Goal: Task Accomplishment & Management: Manage account settings

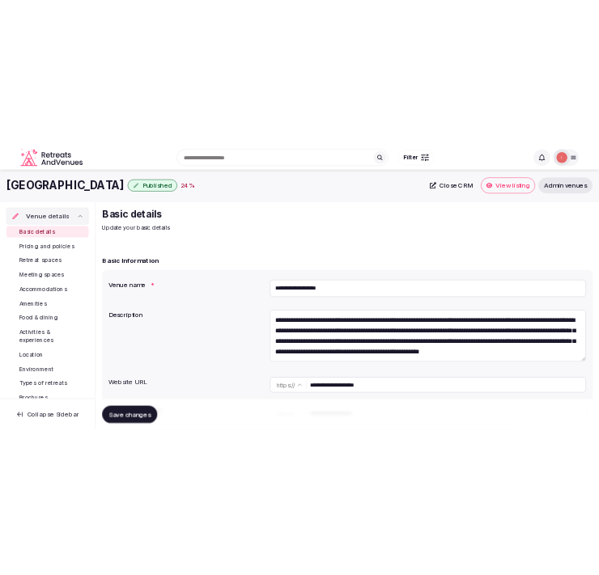
scroll to position [180, 0]
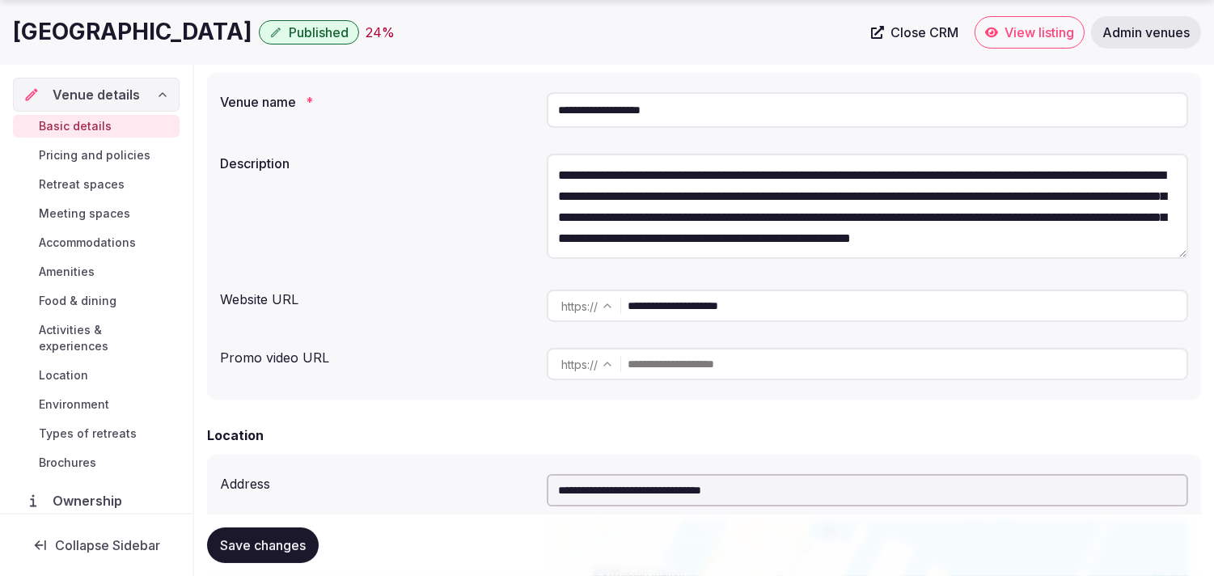
click at [718, 302] on input "**********" at bounding box center [907, 306] width 559 height 32
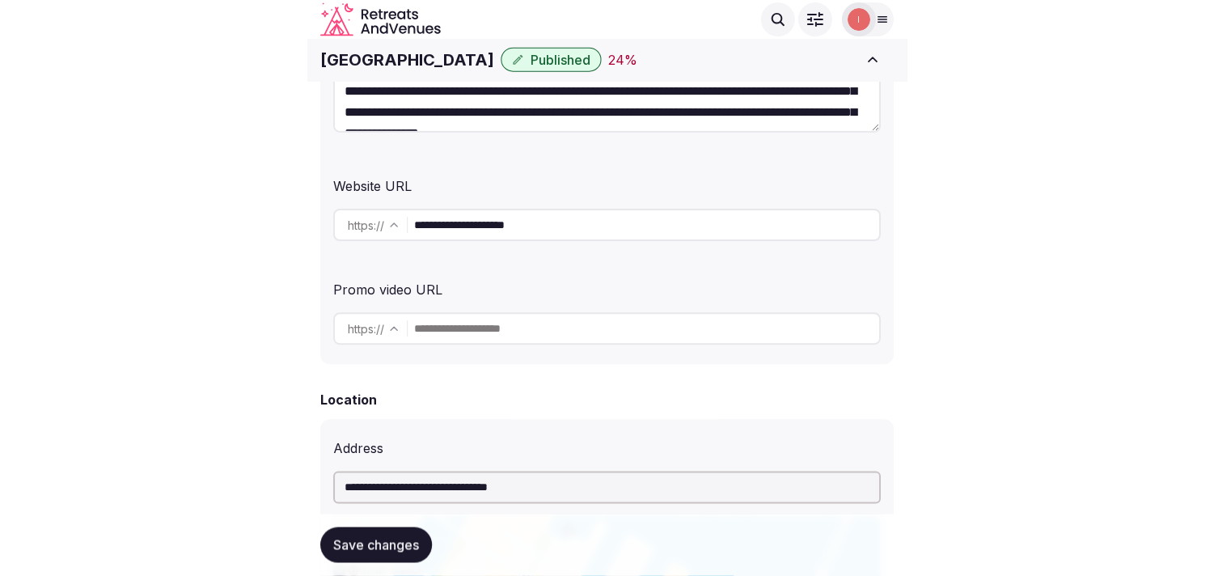
scroll to position [0, 0]
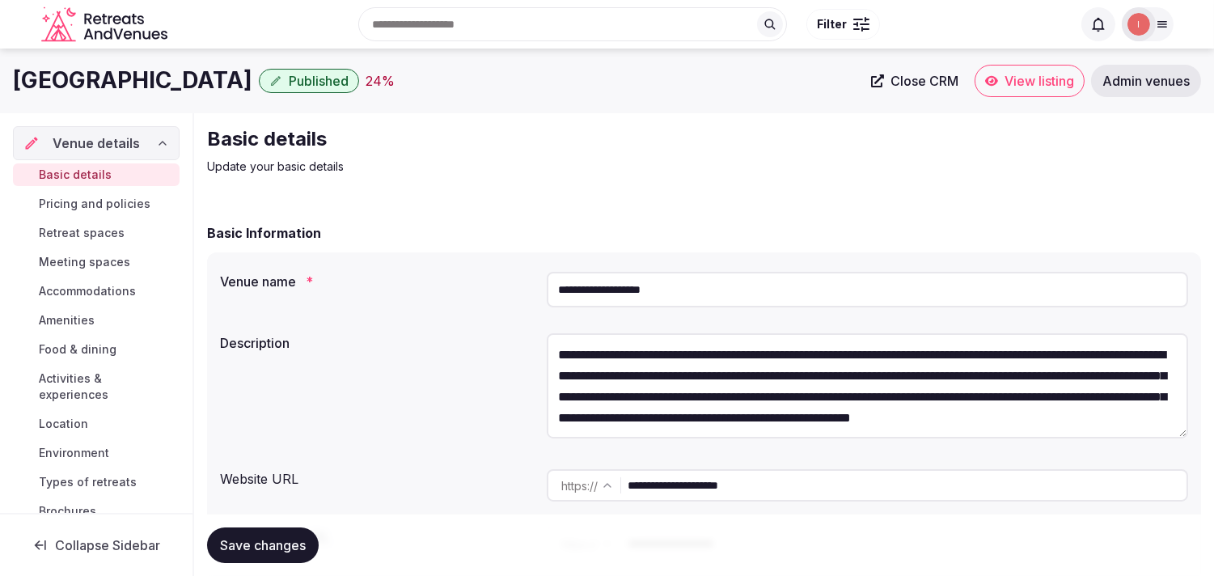
click at [117, 196] on span "Pricing and policies" at bounding box center [95, 204] width 112 height 16
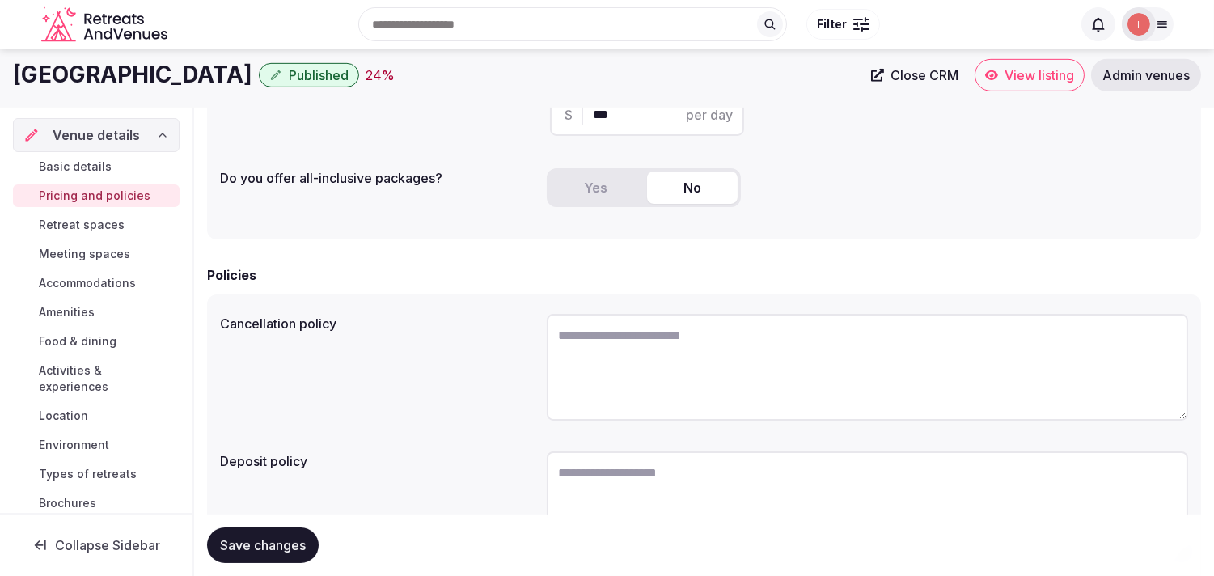
scroll to position [359, 0]
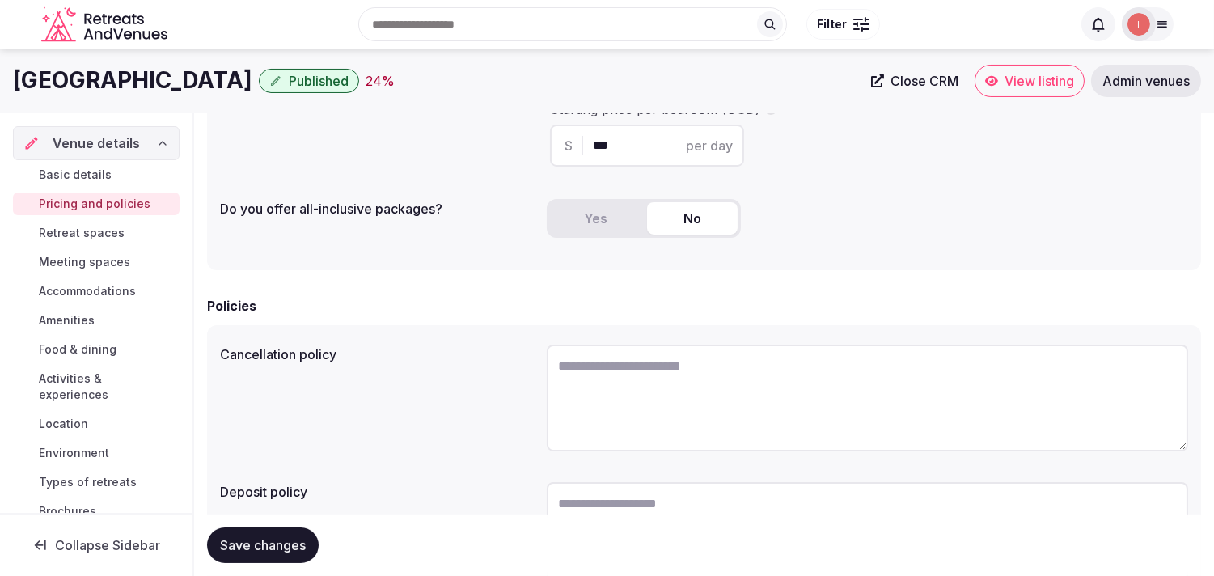
click at [86, 222] on link "Retreat spaces" at bounding box center [96, 233] width 167 height 23
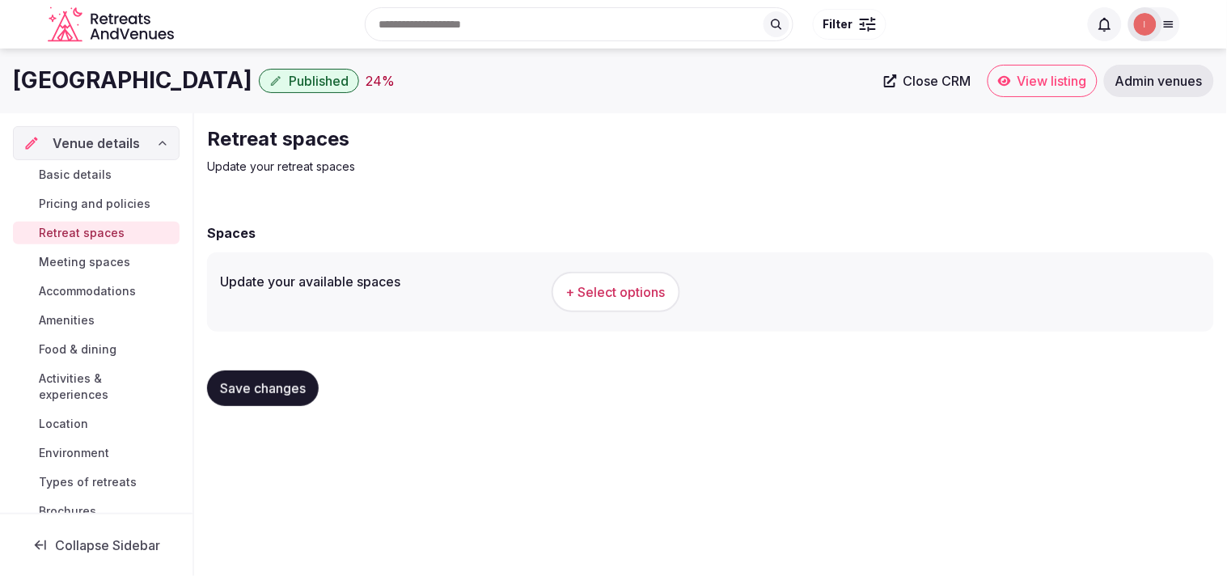
click at [635, 298] on span "+ Select options" at bounding box center [615, 292] width 99 height 18
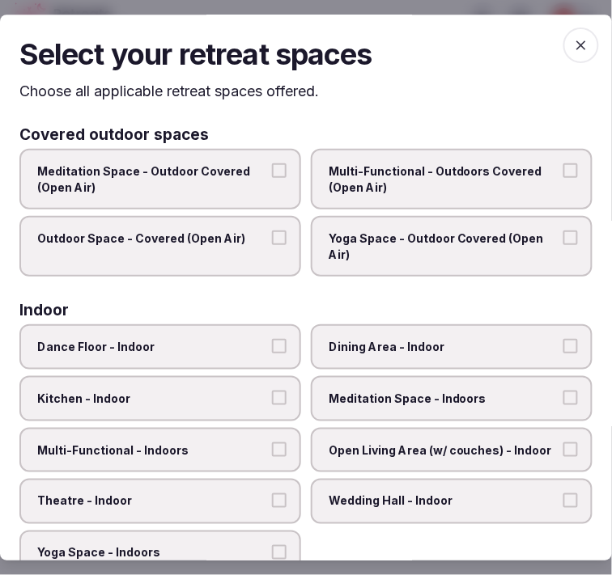
click at [577, 37] on span "button" at bounding box center [581, 46] width 36 height 36
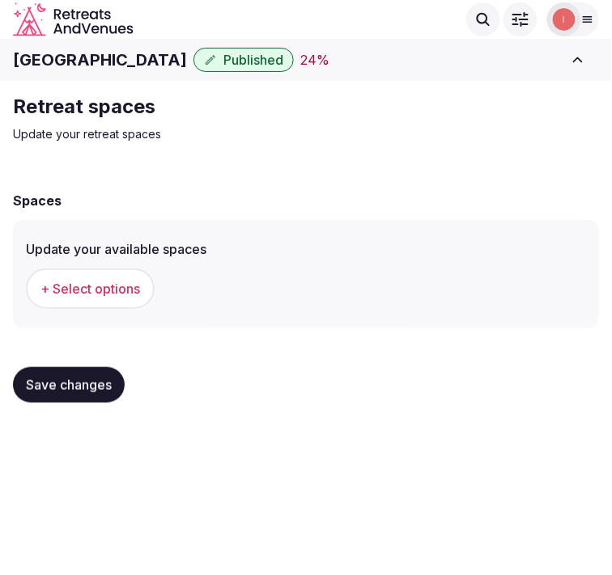
click at [22, 70] on h1 "[GEOGRAPHIC_DATA]" at bounding box center [100, 60] width 174 height 23
click at [24, 69] on h1 "[GEOGRAPHIC_DATA]" at bounding box center [100, 60] width 174 height 23
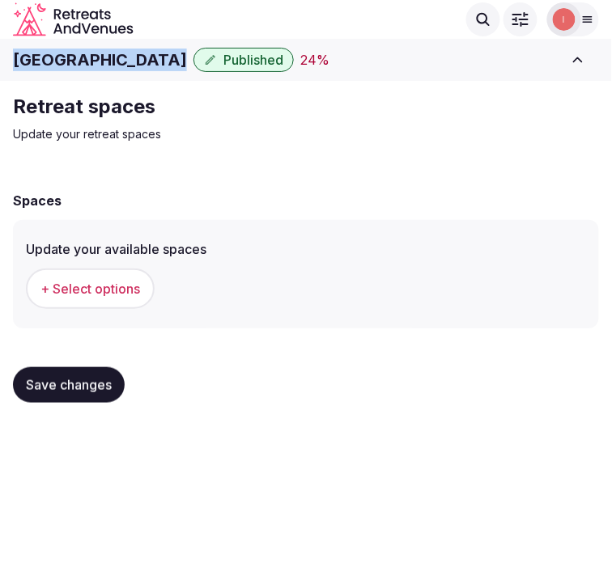
click at [24, 69] on h1 "[GEOGRAPHIC_DATA]" at bounding box center [100, 60] width 174 height 23
click at [107, 293] on span "+ Select options" at bounding box center [89, 289] width 99 height 18
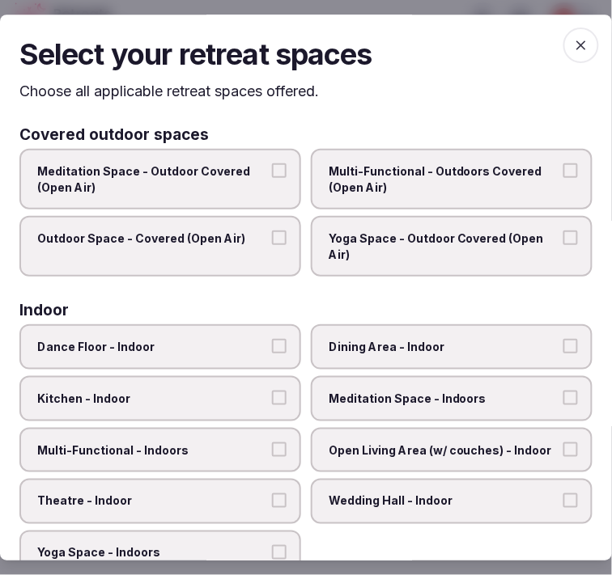
click at [405, 361] on label "Dining Area - Indoor" at bounding box center [452, 347] width 282 height 45
click at [563, 354] on button "Dining Area - Indoor" at bounding box center [570, 347] width 15 height 15
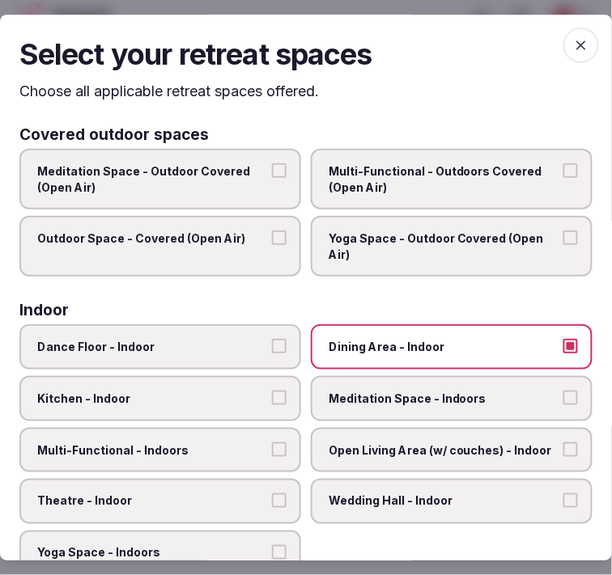
click at [210, 432] on label "Multi-Functional - Indoors" at bounding box center [160, 450] width 282 height 45
click at [272, 442] on button "Multi-Functional - Indoors" at bounding box center [279, 449] width 15 height 15
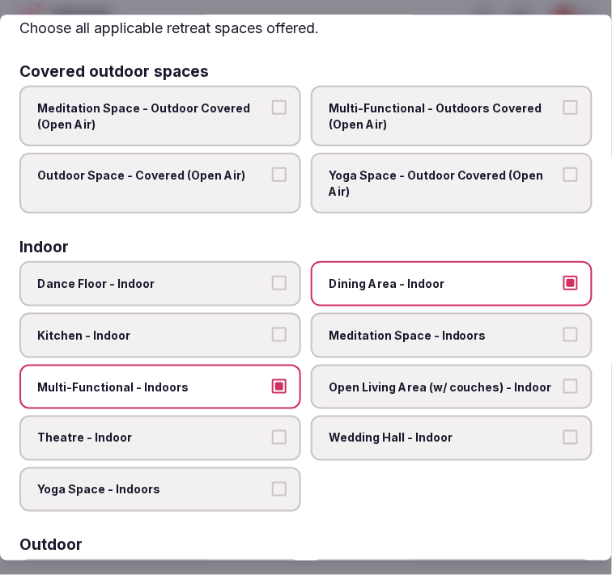
scroll to position [90, 0]
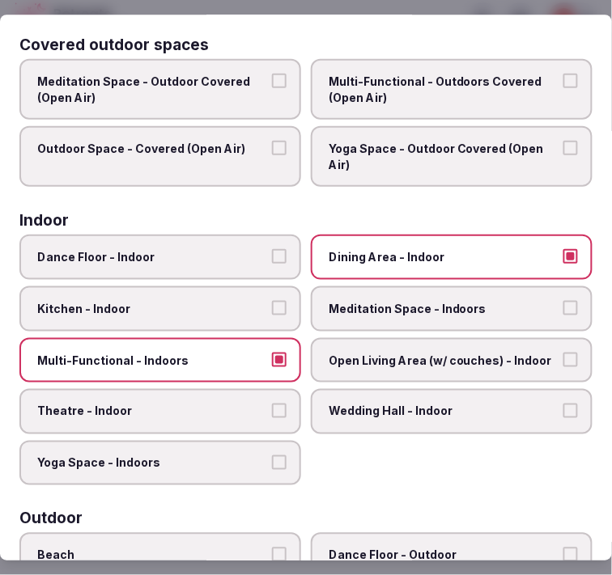
click at [217, 404] on span "Theatre - Indoor" at bounding box center [152, 412] width 230 height 16
click at [272, 404] on button "Theatre - Indoor" at bounding box center [279, 411] width 15 height 15
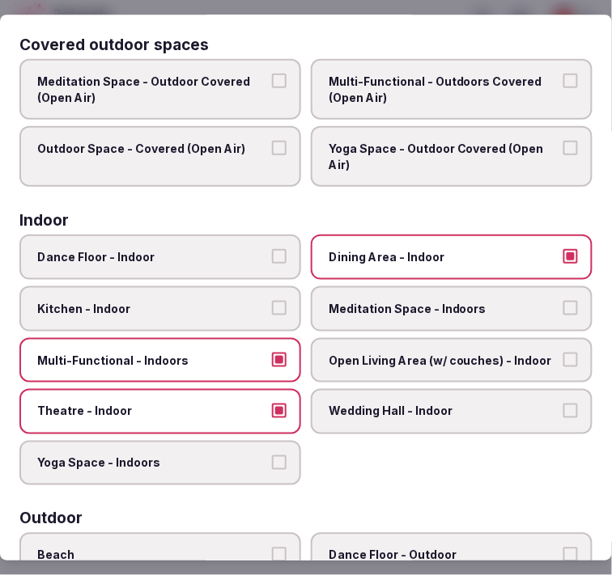
click at [314, 43] on div "Covered outdoor spaces" at bounding box center [305, 44] width 573 height 15
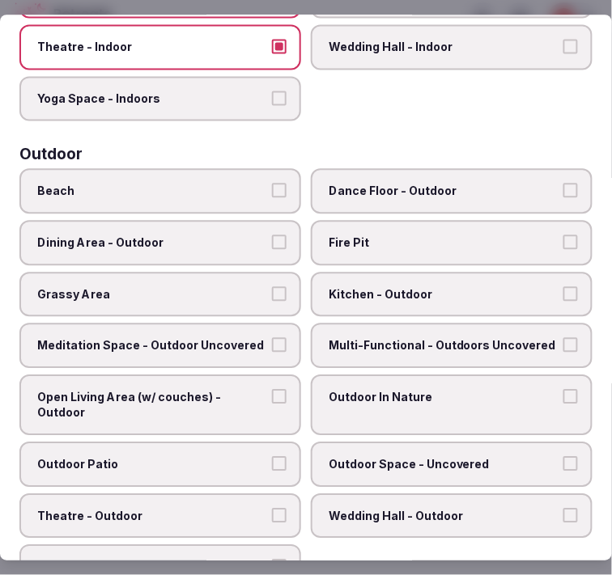
scroll to position [539, 0]
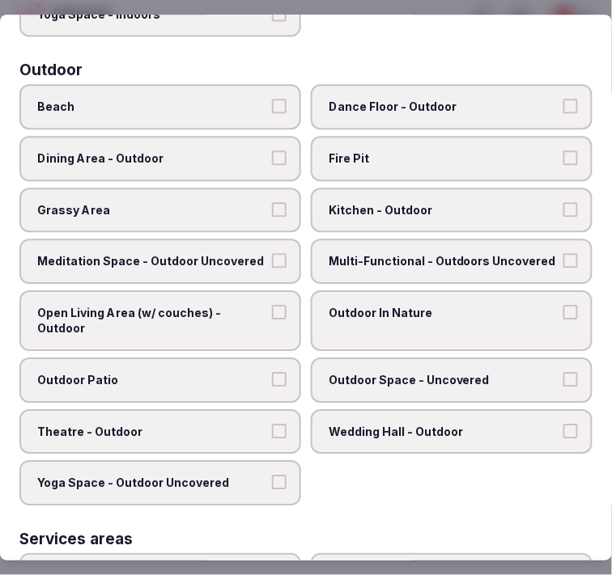
click at [235, 154] on label "Dining Area - Outdoor" at bounding box center [160, 158] width 282 height 45
click at [272, 154] on button "Dining Area - Outdoor" at bounding box center [279, 157] width 15 height 15
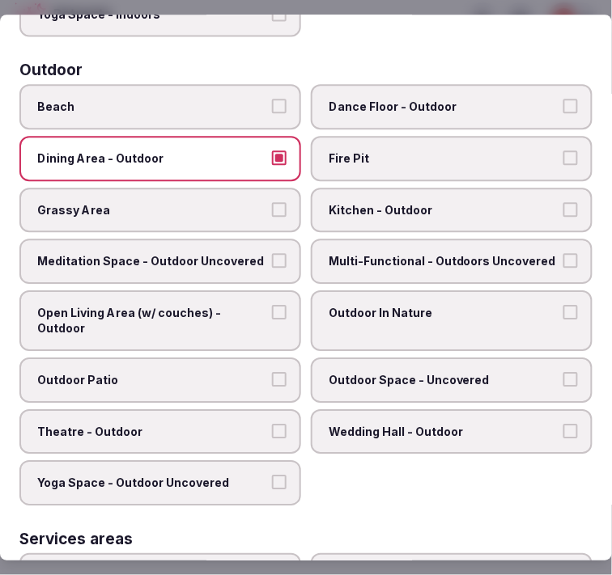
click at [464, 253] on span "Multi-Functional - Outdoors Uncovered" at bounding box center [443, 261] width 230 height 16
click at [563, 253] on button "Multi-Functional - Outdoors Uncovered" at bounding box center [570, 260] width 15 height 15
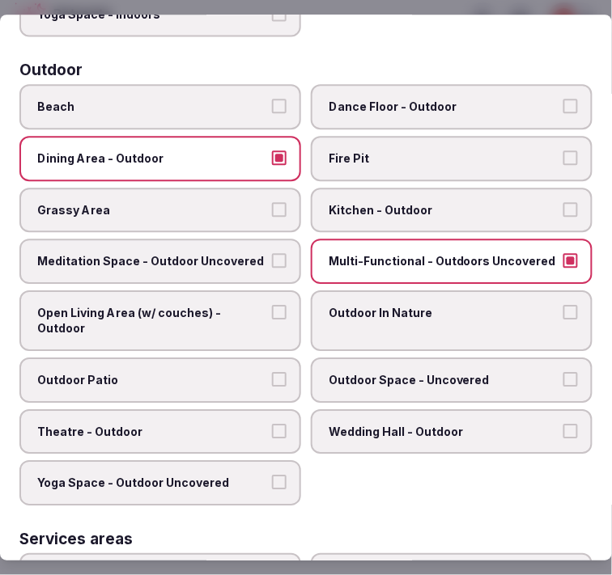
click at [470, 305] on span "Outdoor In Nature" at bounding box center [443, 313] width 230 height 16
click at [563, 305] on button "Outdoor In Nature" at bounding box center [570, 312] width 15 height 15
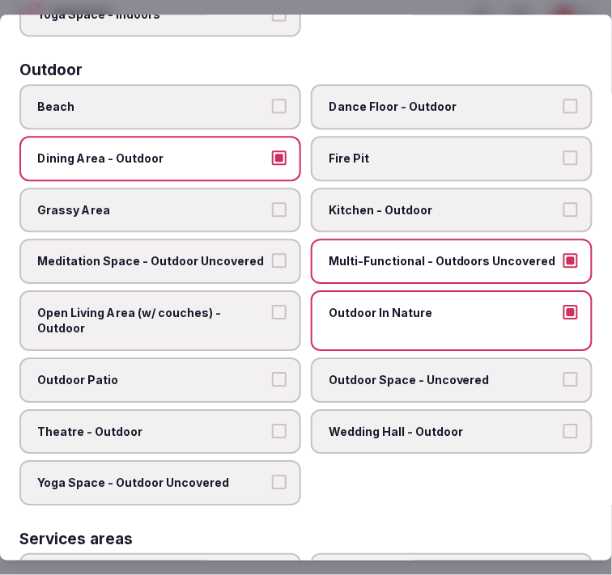
click at [212, 358] on label "Outdoor Patio" at bounding box center [160, 380] width 282 height 45
click at [272, 372] on button "Outdoor Patio" at bounding box center [279, 379] width 15 height 15
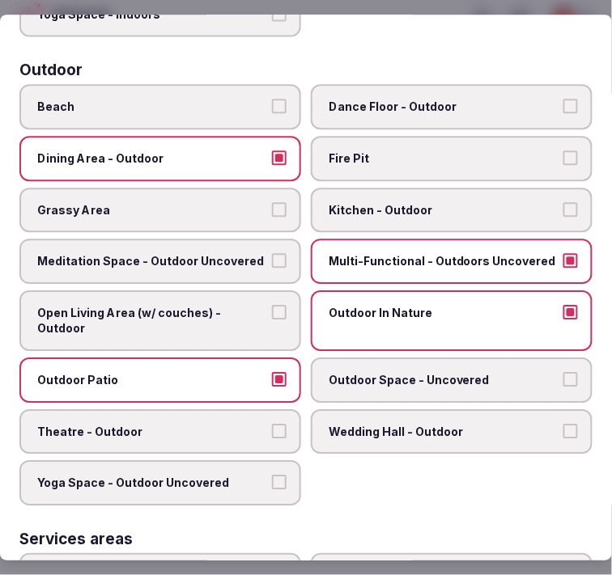
click at [219, 316] on span "Open Living Area (w/ couches) - Outdoor" at bounding box center [152, 321] width 230 height 32
click at [272, 316] on button "Open Living Area (w/ couches) - Outdoor" at bounding box center [279, 312] width 15 height 15
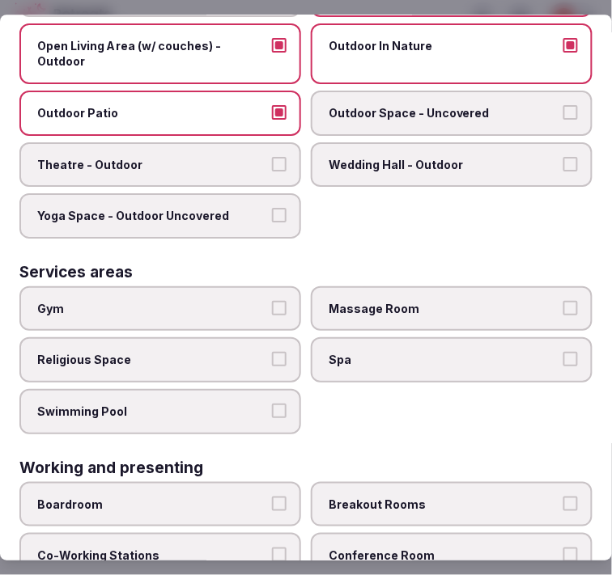
scroll to position [899, 0]
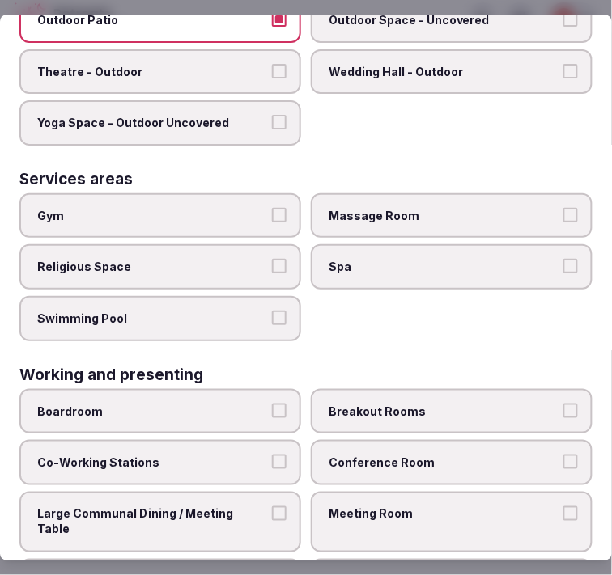
click at [189, 208] on span "Gym" at bounding box center [152, 216] width 230 height 16
click at [272, 208] on button "Gym" at bounding box center [279, 215] width 15 height 15
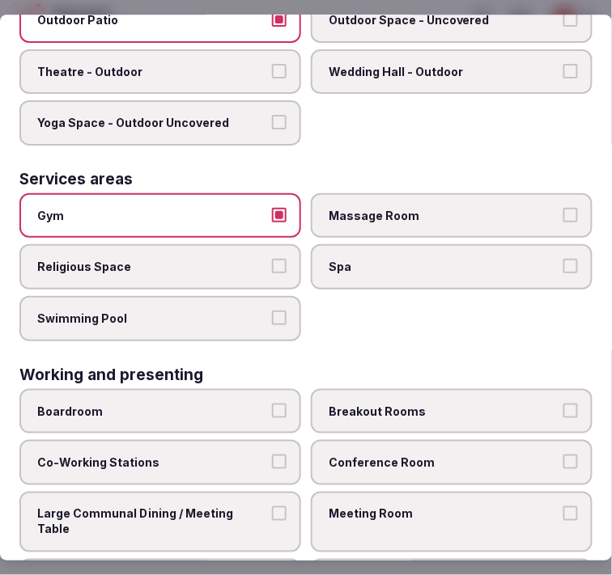
click at [213, 301] on label "Swimming Pool" at bounding box center [160, 318] width 282 height 45
click at [272, 311] on button "Swimming Pool" at bounding box center [279, 318] width 15 height 15
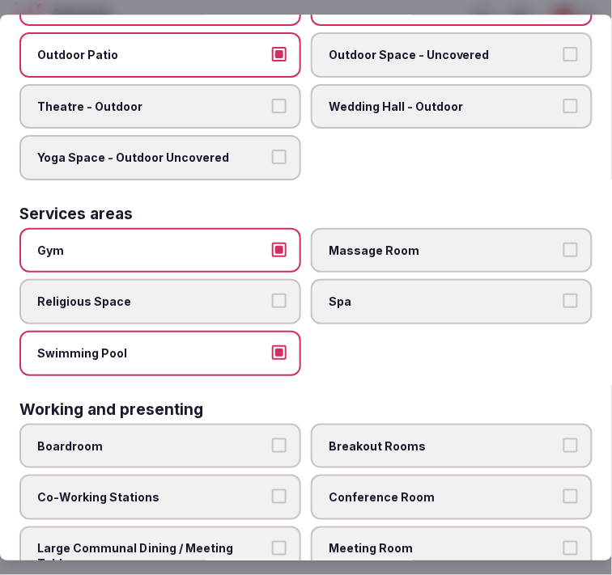
scroll to position [912, 0]
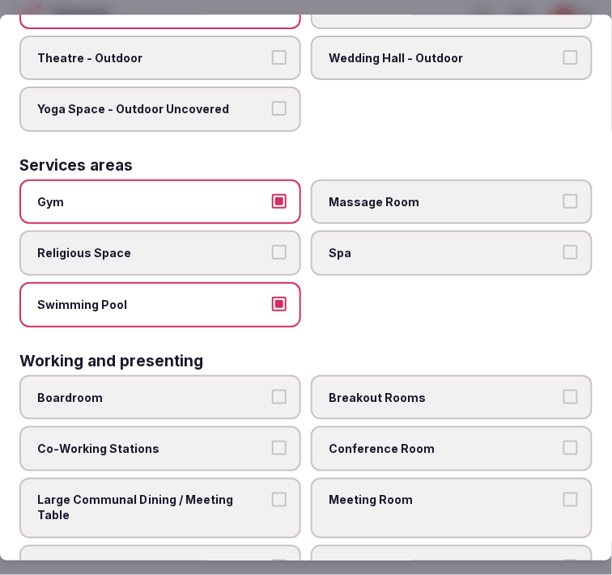
click at [419, 478] on label "Meeting Room" at bounding box center [452, 508] width 282 height 61
click at [563, 493] on button "Meeting Room" at bounding box center [570, 500] width 15 height 15
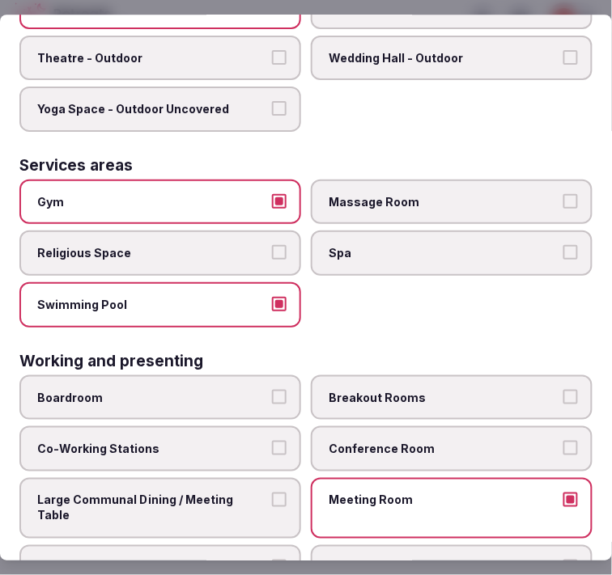
click at [269, 478] on label "Large Communal Dining / Meeting Table" at bounding box center [160, 508] width 282 height 61
click at [272, 493] on button "Large Communal Dining / Meeting Table" at bounding box center [279, 500] width 15 height 15
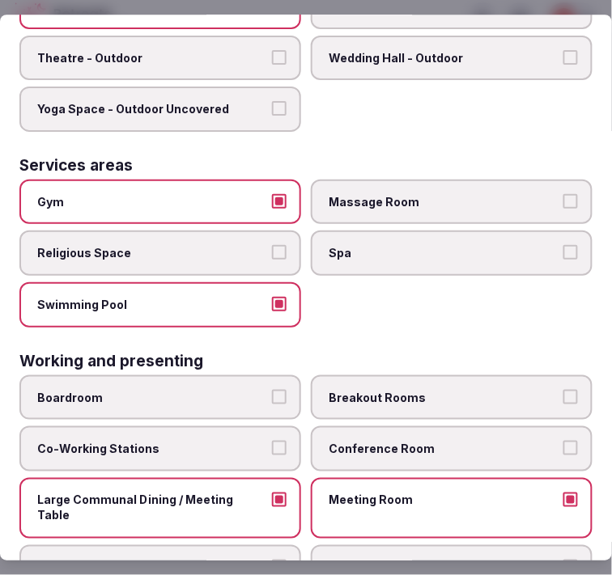
click at [241, 390] on span "Boardroom" at bounding box center [152, 398] width 230 height 16
click at [272, 390] on button "Boardroom" at bounding box center [279, 397] width 15 height 15
click at [241, 390] on span "Boardroom" at bounding box center [152, 398] width 230 height 16
click at [272, 390] on button "Boardroom" at bounding box center [279, 397] width 15 height 15
click at [358, 441] on span "Conference Room" at bounding box center [443, 449] width 230 height 16
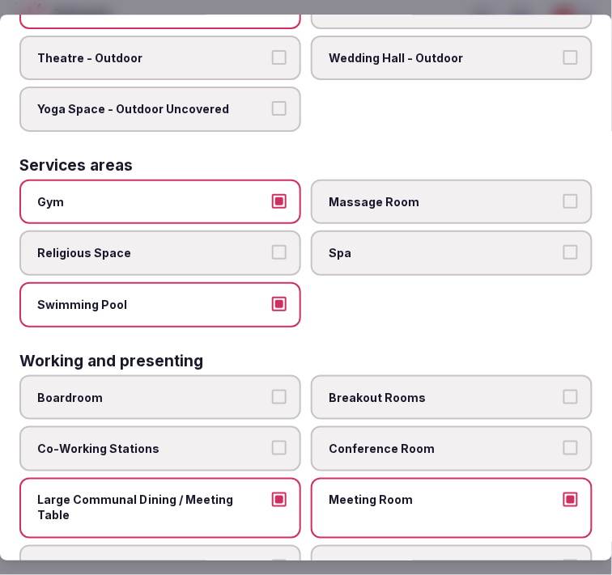
click at [563, 441] on button "Conference Room" at bounding box center [570, 448] width 15 height 15
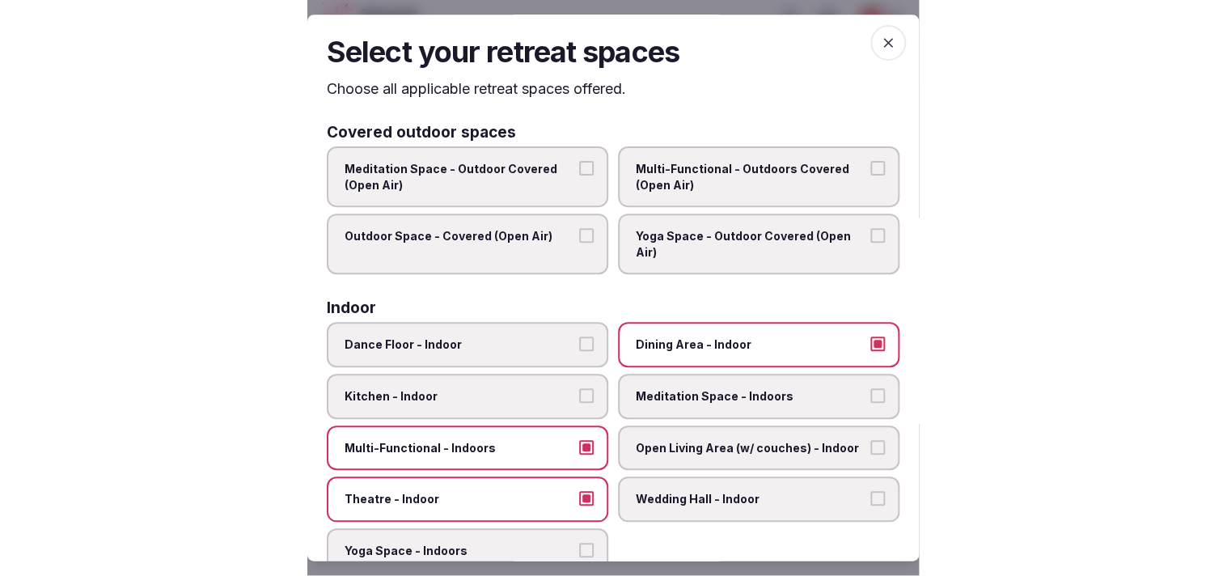
scroll to position [0, 0]
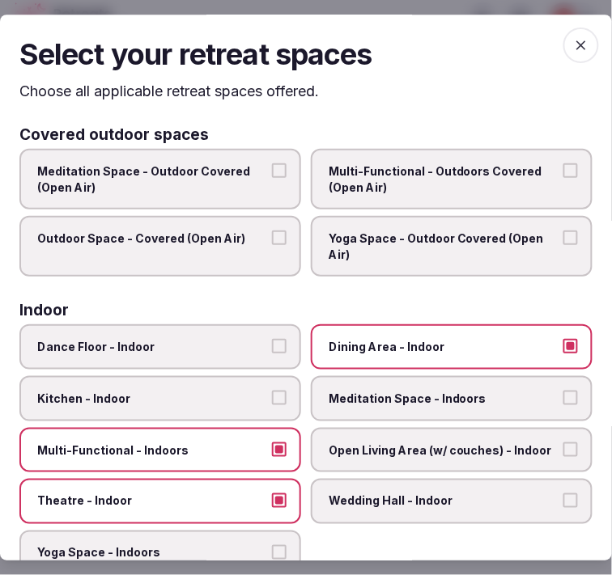
click at [576, 41] on icon "button" at bounding box center [581, 45] width 10 height 10
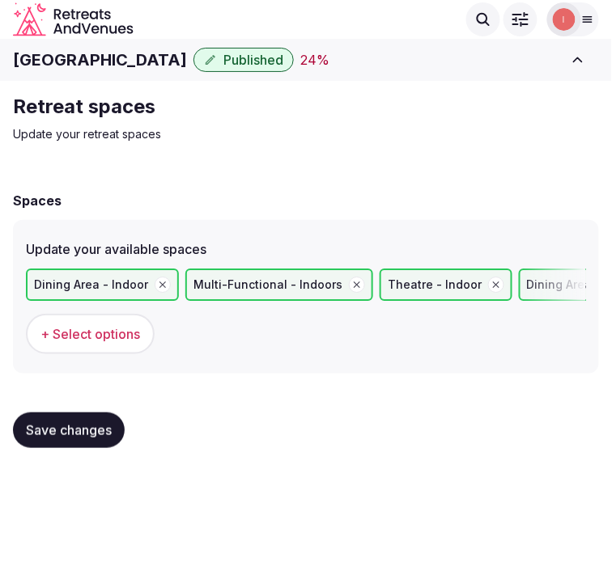
click at [90, 422] on span "Save changes" at bounding box center [69, 430] width 86 height 16
click at [86, 416] on button "Save changes" at bounding box center [69, 431] width 112 height 36
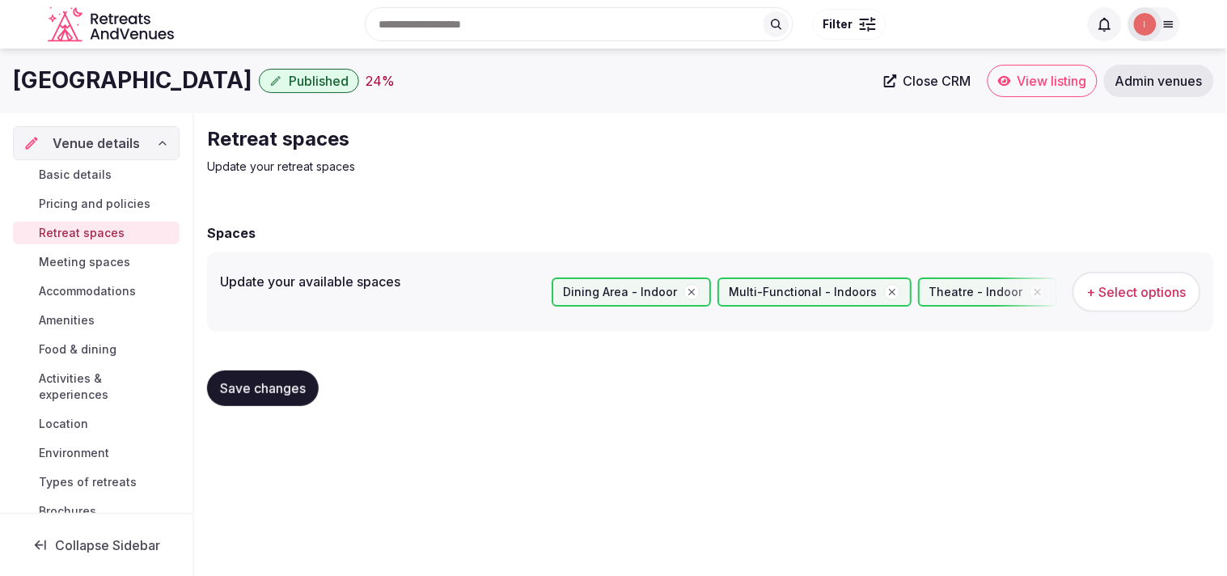
click at [109, 254] on span "Meeting spaces" at bounding box center [84, 262] width 91 height 16
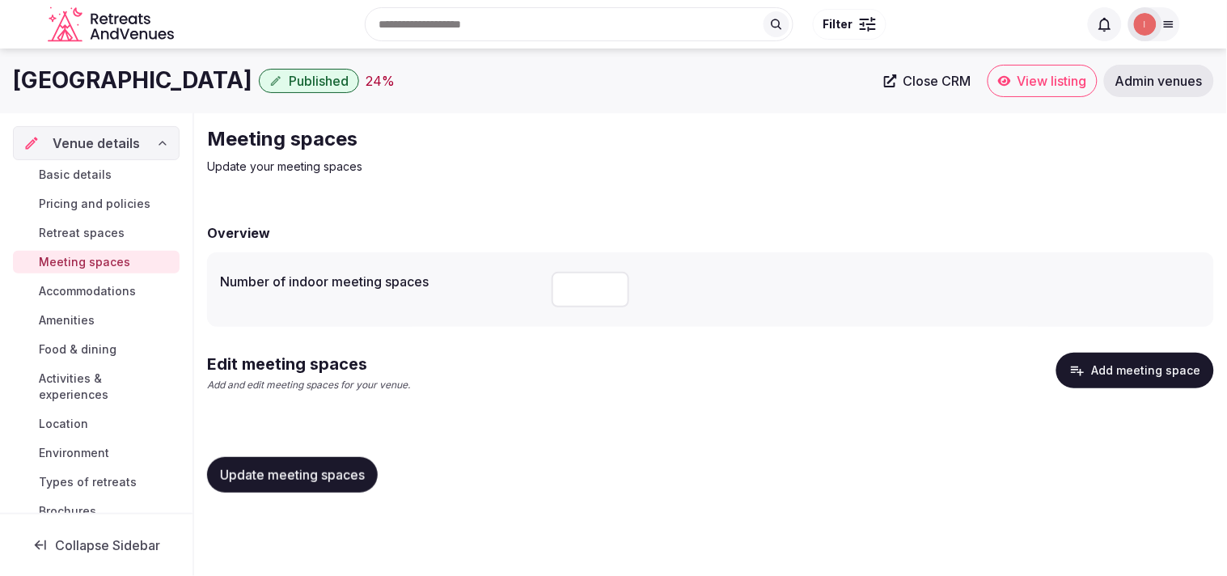
click at [112, 235] on span "Retreat spaces" at bounding box center [82, 233] width 86 height 16
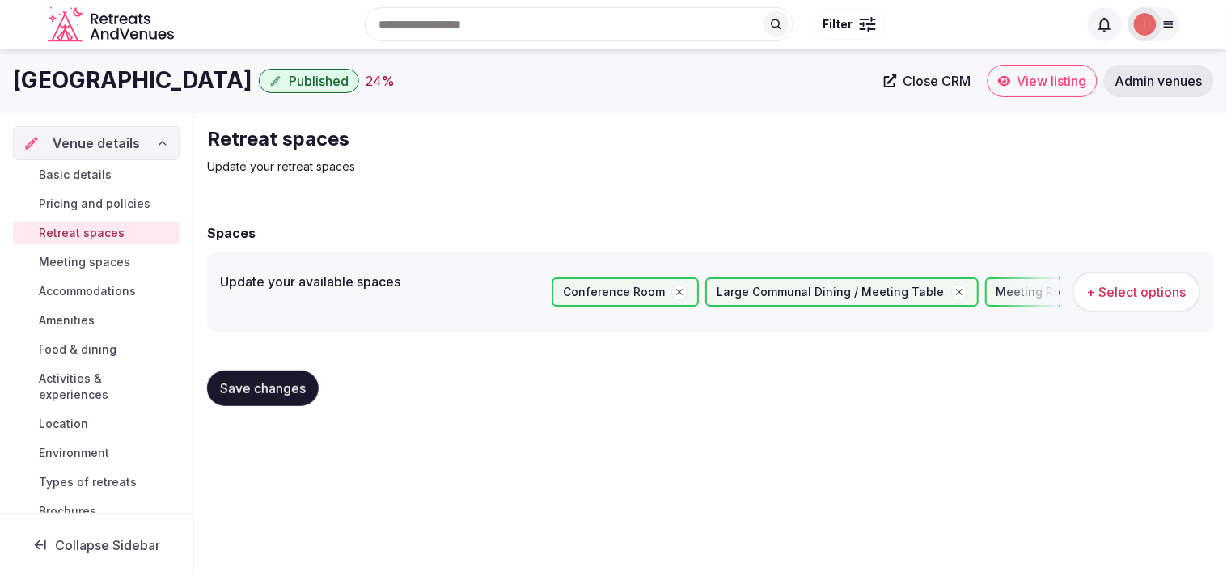
click at [1120, 293] on span "+ Select options" at bounding box center [1136, 292] width 99 height 18
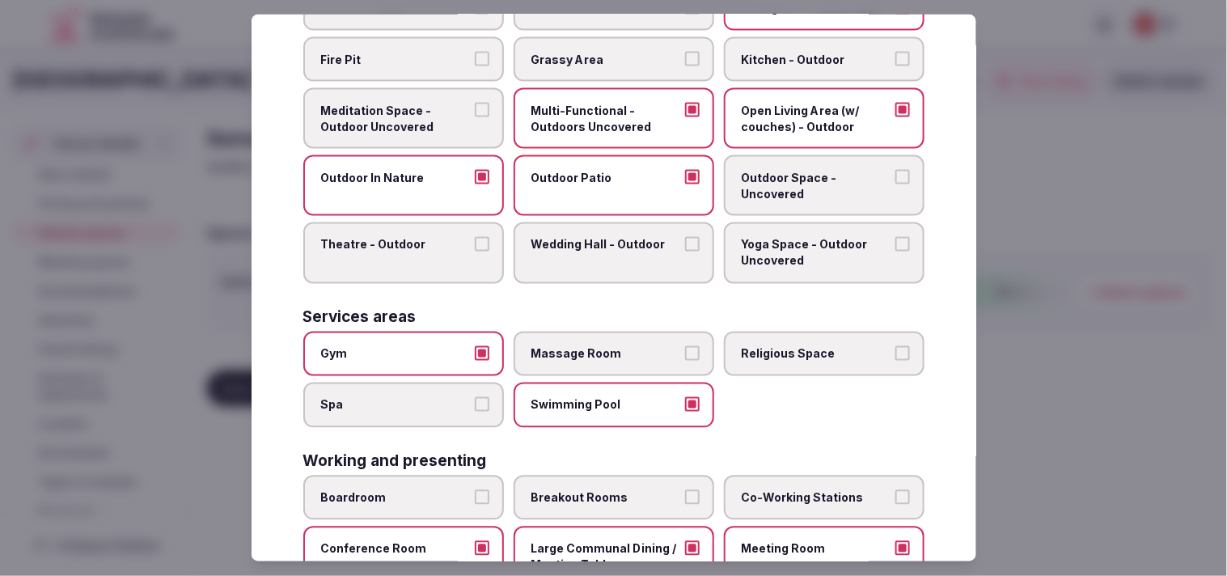
scroll to position [680, 0]
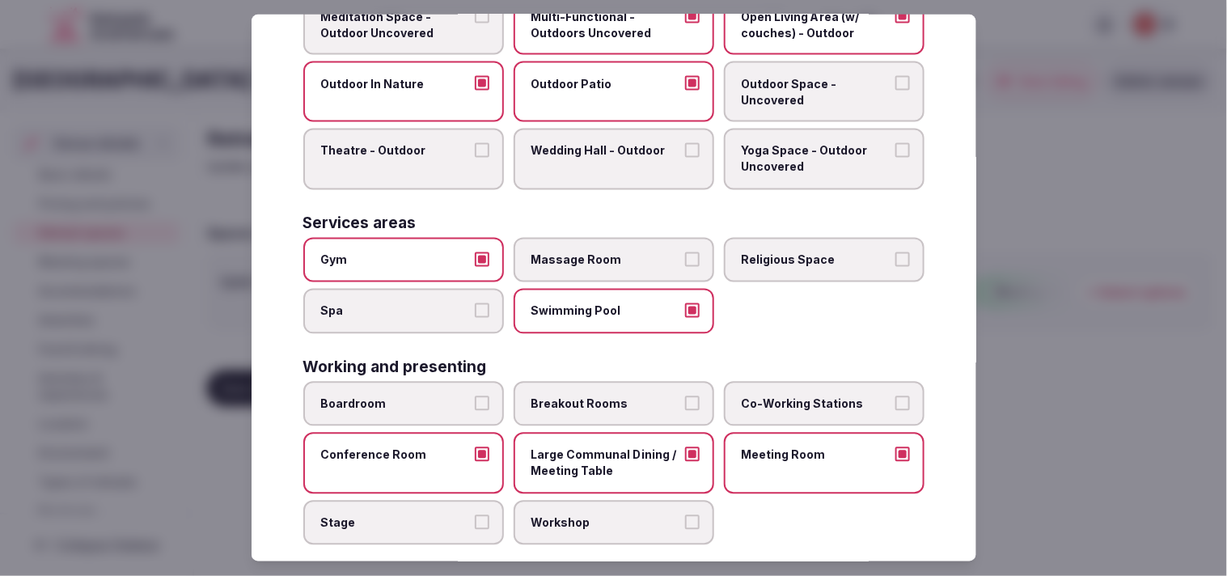
click at [659, 396] on span "Breakout Rooms" at bounding box center [605, 404] width 149 height 16
click at [685, 396] on button "Breakout Rooms" at bounding box center [692, 403] width 15 height 15
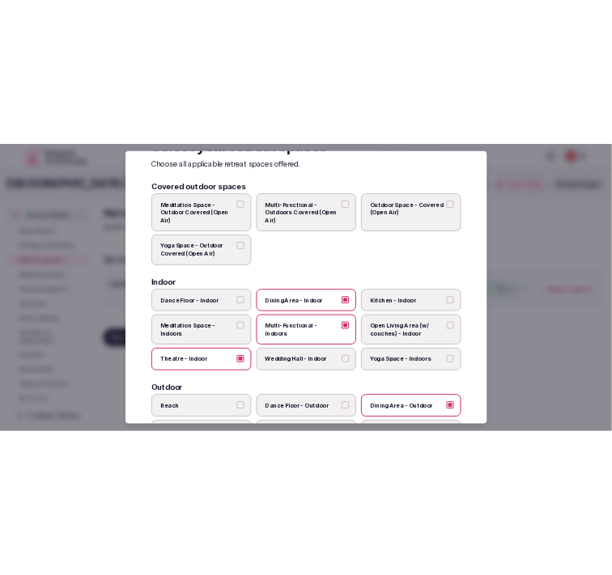
scroll to position [0, 0]
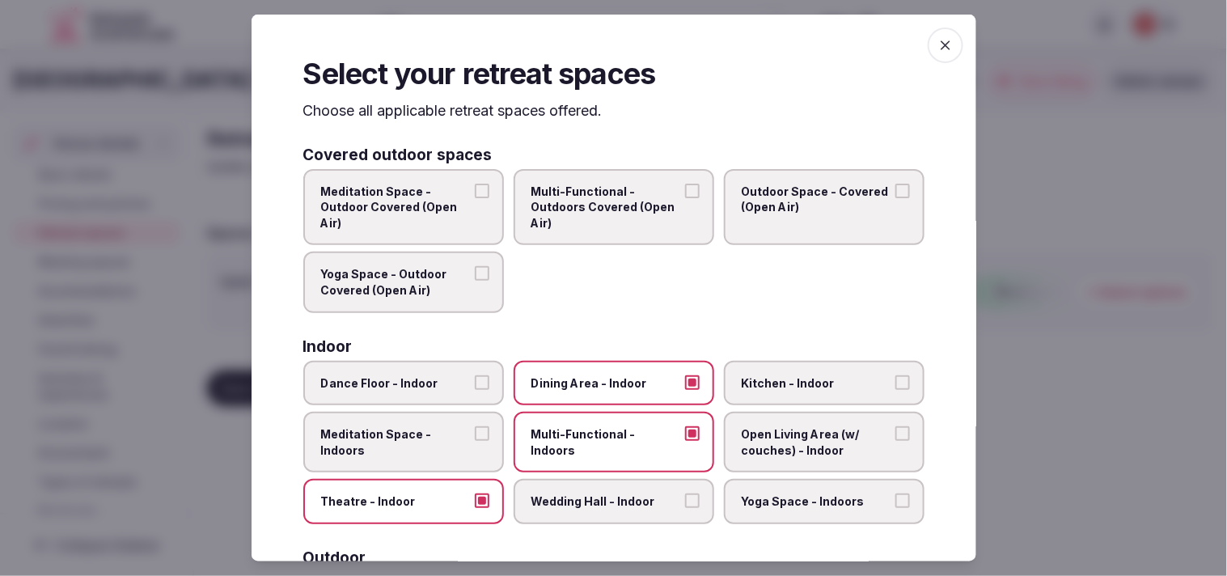
click at [942, 49] on span "button" at bounding box center [946, 46] width 36 height 36
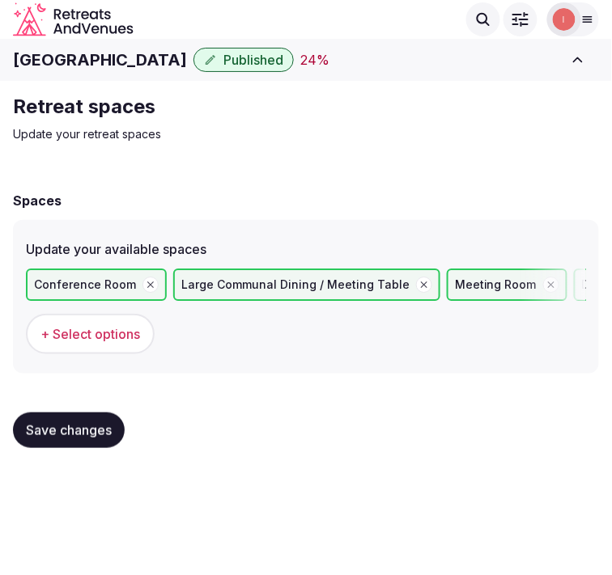
click at [103, 433] on span "Save changes" at bounding box center [69, 430] width 86 height 16
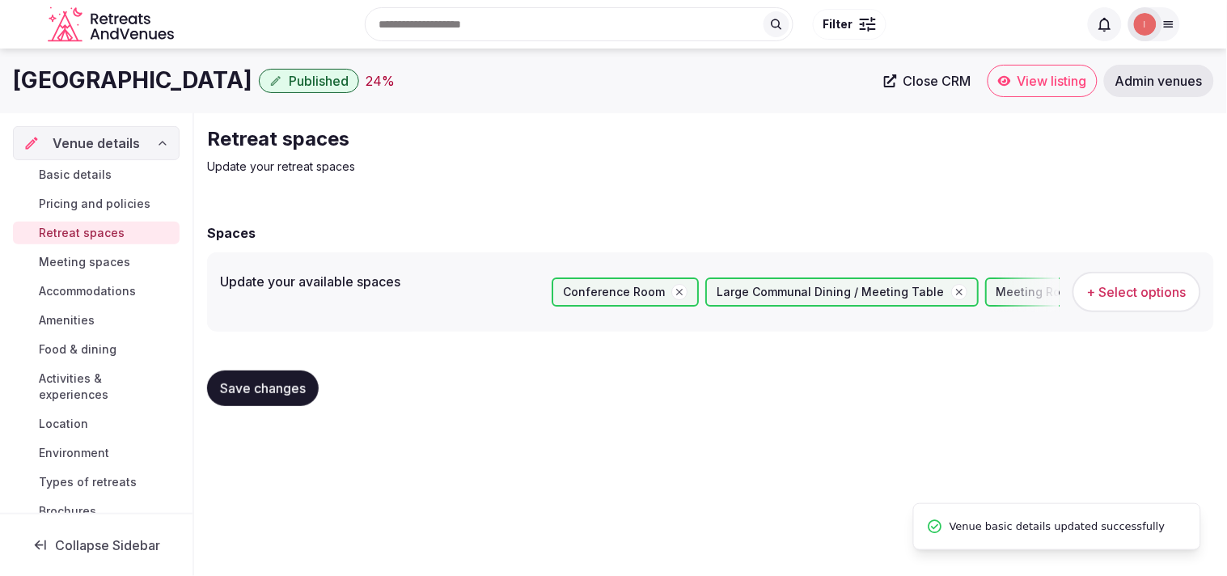
click at [86, 262] on span "Meeting spaces" at bounding box center [84, 262] width 91 height 16
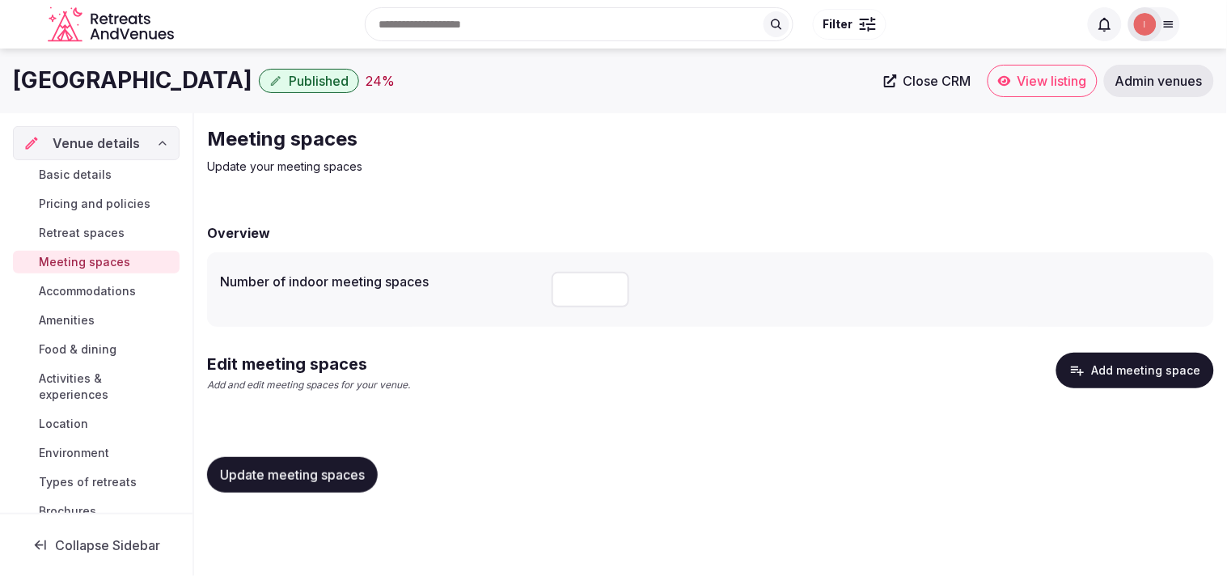
click at [315, 472] on span "Update meeting spaces" at bounding box center [292, 475] width 145 height 16
click at [1105, 372] on button "Add meeting space" at bounding box center [1135, 371] width 158 height 36
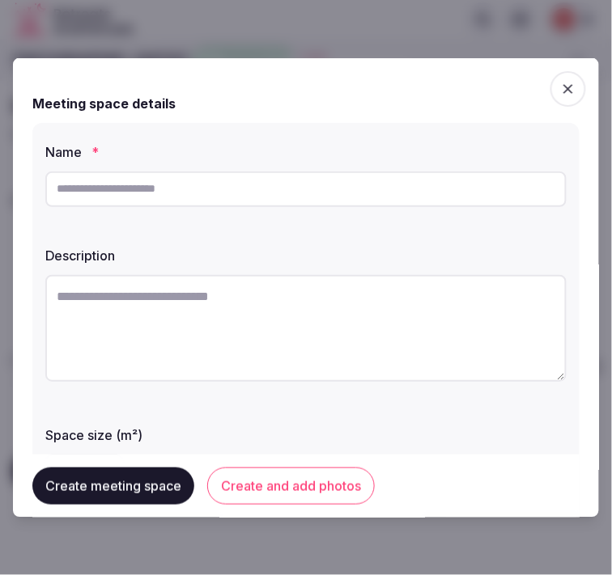
click at [213, 188] on input "text" at bounding box center [305, 189] width 521 height 36
paste input "**********"
type input "**********"
click at [197, 307] on textarea at bounding box center [305, 327] width 521 height 107
paste textarea "**********"
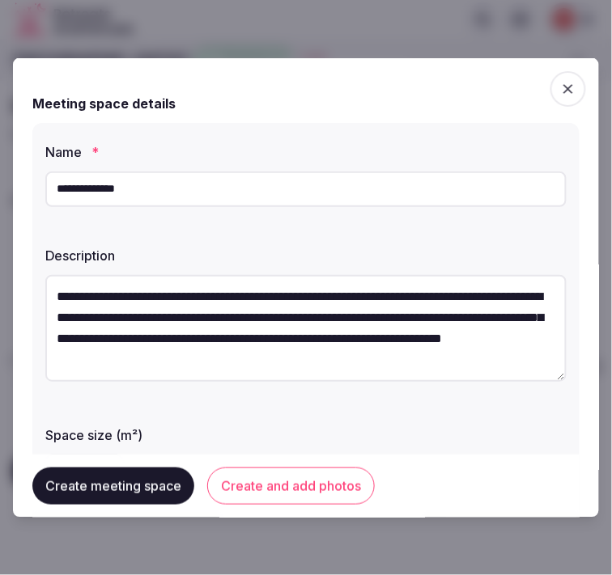
scroll to position [9, 0]
type textarea "**********"
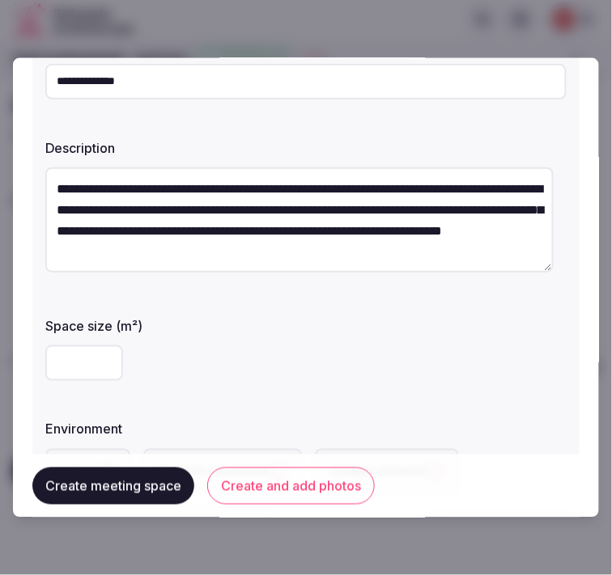
scroll to position [180, 0]
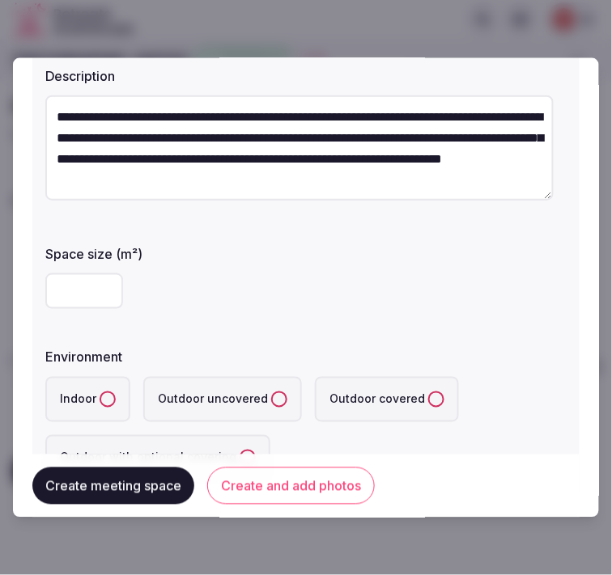
click at [83, 285] on input "number" at bounding box center [84, 291] width 78 height 36
click at [73, 277] on input "number" at bounding box center [84, 291] width 78 height 36
type input "***"
click at [107, 395] on button "Indoor" at bounding box center [107, 399] width 16 height 16
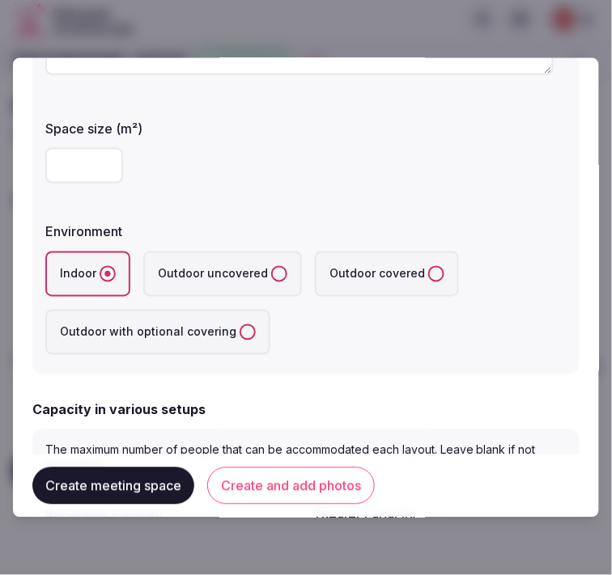
scroll to position [449, 0]
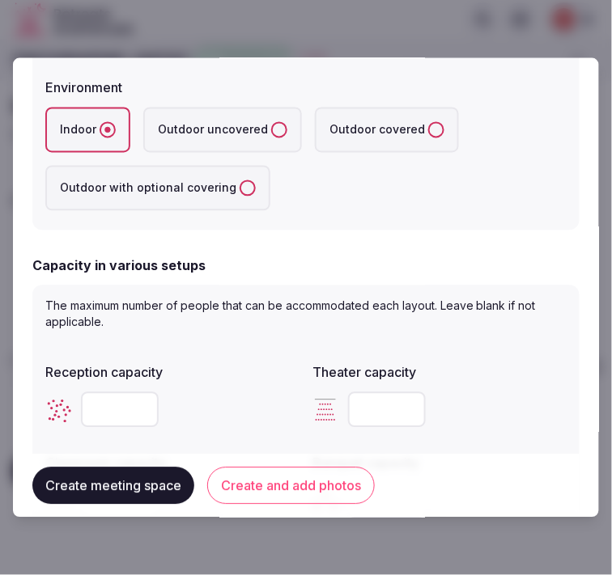
click at [105, 406] on input "number" at bounding box center [120, 410] width 78 height 36
type input "***"
click at [389, 406] on input "number" at bounding box center [387, 410] width 78 height 36
click at [367, 406] on input "number" at bounding box center [387, 410] width 78 height 36
type input "***"
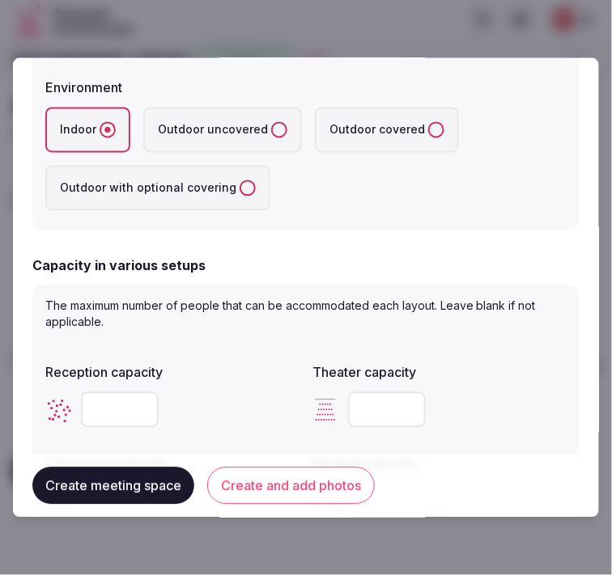
click at [530, 349] on div "The maximum number of people that can be accommodated each layout. Leave blank …" at bounding box center [305, 456] width 547 height 343
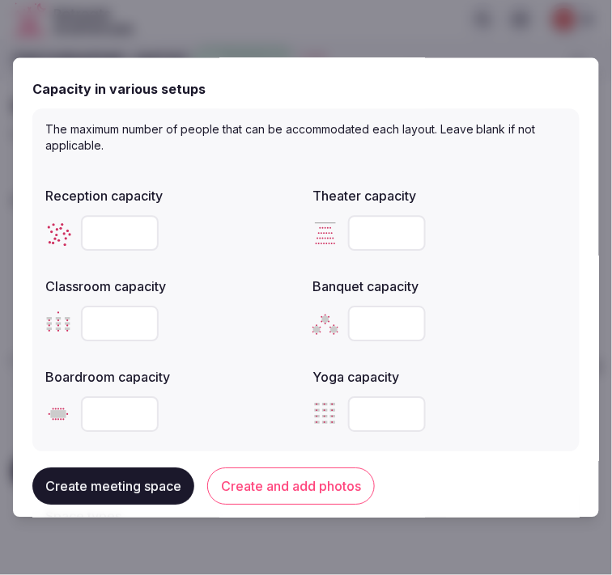
scroll to position [629, 0]
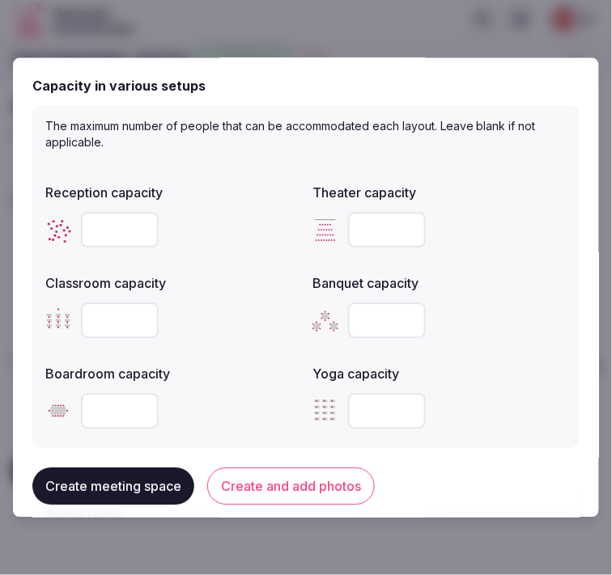
click at [100, 321] on input "number" at bounding box center [120, 321] width 78 height 36
type input "***"
click at [367, 318] on input "number" at bounding box center [387, 321] width 78 height 36
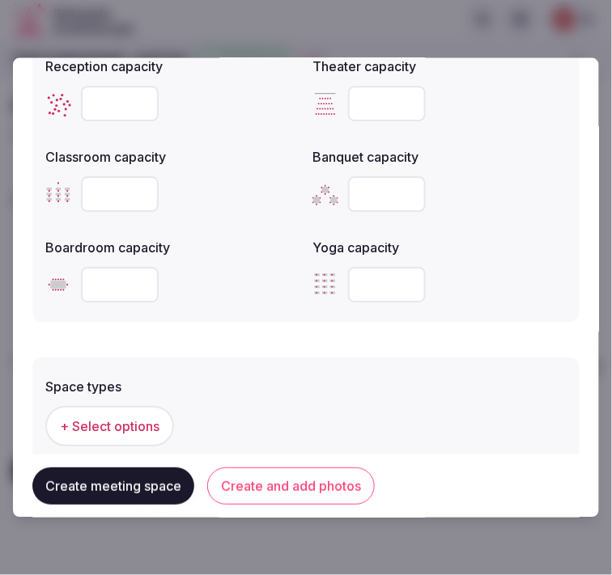
scroll to position [718, 0]
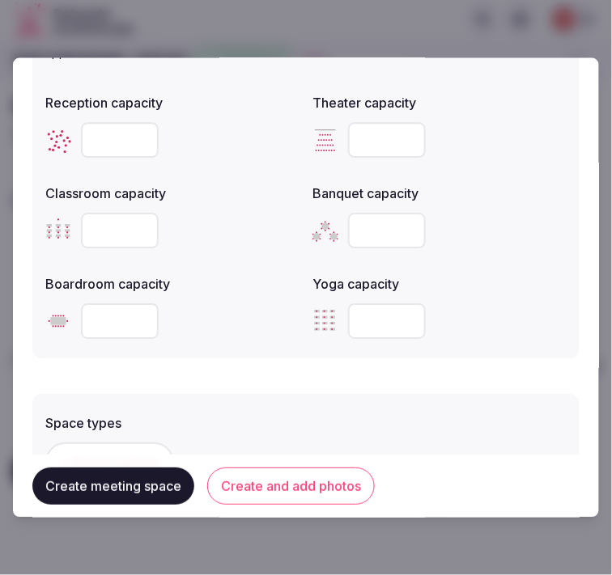
click at [110, 318] on input "number" at bounding box center [120, 321] width 78 height 36
type input "**"
click at [376, 241] on input "number" at bounding box center [387, 231] width 78 height 36
click at [378, 230] on input "number" at bounding box center [387, 231] width 78 height 36
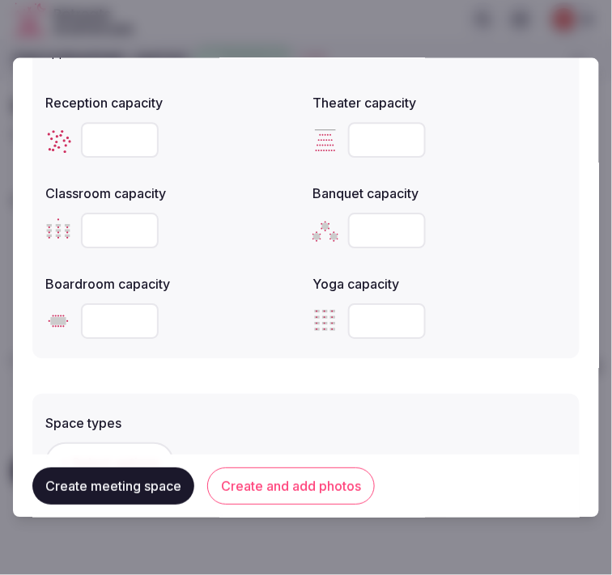
type input "***"
drag, startPoint x: 123, startPoint y: 315, endPoint x: 85, endPoint y: 314, distance: 38.1
click at [85, 314] on input "**" at bounding box center [120, 321] width 78 height 36
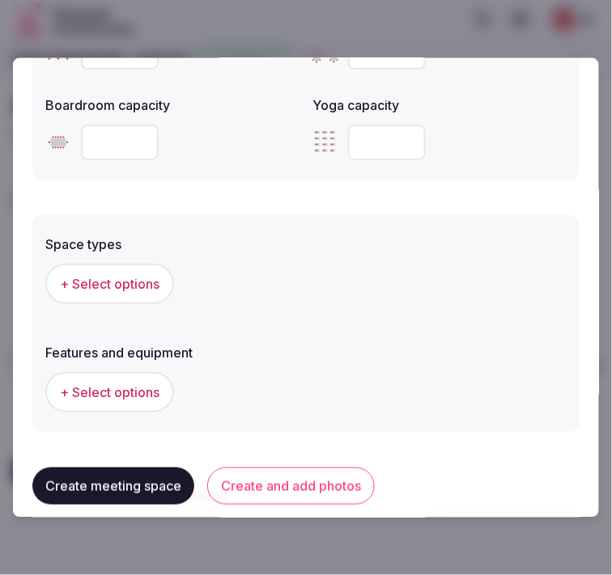
scroll to position [899, 0]
type input "***"
click at [93, 252] on div "Space types + Select options" at bounding box center [305, 267] width 521 height 83
click at [97, 287] on span "+ Select options" at bounding box center [109, 282] width 99 height 18
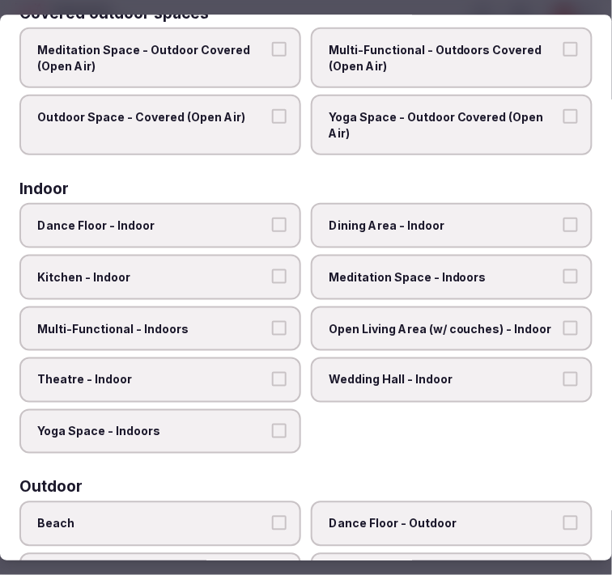
scroll to position [90, 0]
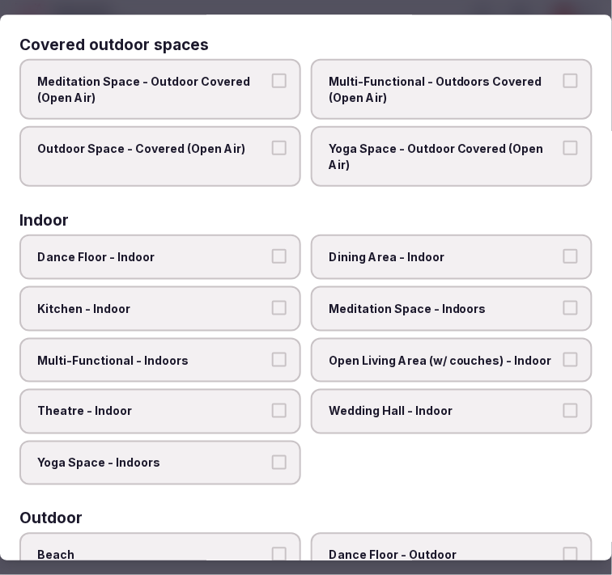
click at [425, 94] on span "Multi-Functional - Outdoors Covered (Open Air)" at bounding box center [443, 90] width 230 height 32
click at [563, 88] on button "Multi-Functional - Outdoors Covered (Open Air)" at bounding box center [570, 81] width 15 height 15
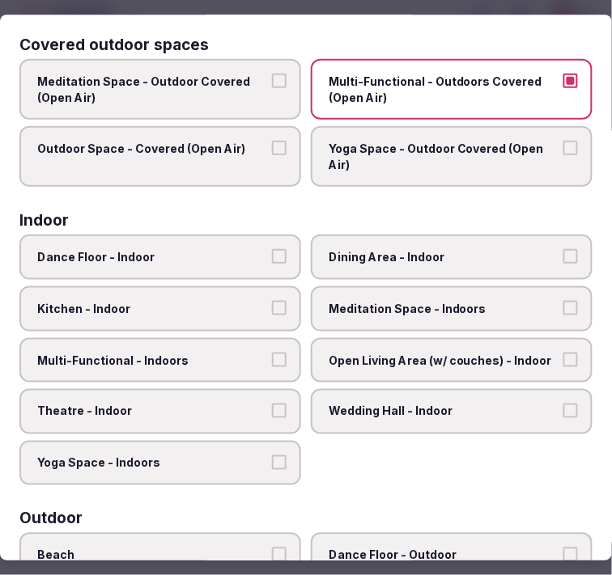
click at [272, 147] on button "Outdoor Space - Covered (Open Air)" at bounding box center [279, 149] width 15 height 15
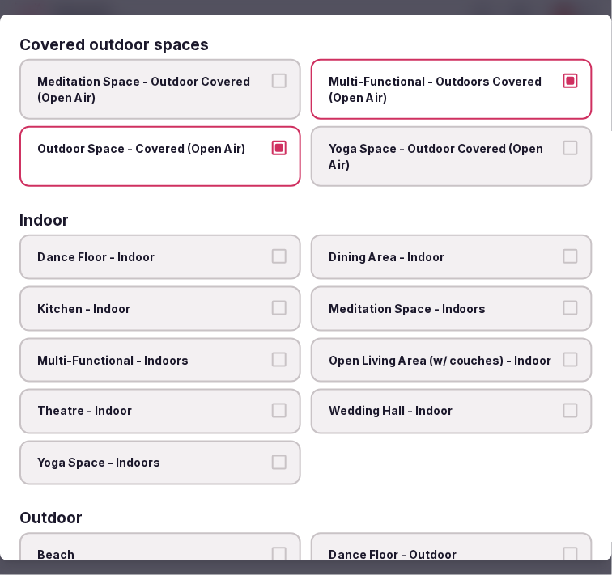
click at [352, 87] on span "Multi-Functional - Outdoors Covered (Open Air)" at bounding box center [443, 90] width 230 height 32
click at [563, 87] on button "Multi-Functional - Outdoors Covered (Open Air)" at bounding box center [570, 81] width 15 height 15
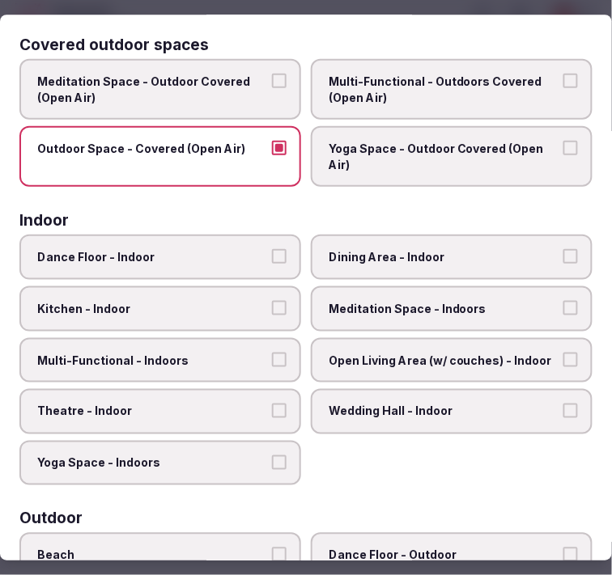
click at [276, 138] on label "Outdoor Space - Covered (Open Air)" at bounding box center [160, 157] width 282 height 61
click at [276, 142] on button "Outdoor Space - Covered (Open Air)" at bounding box center [279, 149] width 15 height 15
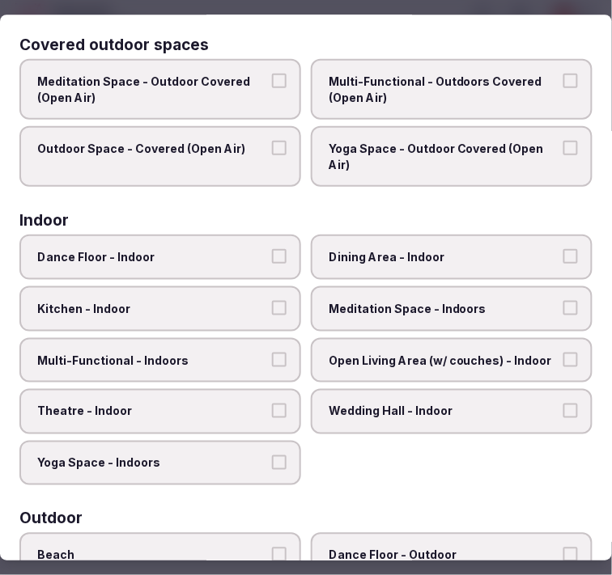
click at [352, 268] on label "Dining Area - Indoor" at bounding box center [452, 257] width 282 height 45
click at [563, 265] on button "Dining Area - Indoor" at bounding box center [570, 257] width 15 height 15
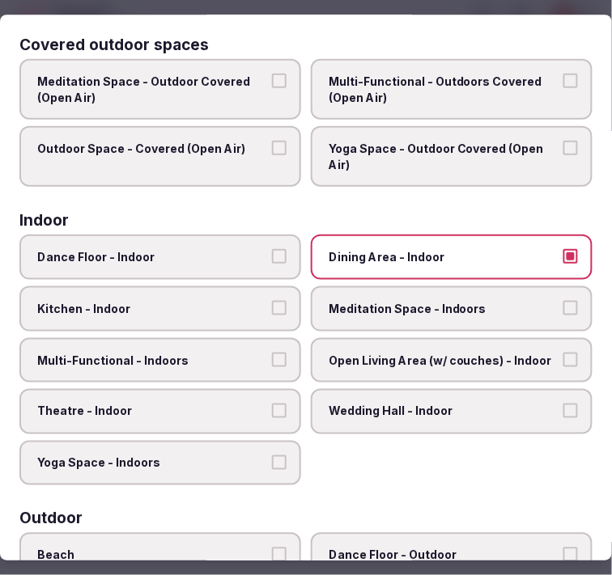
click at [272, 353] on button "Multi-Functional - Indoors" at bounding box center [279, 360] width 15 height 15
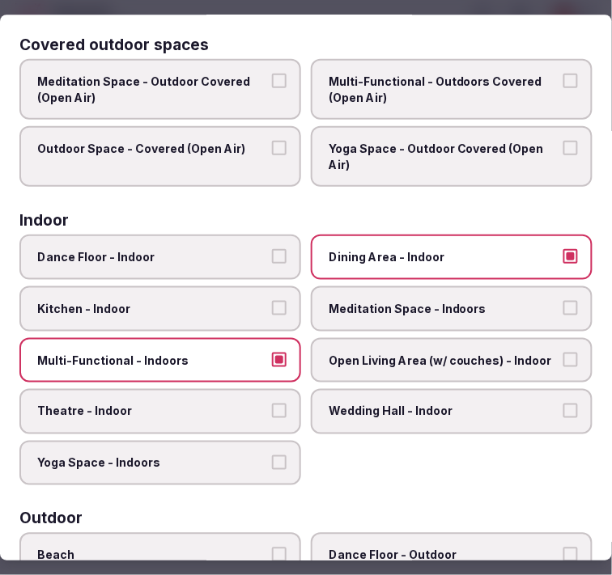
click at [358, 301] on span "Meditation Space - Indoors" at bounding box center [443, 309] width 230 height 16
click at [563, 301] on button "Meditation Space - Indoors" at bounding box center [570, 308] width 15 height 15
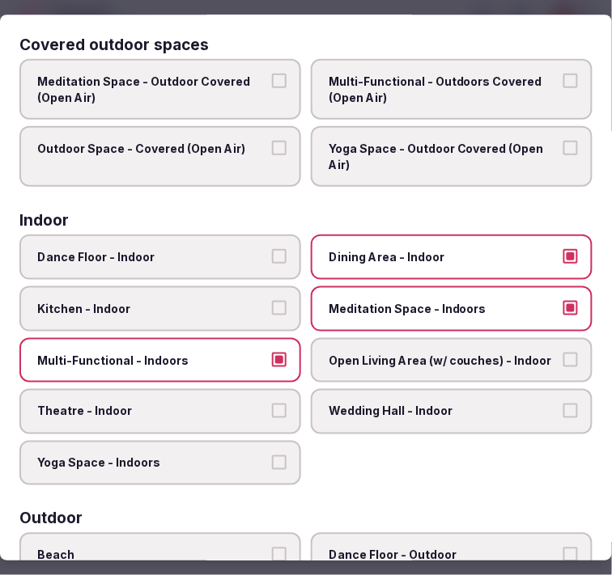
click at [341, 301] on span "Meditation Space - Indoors" at bounding box center [443, 309] width 230 height 16
click at [563, 301] on button "Meditation Space - Indoors" at bounding box center [570, 308] width 15 height 15
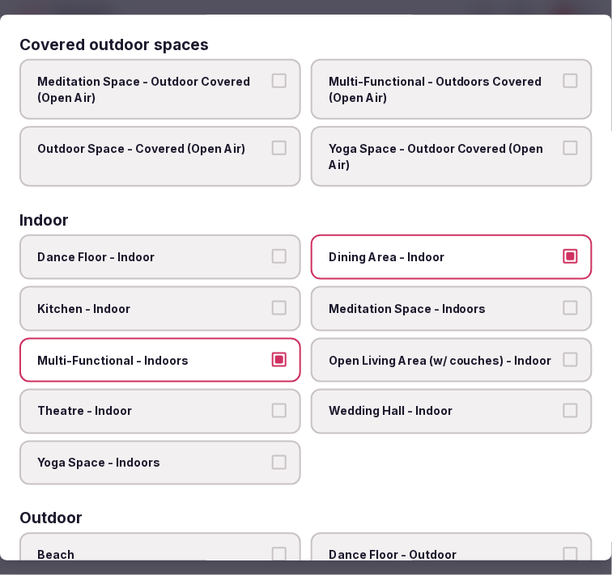
click at [225, 393] on label "Theatre - Indoor" at bounding box center [160, 412] width 282 height 45
click at [272, 404] on button "Theatre - Indoor" at bounding box center [279, 411] width 15 height 15
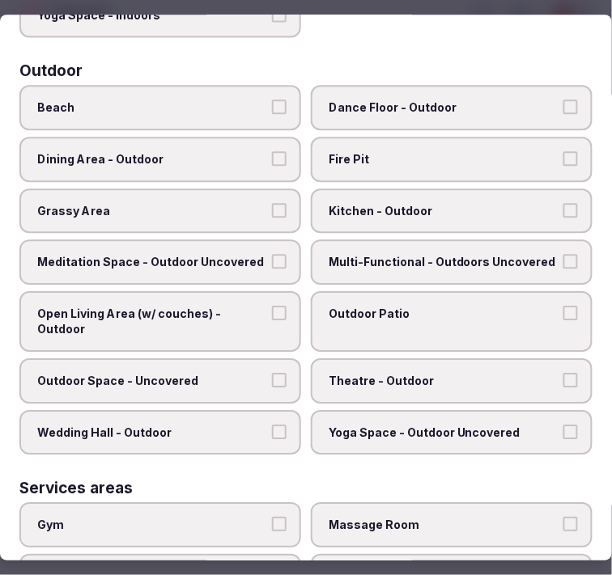
scroll to position [539, 0]
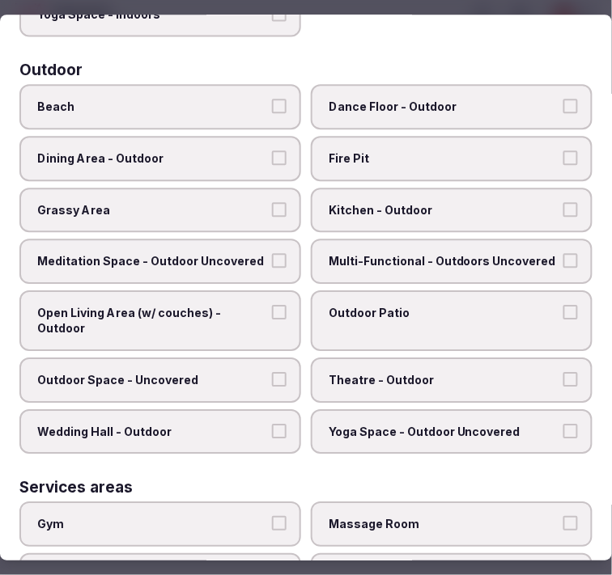
click at [367, 254] on label "Multi-Functional - Outdoors Uncovered" at bounding box center [452, 261] width 282 height 45
click at [563, 254] on button "Multi-Functional - Outdoors Uncovered" at bounding box center [570, 260] width 15 height 15
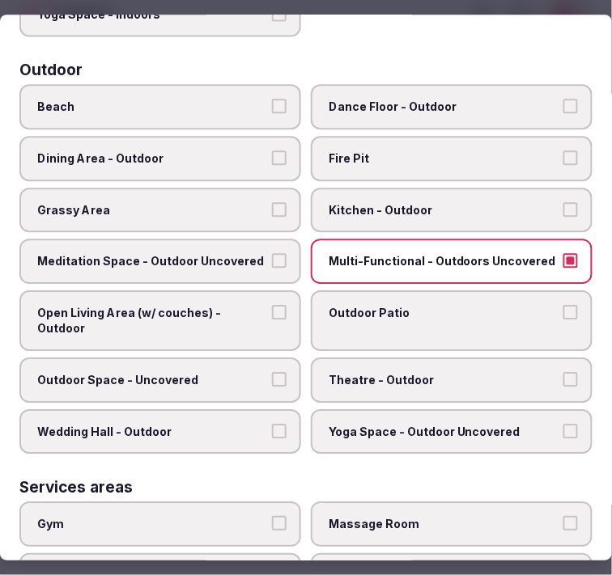
click at [386, 255] on label "Multi-Functional - Outdoors Uncovered" at bounding box center [452, 261] width 282 height 45
click at [563, 255] on button "Multi-Functional - Outdoors Uncovered" at bounding box center [570, 260] width 15 height 15
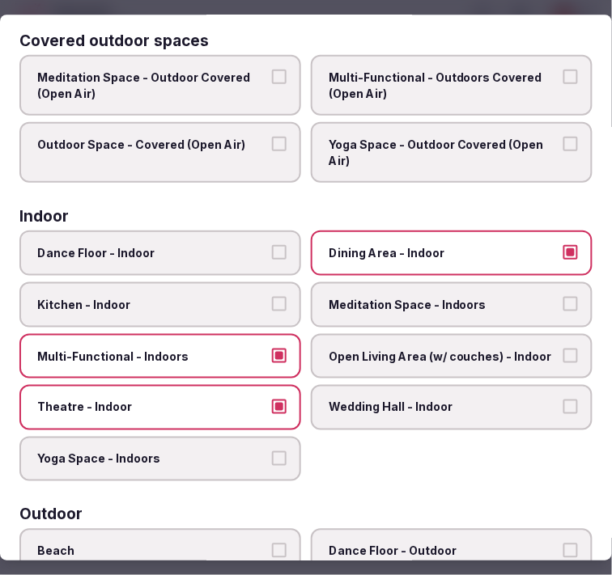
scroll to position [0, 0]
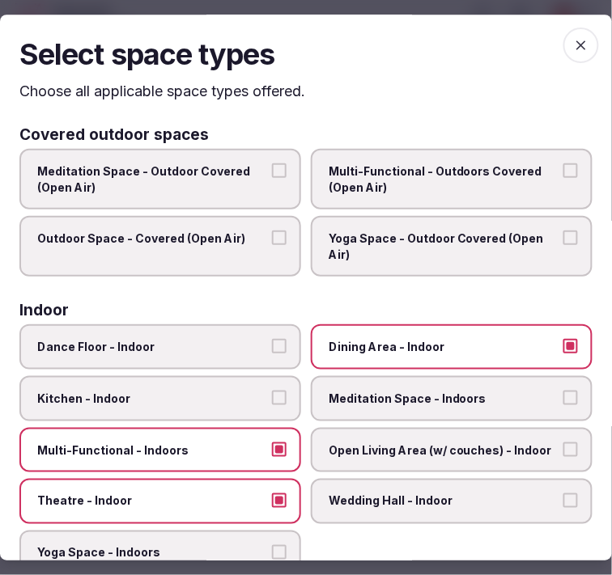
click at [574, 35] on span "button" at bounding box center [581, 46] width 36 height 36
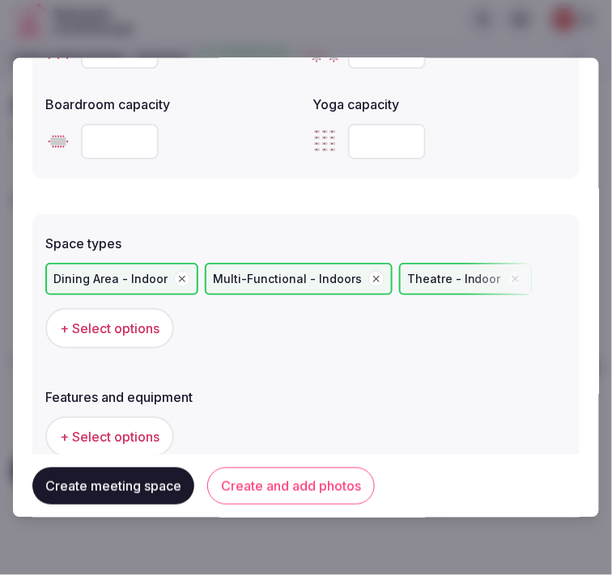
click at [95, 447] on button "+ Select options" at bounding box center [109, 437] width 129 height 40
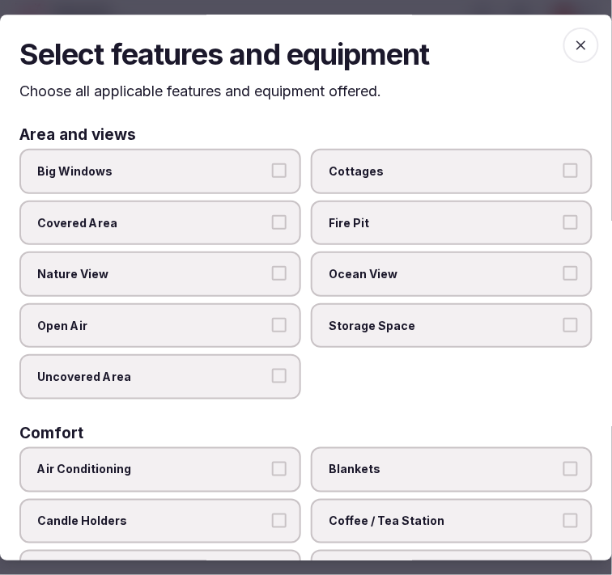
click at [216, 179] on label "Big Windows" at bounding box center [160, 171] width 282 height 45
click at [272, 178] on button "Big Windows" at bounding box center [279, 170] width 15 height 15
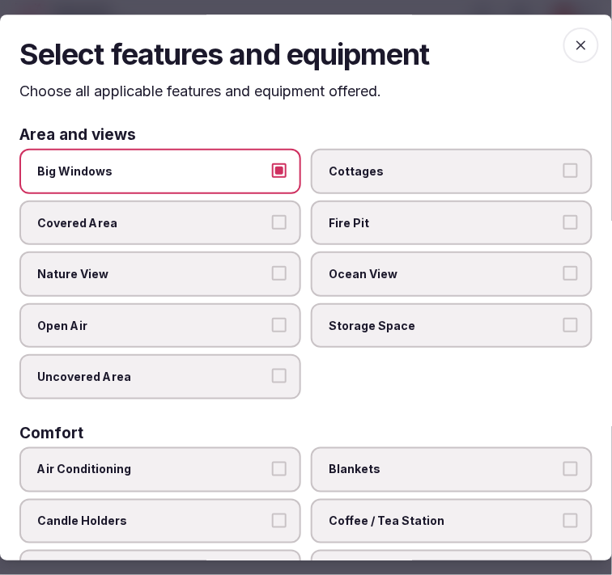
click at [233, 284] on label "Nature View" at bounding box center [160, 274] width 282 height 45
click at [272, 282] on button "Nature View" at bounding box center [279, 274] width 15 height 15
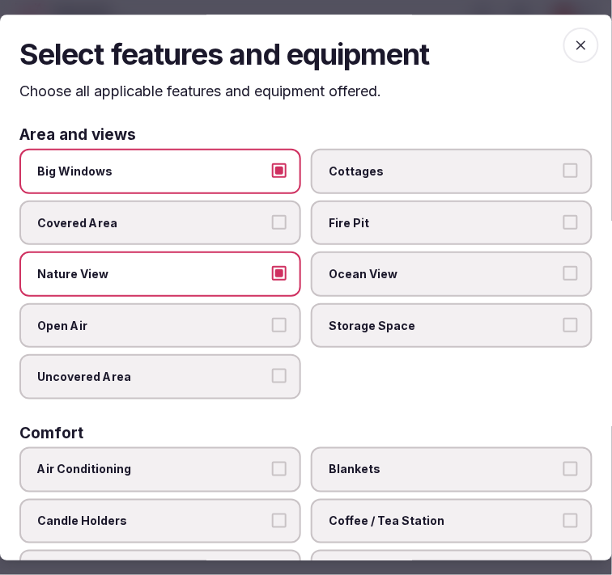
click at [239, 267] on span "Nature View" at bounding box center [152, 275] width 230 height 16
click at [272, 267] on button "Nature View" at bounding box center [279, 274] width 15 height 15
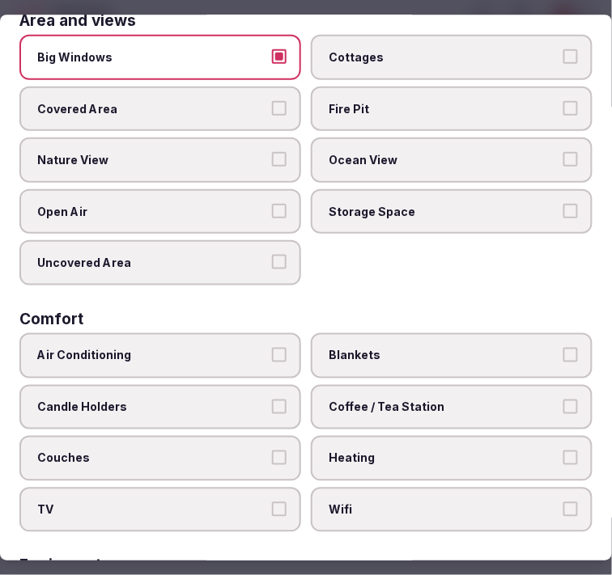
scroll to position [180, 0]
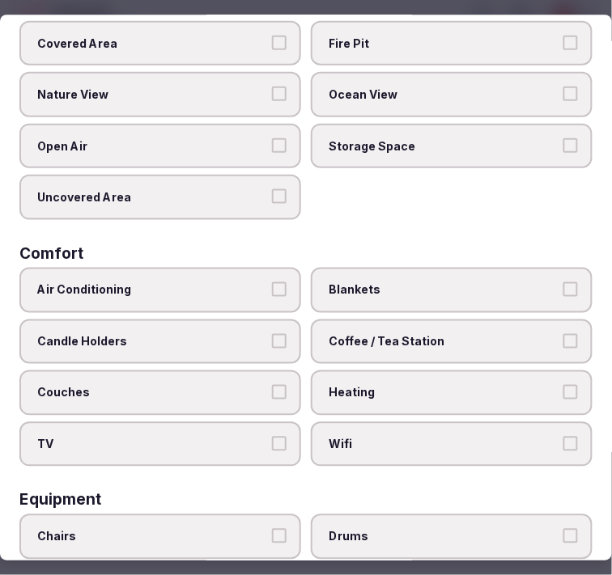
click at [240, 284] on span "Air Conditioning" at bounding box center [152, 290] width 230 height 16
click at [272, 284] on button "Air Conditioning" at bounding box center [279, 289] width 15 height 15
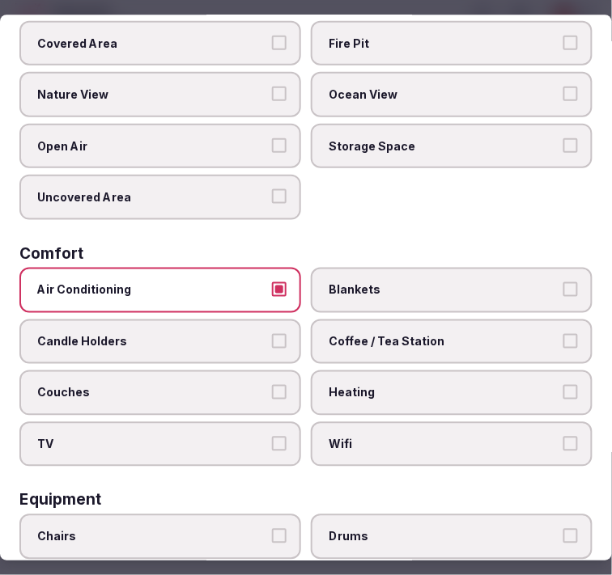
click at [360, 341] on label "Coffee / Tea Station" at bounding box center [452, 342] width 282 height 45
click at [563, 341] on button "Coffee / Tea Station" at bounding box center [570, 341] width 15 height 15
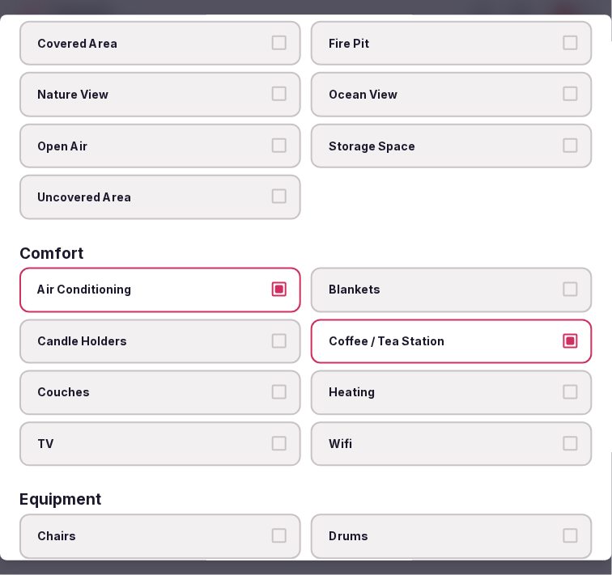
click at [358, 437] on span "Wifi" at bounding box center [443, 445] width 230 height 16
click at [563, 437] on button "Wifi" at bounding box center [570, 444] width 15 height 15
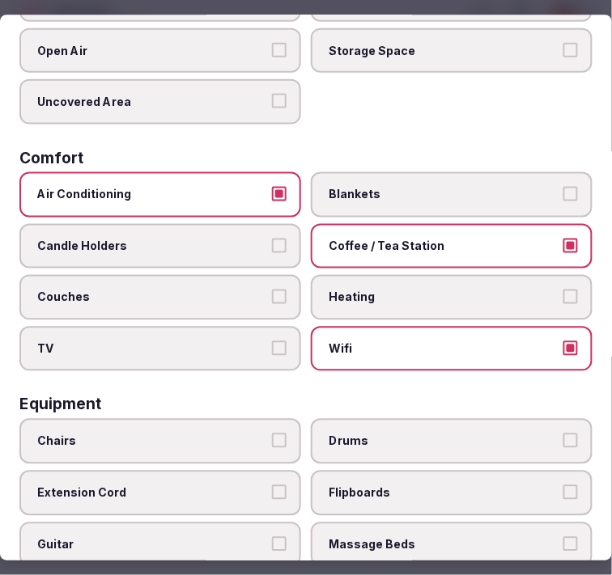
scroll to position [449, 0]
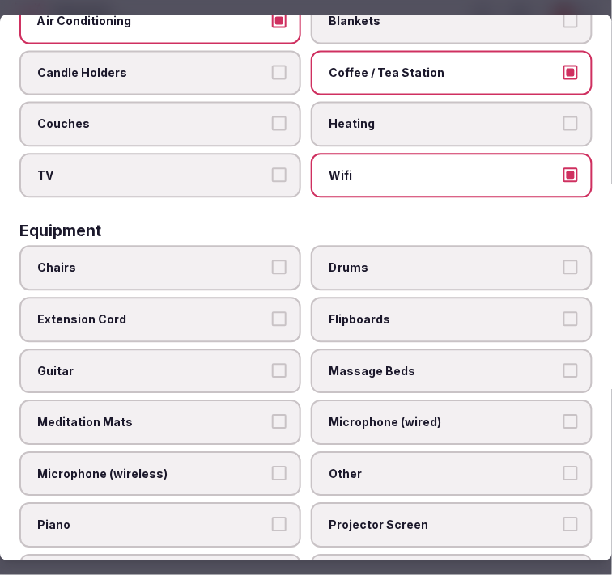
click at [155, 260] on span "Chairs" at bounding box center [152, 268] width 230 height 16
click at [272, 260] on button "Chairs" at bounding box center [279, 267] width 15 height 15
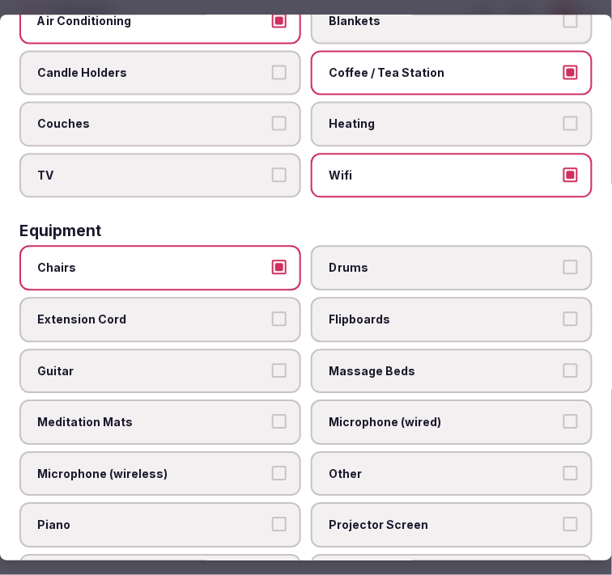
drag, startPoint x: 382, startPoint y: 447, endPoint x: 368, endPoint y: 447, distance: 13.8
click at [378, 466] on span "Other" at bounding box center [443, 474] width 230 height 16
click at [563, 466] on button "Other" at bounding box center [570, 473] width 15 height 15
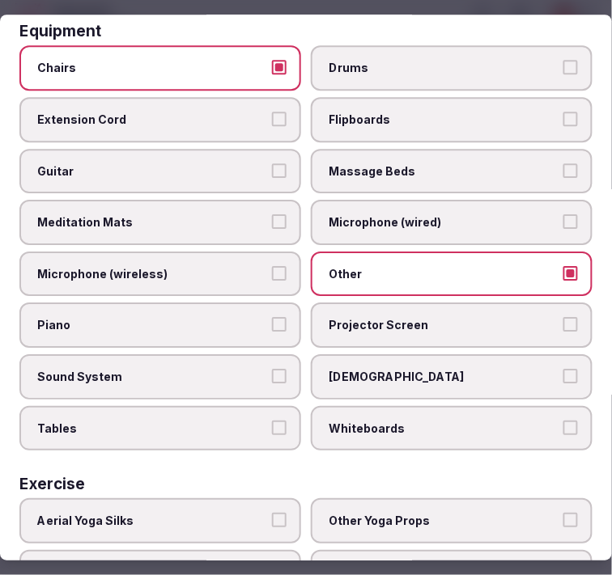
scroll to position [718, 0]
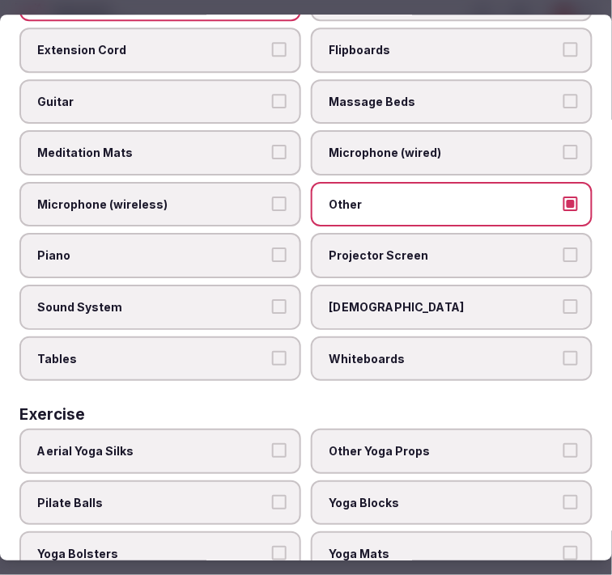
click at [265, 337] on label "Tables" at bounding box center [160, 359] width 282 height 45
click at [272, 351] on button "Tables" at bounding box center [279, 358] width 15 height 15
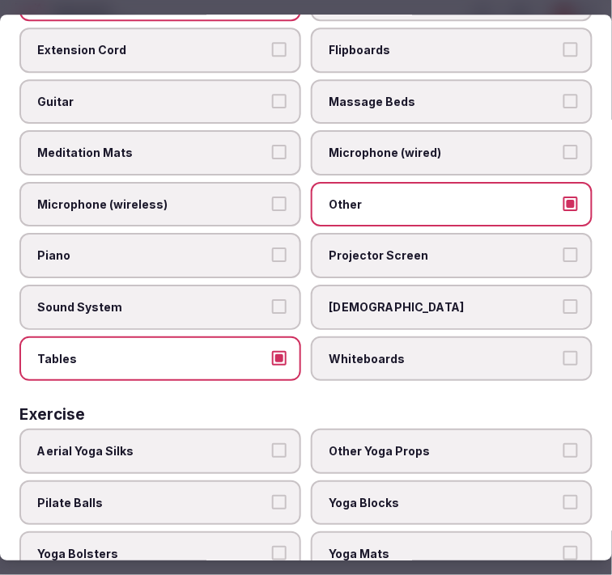
click at [370, 248] on span "Projector Screen" at bounding box center [443, 256] width 230 height 16
click at [563, 248] on button "Projector Screen" at bounding box center [570, 255] width 15 height 15
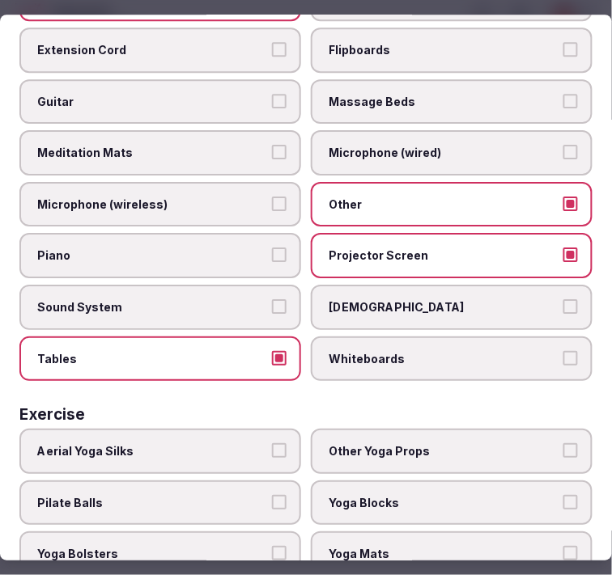
click at [232, 294] on label "Sound System" at bounding box center [160, 307] width 282 height 45
click at [272, 299] on button "Sound System" at bounding box center [279, 306] width 15 height 15
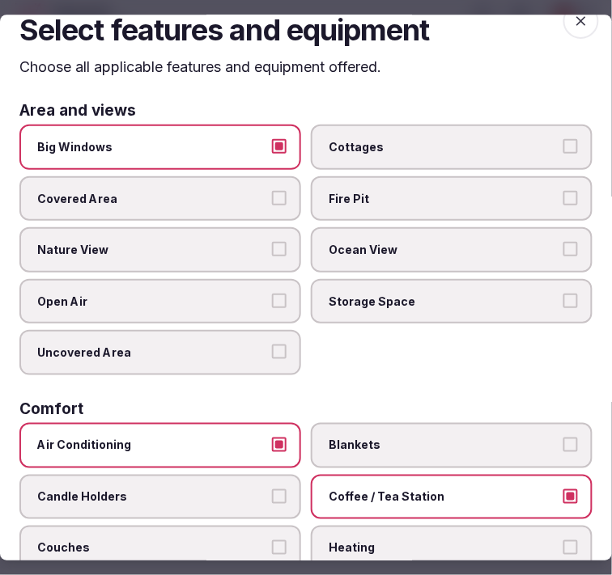
scroll to position [0, 0]
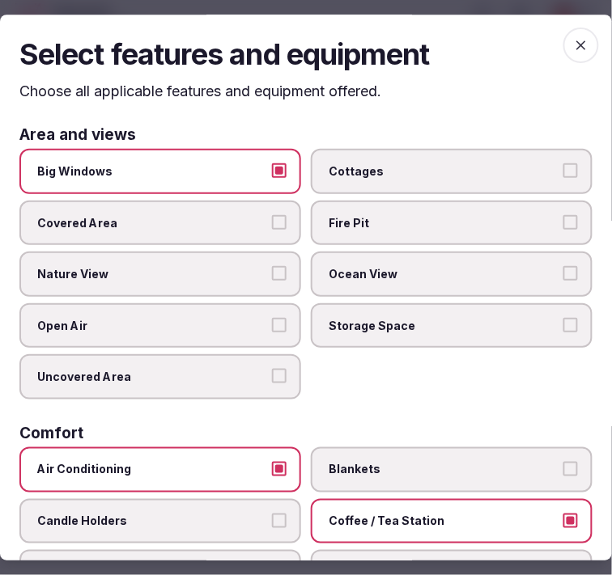
click at [563, 38] on span "button" at bounding box center [581, 46] width 36 height 36
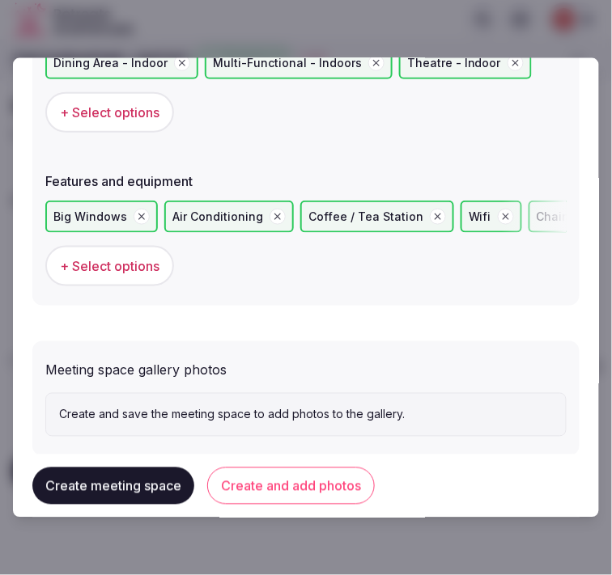
scroll to position [1139, 0]
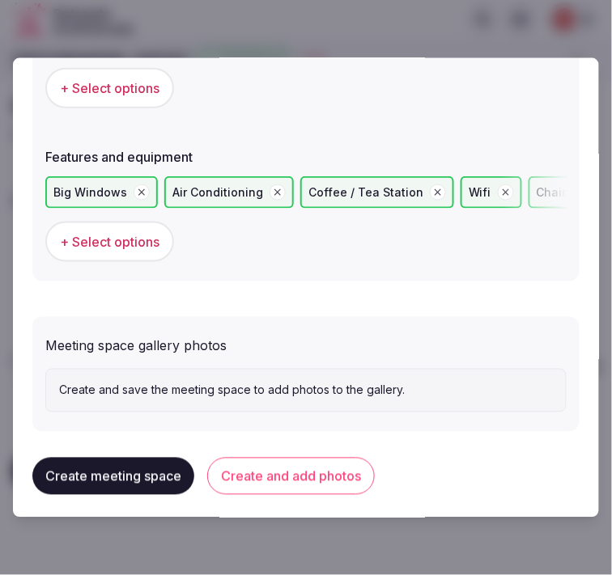
click at [289, 458] on button "Create and add photos" at bounding box center [290, 476] width 167 height 37
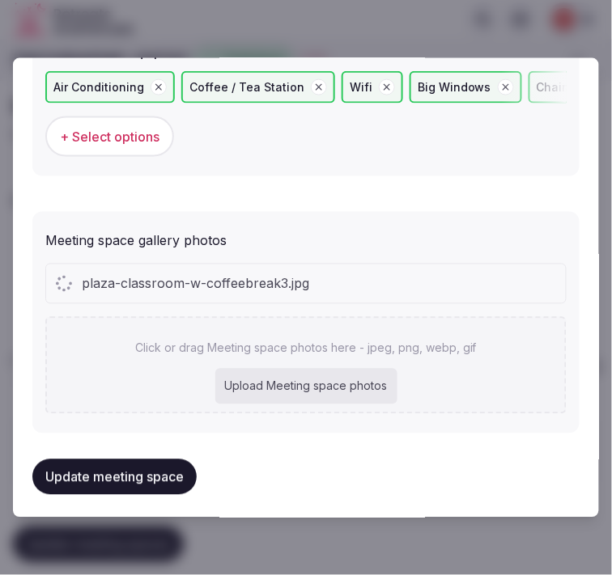
scroll to position [1288, 0]
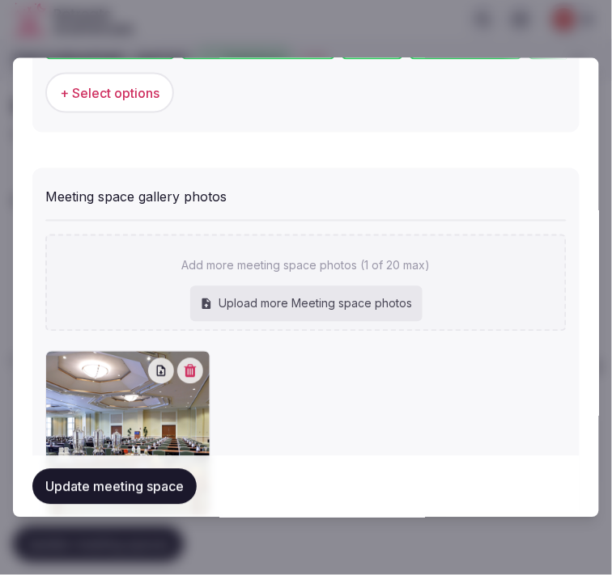
click at [106, 495] on button "Update meeting space" at bounding box center [114, 487] width 164 height 36
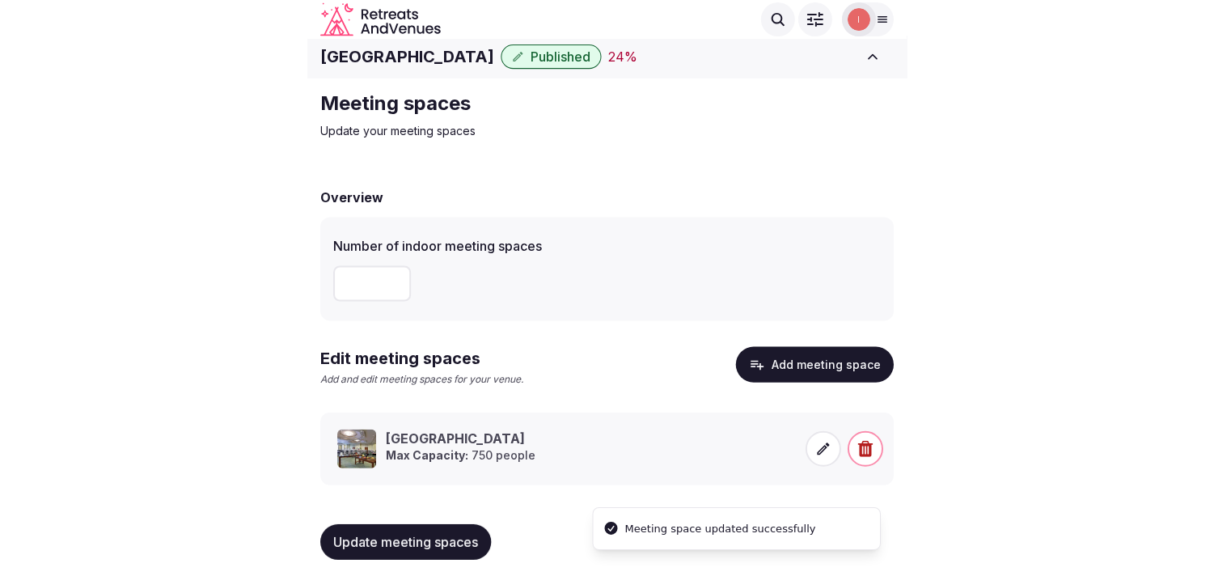
scroll to position [12, 0]
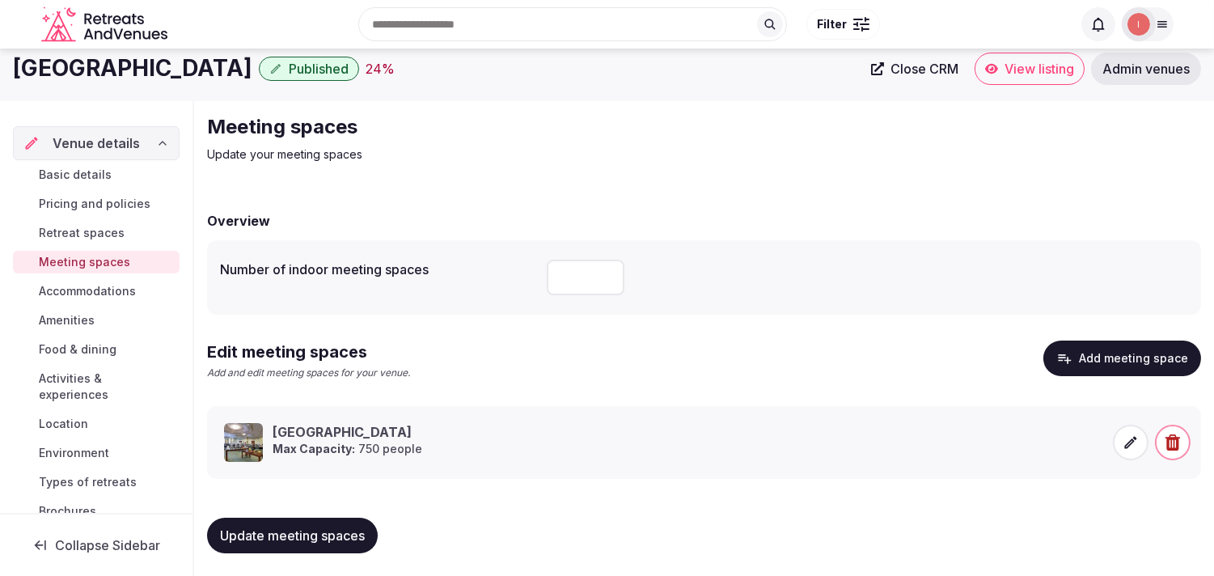
click at [61, 291] on span "Accommodations" at bounding box center [87, 291] width 97 height 16
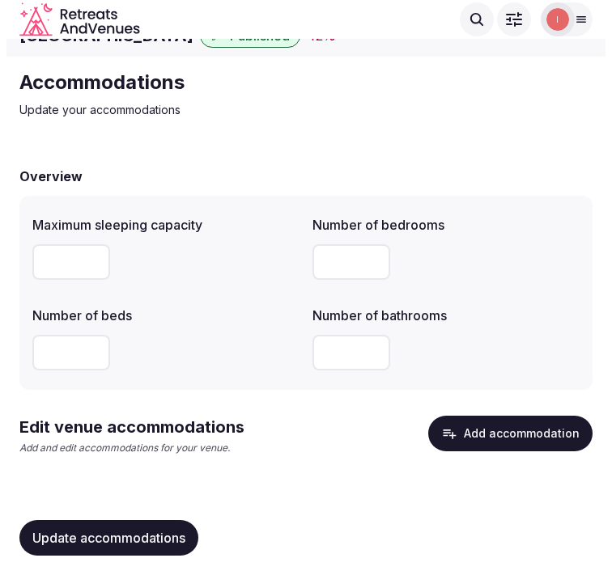
scroll to position [30, 0]
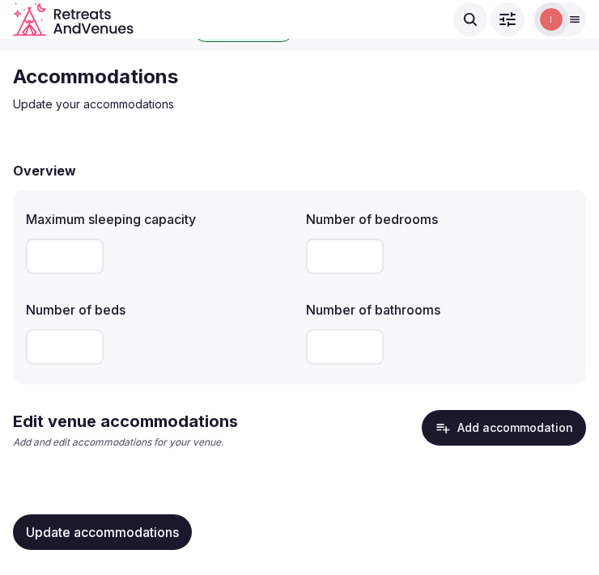
click at [523, 426] on button "Add accommodation" at bounding box center [503, 428] width 164 height 36
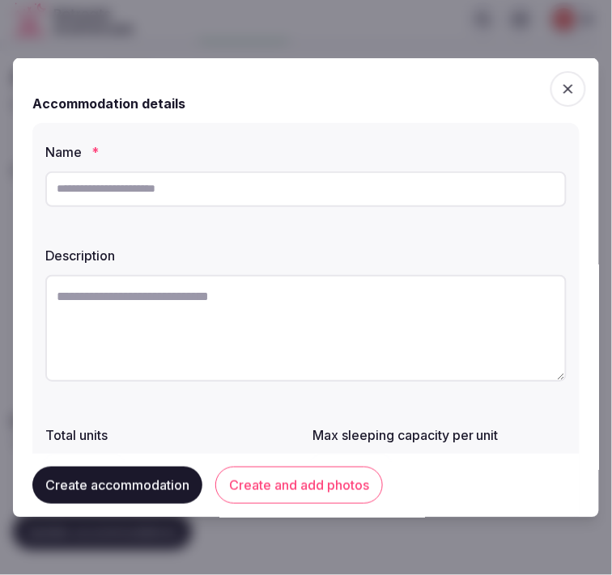
click at [405, 184] on input "text" at bounding box center [305, 189] width 521 height 36
paste input "**********"
type input "**********"
click at [275, 307] on textarea at bounding box center [305, 327] width 521 height 107
paste textarea "**********"
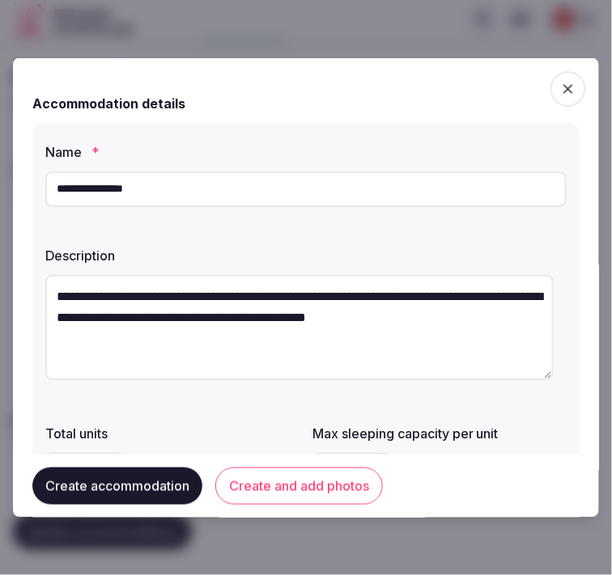
type textarea "**********"
click at [167, 194] on input "**********" at bounding box center [305, 189] width 521 height 36
paste input "text"
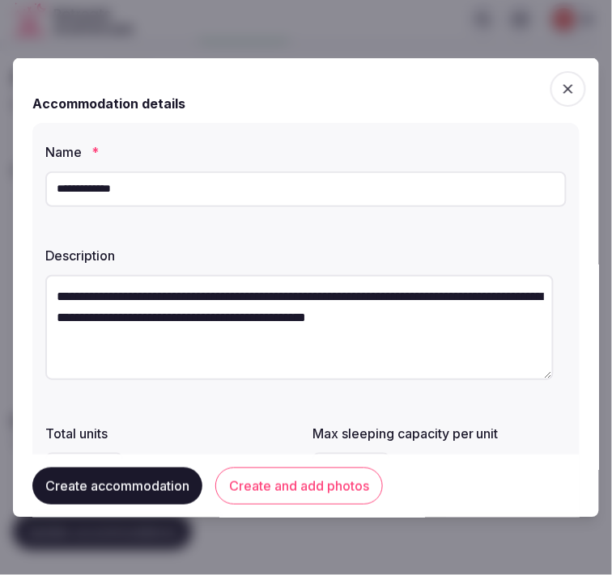
type input "**********"
click at [366, 237] on div "**********" at bounding box center [305, 360] width 547 height 476
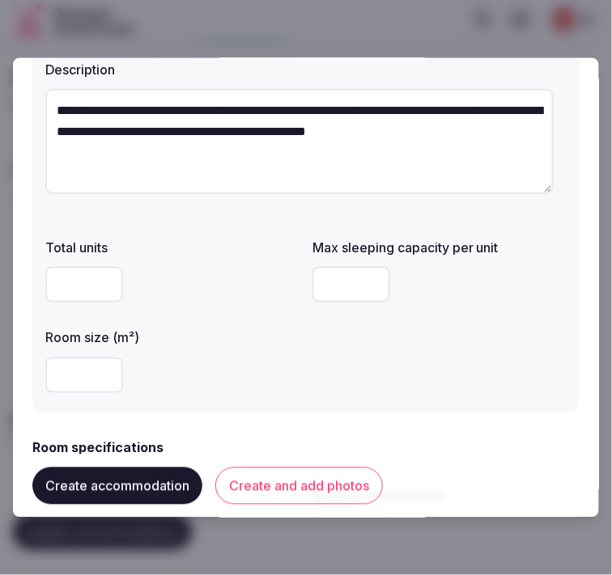
scroll to position [90, 0]
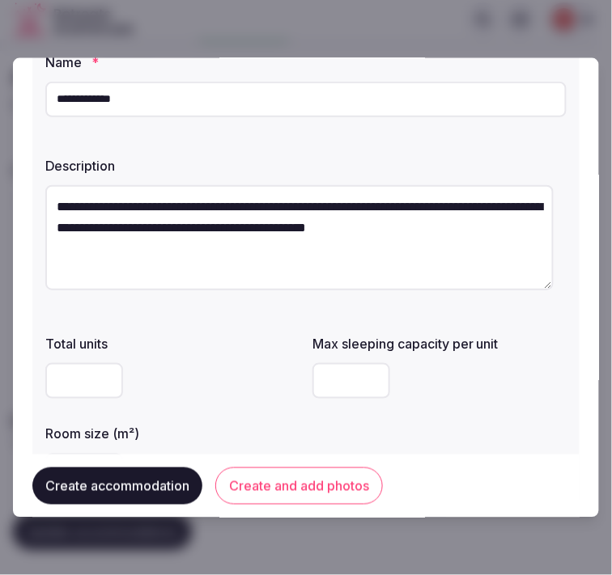
click at [440, 212] on textarea "**********" at bounding box center [299, 236] width 508 height 105
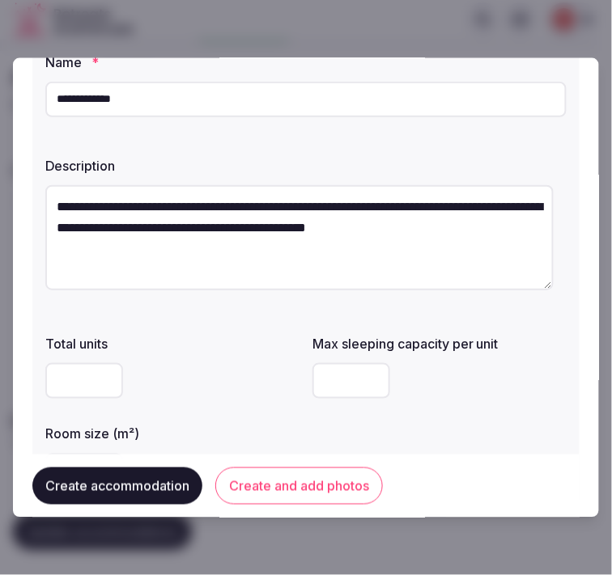
paste textarea "**********"
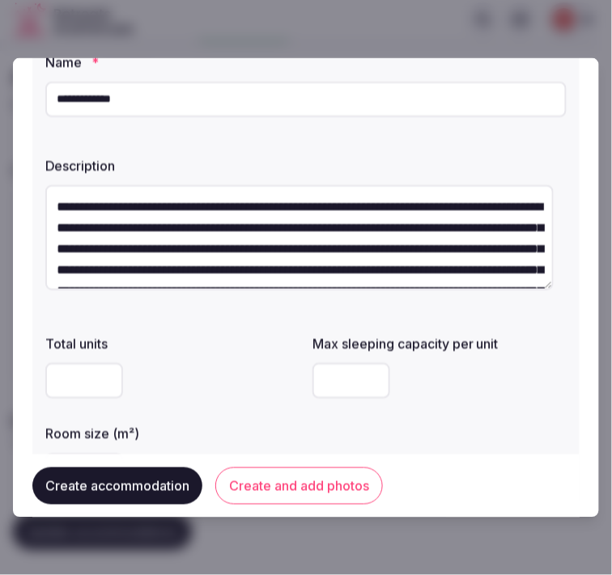
scroll to position [156, 0]
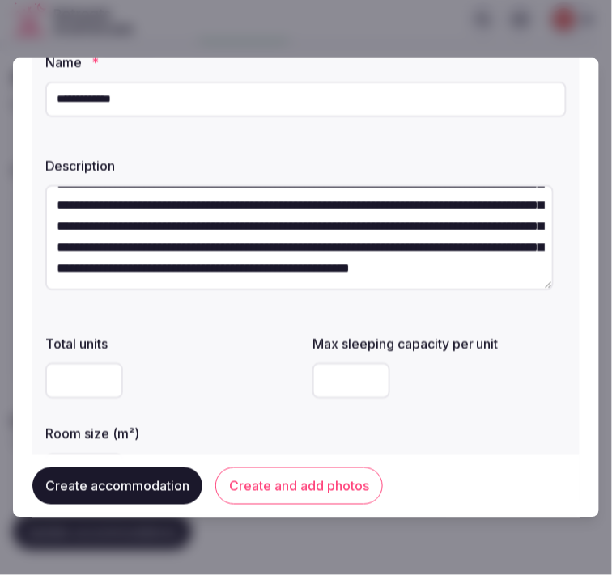
type textarea "**********"
click at [327, 380] on input "number" at bounding box center [351, 380] width 78 height 36
type input "*"
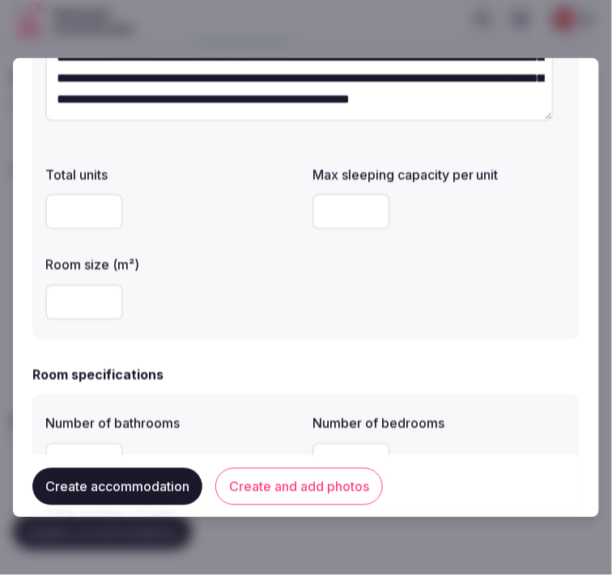
scroll to position [359, 0]
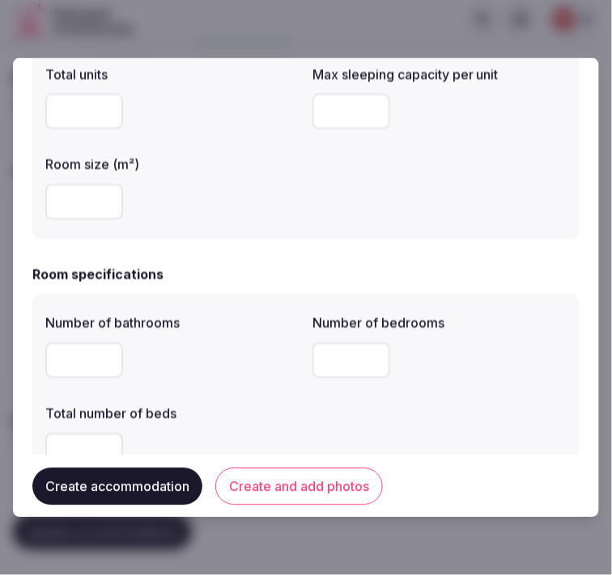
click at [83, 358] on input "number" at bounding box center [84, 360] width 78 height 36
type input "*"
click at [312, 359] on input "number" at bounding box center [351, 360] width 78 height 36
type input "*"
click at [227, 385] on div "Number of bathrooms * Number of bedrooms * Total number of beds" at bounding box center [305, 391] width 521 height 168
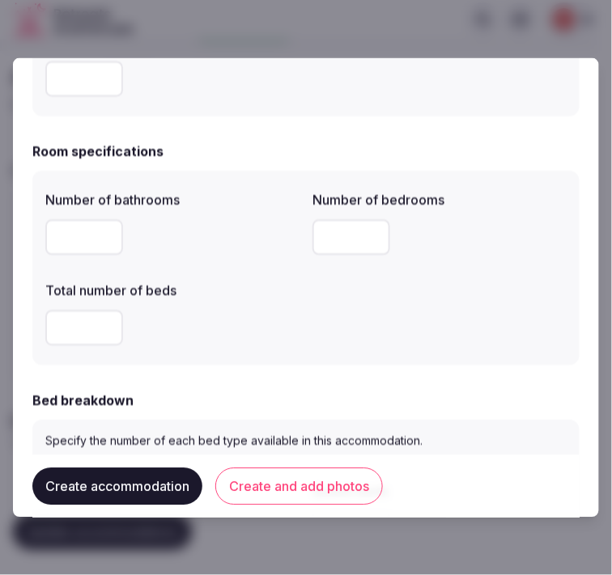
scroll to position [629, 0]
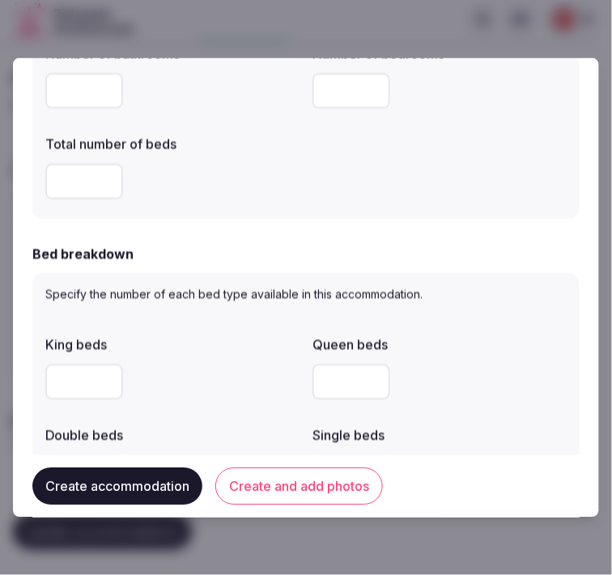
click at [78, 179] on input "*" at bounding box center [84, 181] width 78 height 36
type input "*"
click at [75, 388] on input "number" at bounding box center [84, 382] width 78 height 36
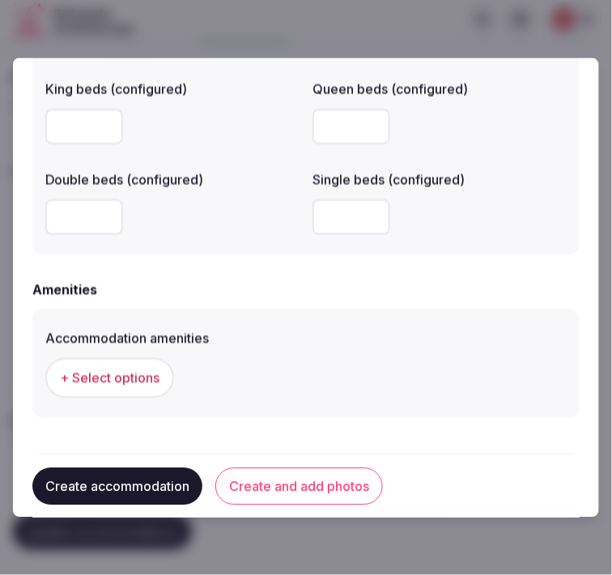
scroll to position [1527, 0]
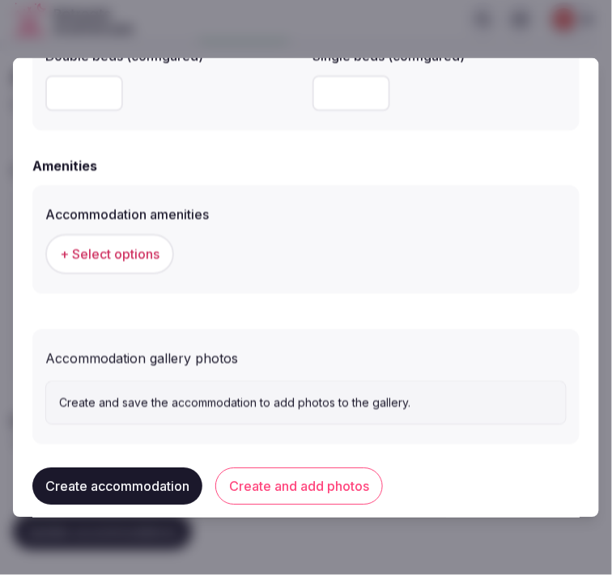
type input "*"
click at [126, 263] on button "+ Select options" at bounding box center [109, 254] width 129 height 40
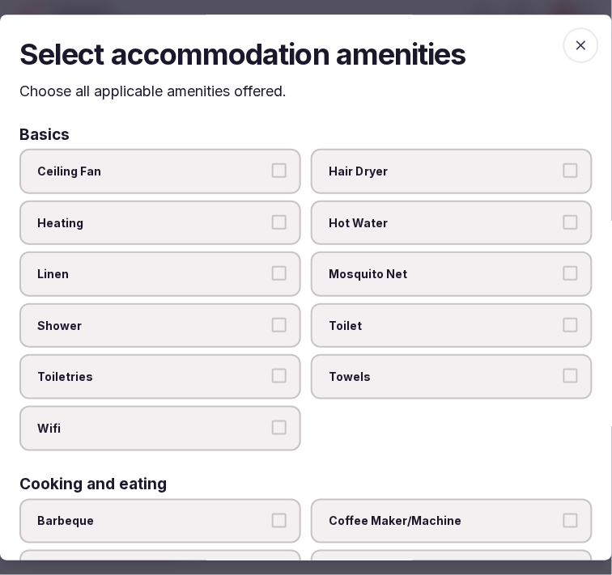
click at [333, 309] on label "Toilet" at bounding box center [452, 325] width 282 height 45
click at [563, 318] on button "Toilet" at bounding box center [570, 325] width 15 height 15
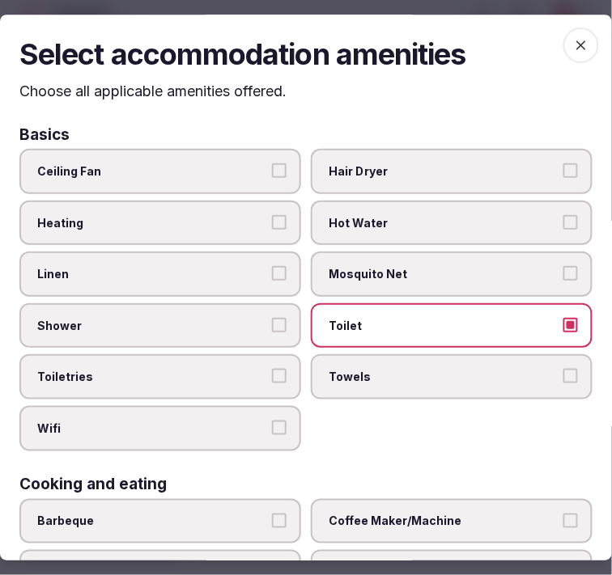
drag, startPoint x: 350, startPoint y: 365, endPoint x: 256, endPoint y: 299, distance: 114.4
click at [342, 358] on label "Towels" at bounding box center [452, 377] width 282 height 45
click at [232, 269] on span "Linen" at bounding box center [152, 275] width 230 height 16
click at [272, 269] on button "Linen" at bounding box center [279, 274] width 15 height 15
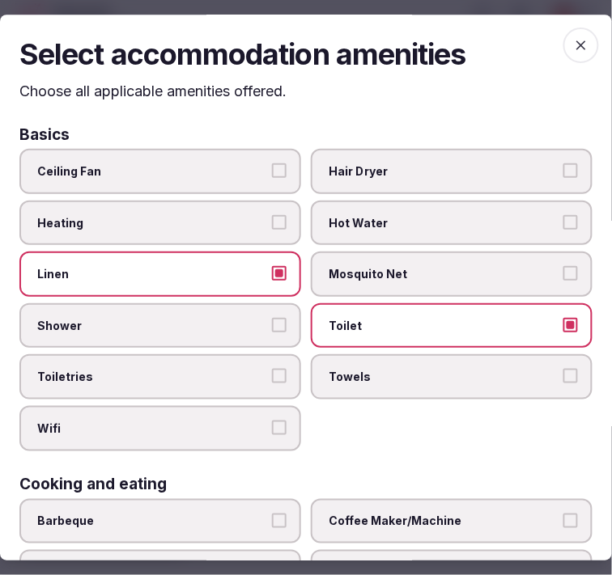
click at [262, 319] on label "Shower" at bounding box center [160, 325] width 282 height 45
click at [272, 319] on button "Shower" at bounding box center [279, 325] width 15 height 15
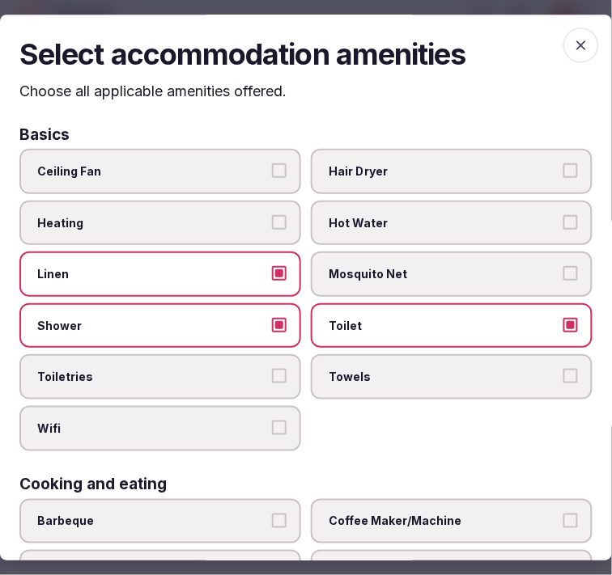
click at [285, 373] on label "Toiletries" at bounding box center [160, 377] width 282 height 45
click at [285, 373] on button "Toiletries" at bounding box center [279, 377] width 15 height 15
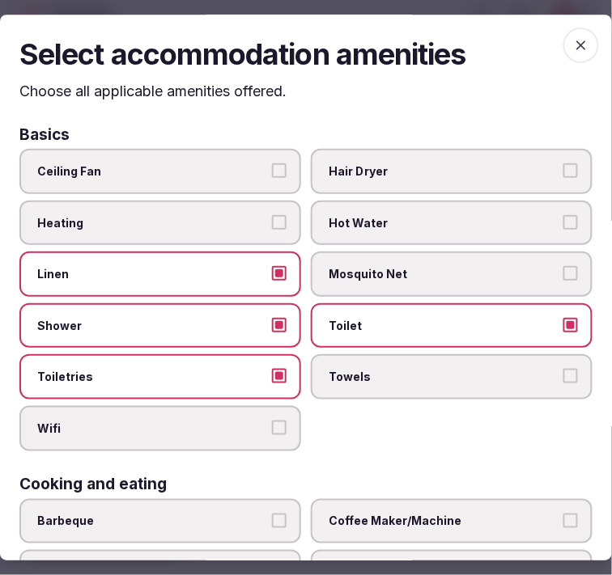
click at [277, 422] on button "Wifi" at bounding box center [279, 428] width 15 height 15
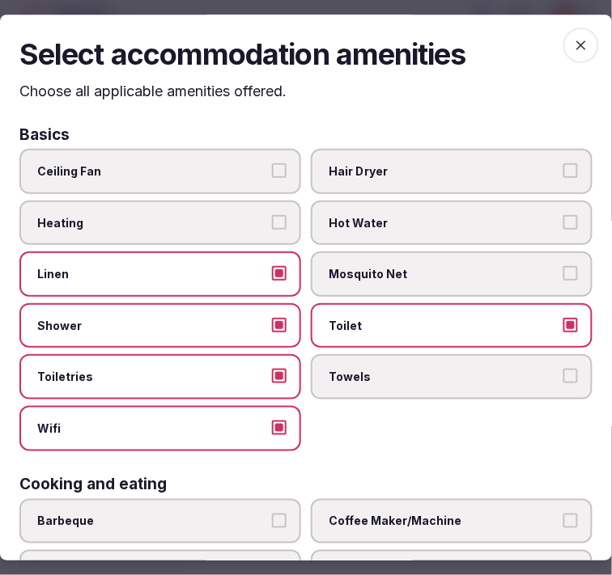
click at [388, 372] on span "Towels" at bounding box center [443, 378] width 230 height 16
click at [563, 372] on button "Towels" at bounding box center [570, 377] width 15 height 15
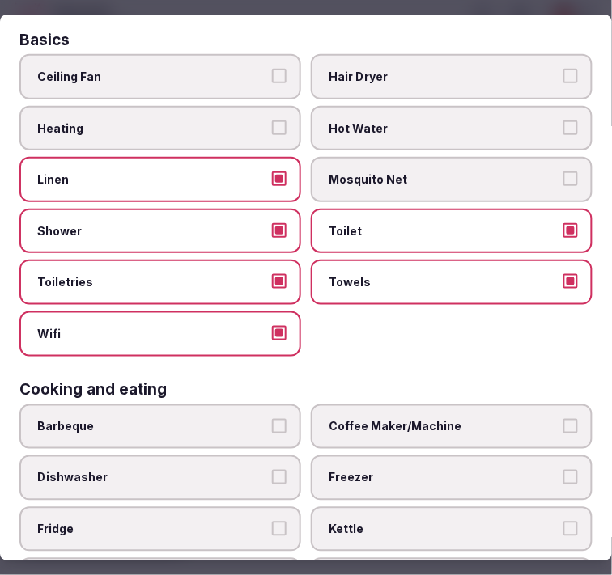
scroll to position [269, 0]
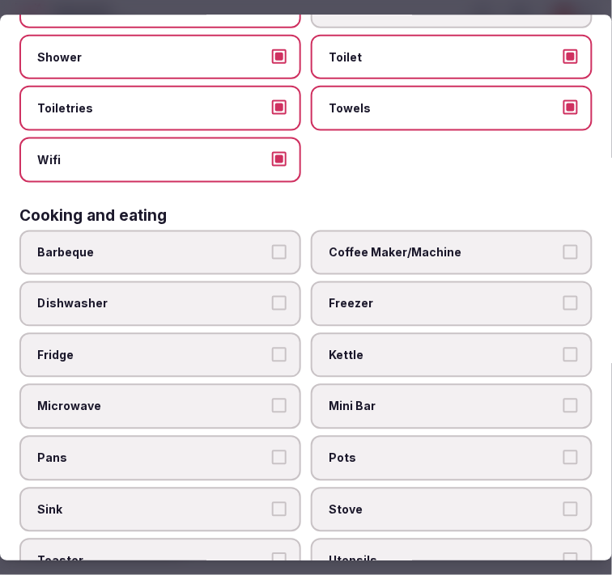
click at [364, 259] on label "Coffee Maker/Machine" at bounding box center [452, 252] width 282 height 45
click at [563, 259] on button "Coffee Maker/Machine" at bounding box center [570, 251] width 15 height 15
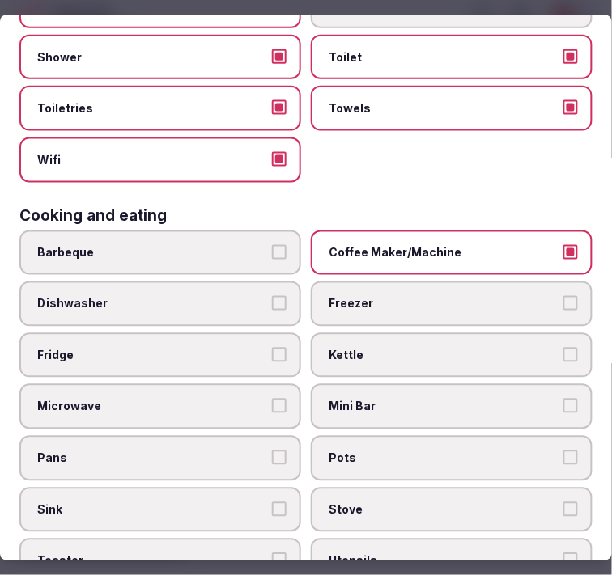
click at [409, 384] on label "Mini Bar" at bounding box center [452, 406] width 282 height 45
click at [563, 399] on button "Mini Bar" at bounding box center [570, 406] width 15 height 15
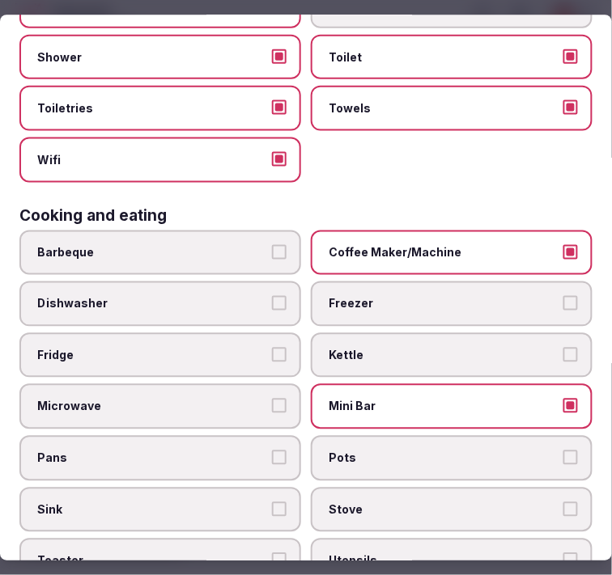
click at [216, 347] on span "Fridge" at bounding box center [152, 355] width 230 height 16
click at [272, 347] on button "Fridge" at bounding box center [279, 354] width 15 height 15
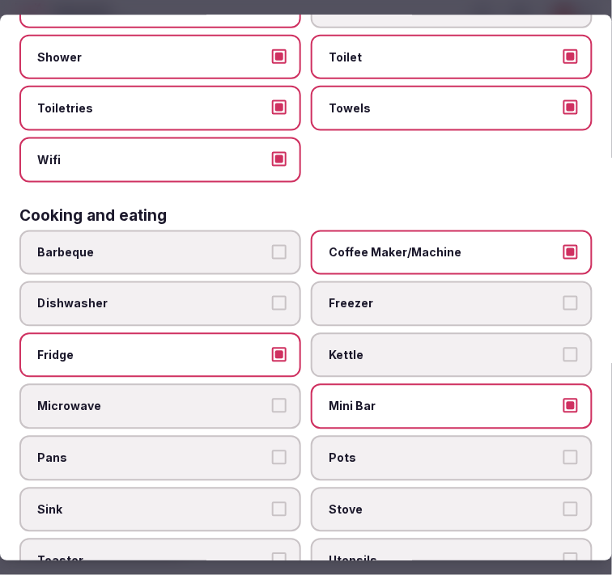
click at [198, 399] on span "Microwave" at bounding box center [152, 407] width 230 height 16
click at [272, 399] on button "Microwave" at bounding box center [279, 406] width 15 height 15
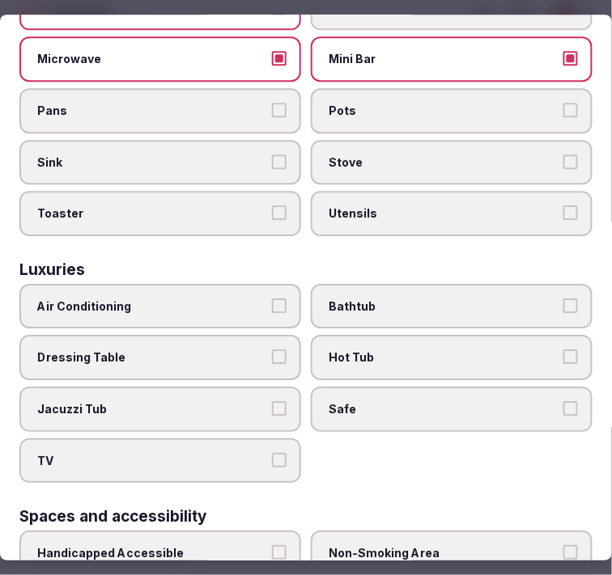
scroll to position [718, 0]
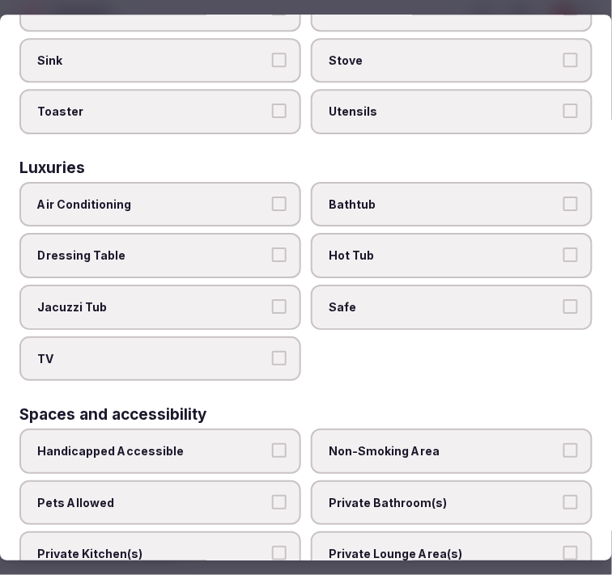
click at [328, 197] on span "Bathtub" at bounding box center [443, 205] width 230 height 16
click at [563, 197] on button "Bathtub" at bounding box center [570, 204] width 15 height 15
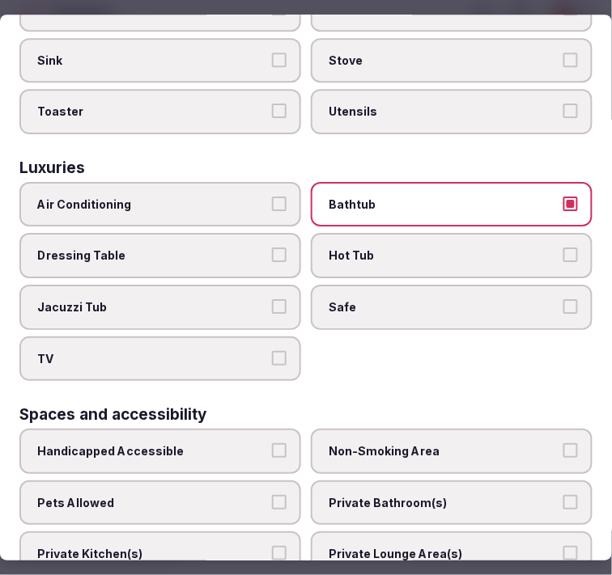
drag, startPoint x: 365, startPoint y: 294, endPoint x: 304, endPoint y: 299, distance: 60.9
click at [344, 291] on label "Safe" at bounding box center [452, 307] width 282 height 45
click at [563, 299] on button "Safe" at bounding box center [570, 306] width 15 height 15
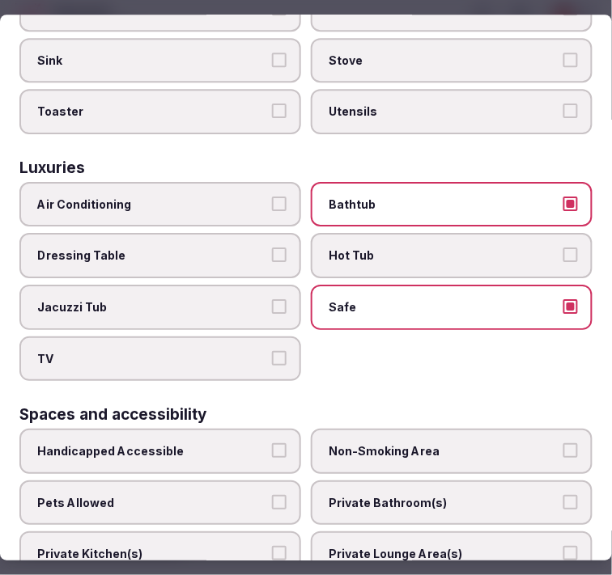
drag, startPoint x: 263, startPoint y: 330, endPoint x: 260, endPoint y: 315, distance: 14.8
click at [260, 337] on label "TV" at bounding box center [160, 359] width 282 height 45
click at [272, 351] on button "TV" at bounding box center [279, 358] width 15 height 15
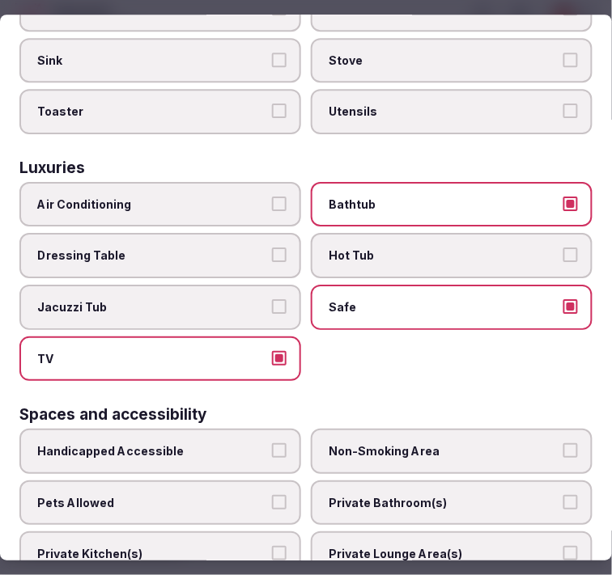
click at [246, 197] on span "Air Conditioning" at bounding box center [152, 205] width 230 height 16
click at [272, 197] on button "Air Conditioning" at bounding box center [279, 204] width 15 height 15
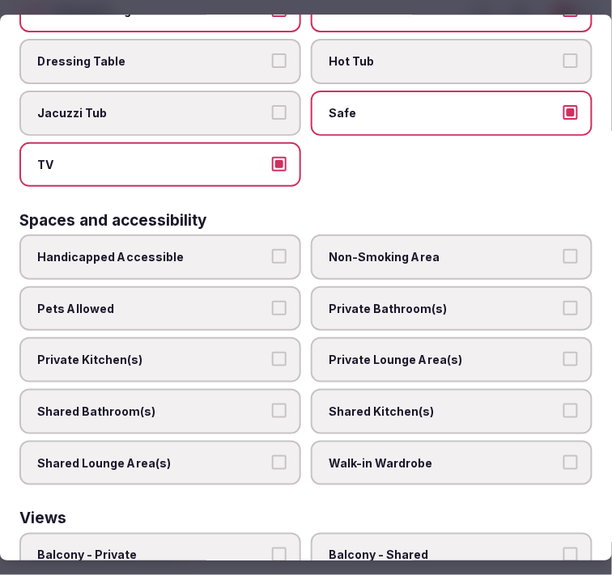
scroll to position [988, 0]
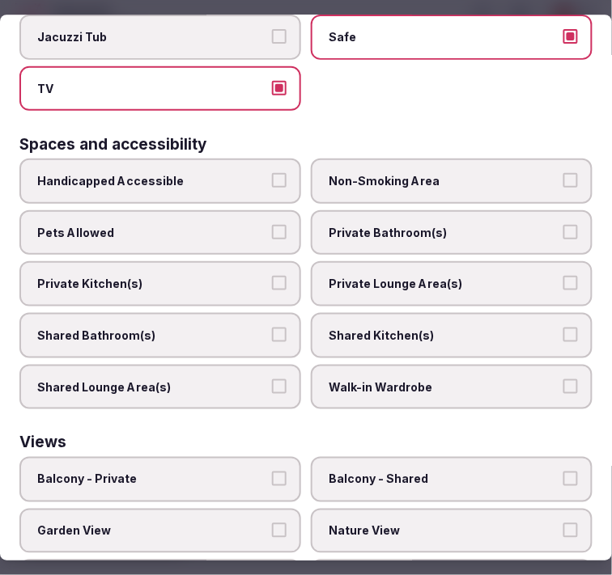
click at [390, 225] on span "Private Bathroom(s)" at bounding box center [443, 233] width 230 height 16
click at [563, 225] on button "Private Bathroom(s)" at bounding box center [570, 232] width 15 height 15
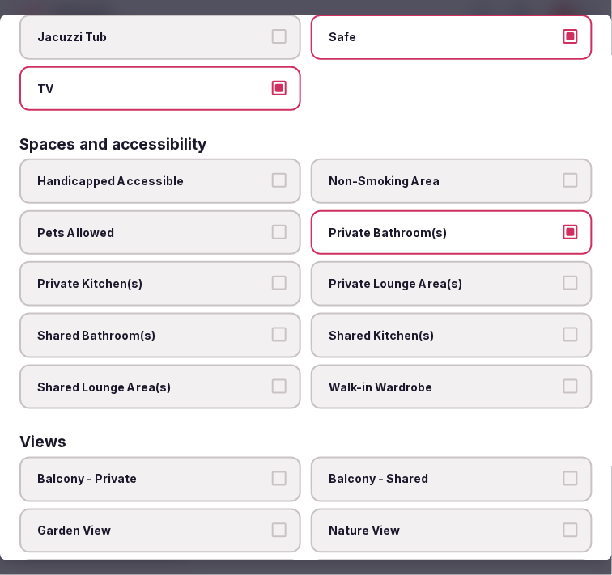
click at [382, 277] on span "Private Lounge Area(s)" at bounding box center [443, 285] width 230 height 16
click at [563, 277] on button "Private Lounge Area(s)" at bounding box center [570, 284] width 15 height 15
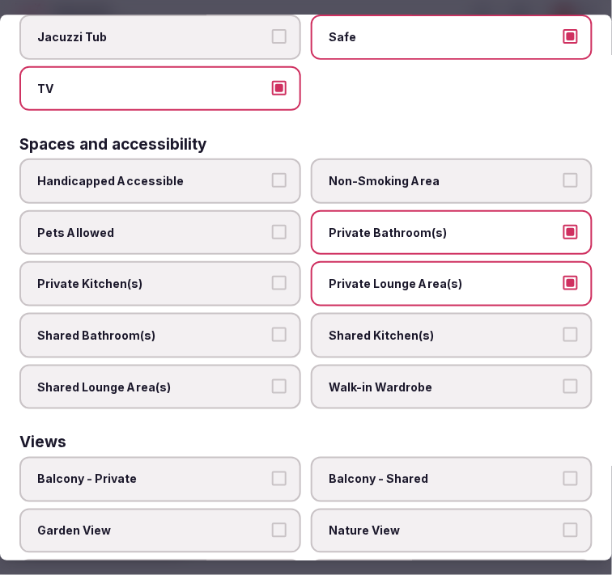
click at [224, 277] on span "Private Kitchen(s)" at bounding box center [152, 285] width 230 height 16
click at [272, 277] on button "Private Kitchen(s)" at bounding box center [279, 284] width 15 height 15
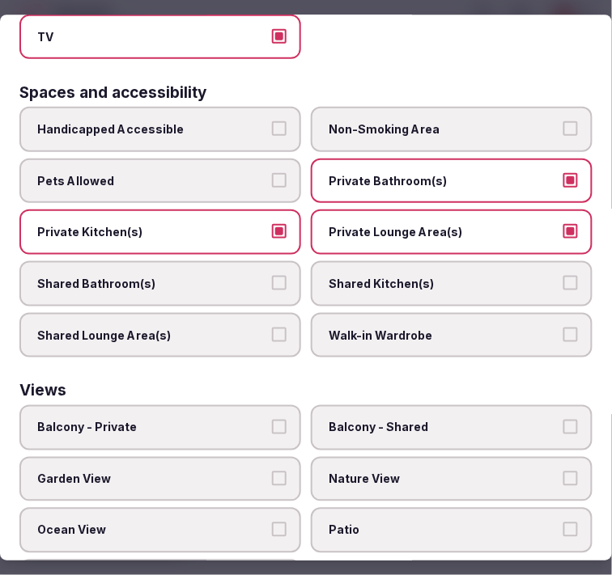
scroll to position [1065, 0]
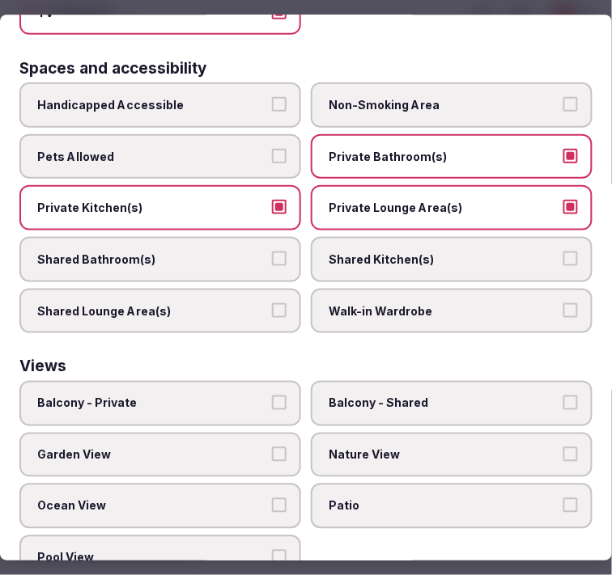
click at [262, 485] on label "Ocean View" at bounding box center [160, 507] width 282 height 45
click at [272, 499] on button "Ocean View" at bounding box center [279, 506] width 15 height 15
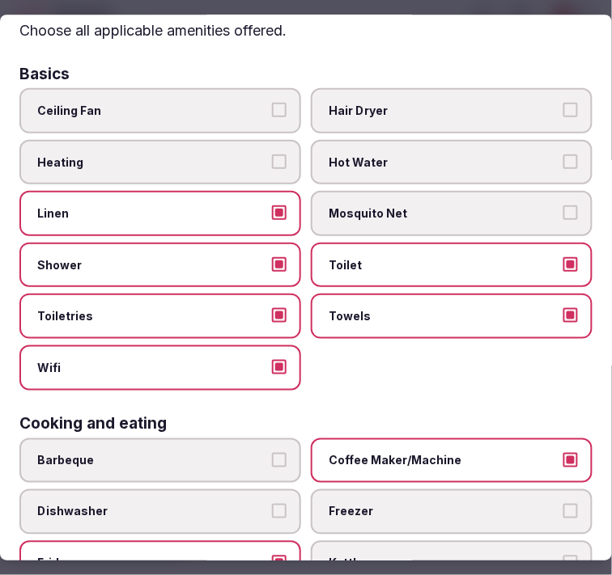
scroll to position [0, 0]
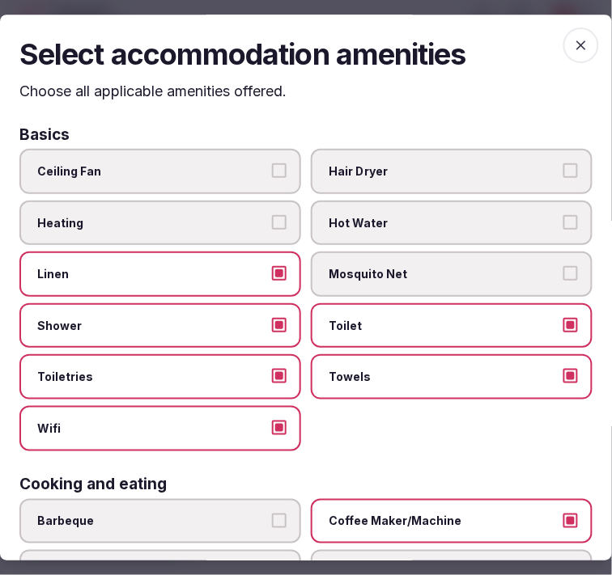
drag, startPoint x: 560, startPoint y: 44, endPoint x: 553, endPoint y: 51, distance: 9.7
click at [573, 44] on icon "button" at bounding box center [581, 45] width 16 height 16
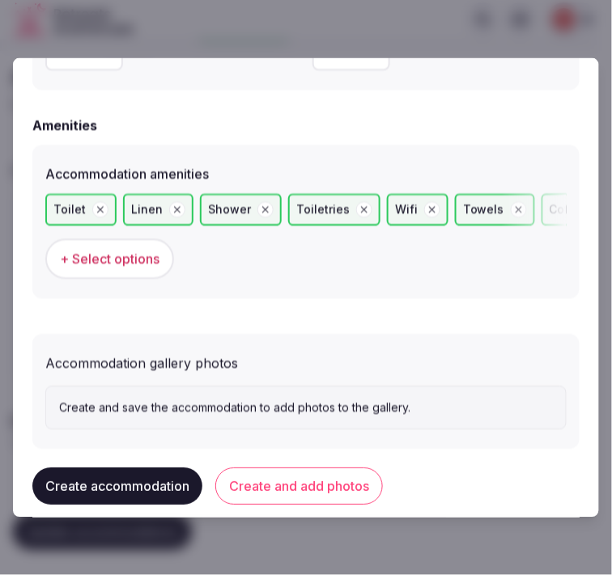
scroll to position [1590, 0]
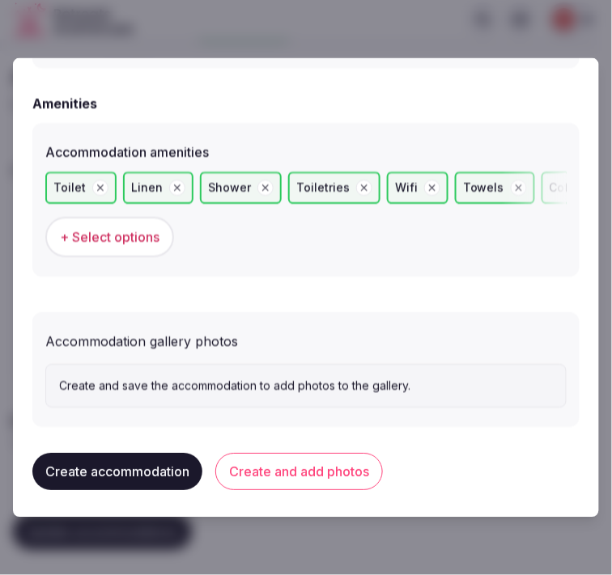
click at [316, 459] on button "Create and add photos" at bounding box center [298, 471] width 167 height 37
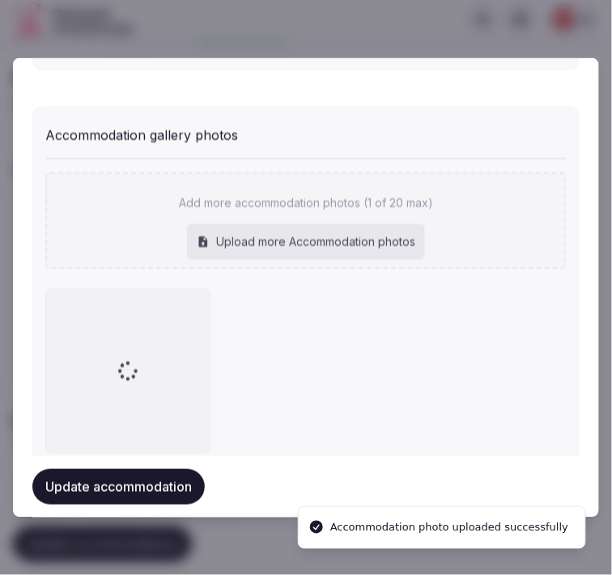
scroll to position [1797, 0]
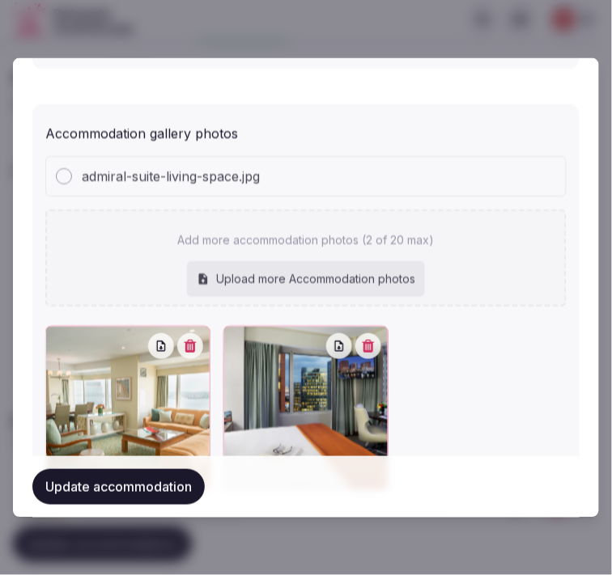
click at [142, 493] on button "Update accommodation" at bounding box center [118, 487] width 172 height 36
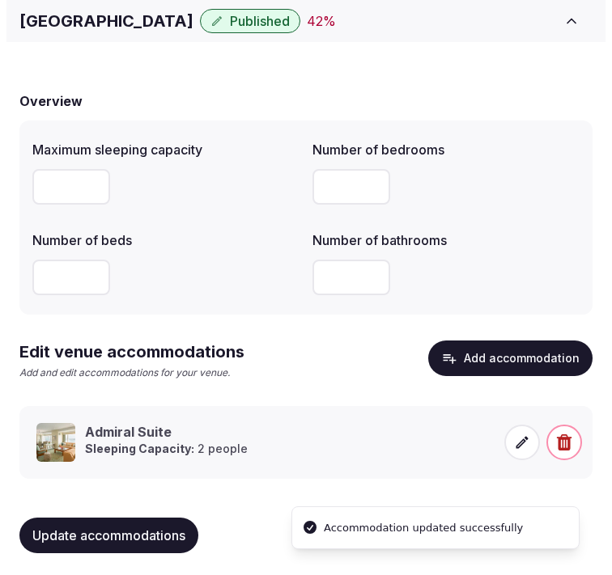
scroll to position [103, 0]
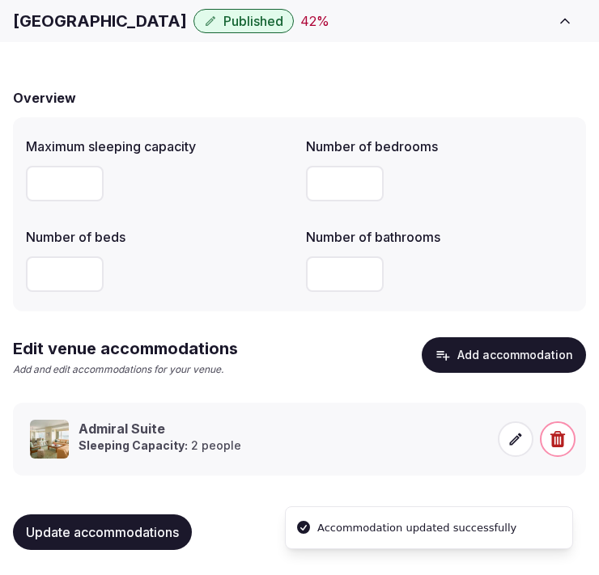
click at [534, 438] on div at bounding box center [536, 439] width 78 height 39
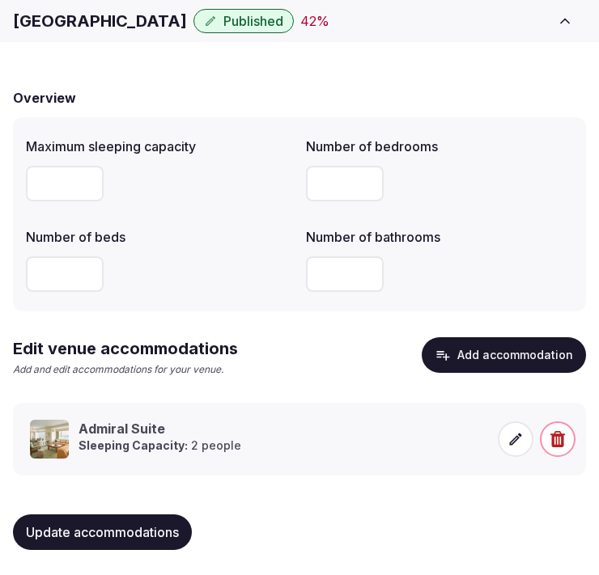
click at [529, 435] on span at bounding box center [515, 439] width 36 height 36
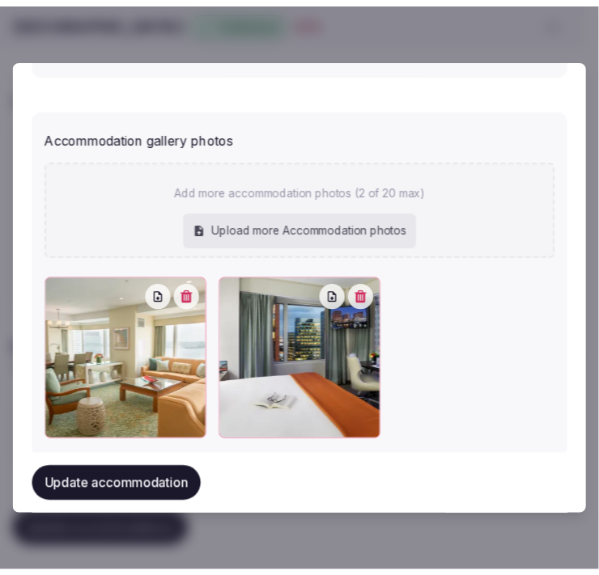
scroll to position [1822, 0]
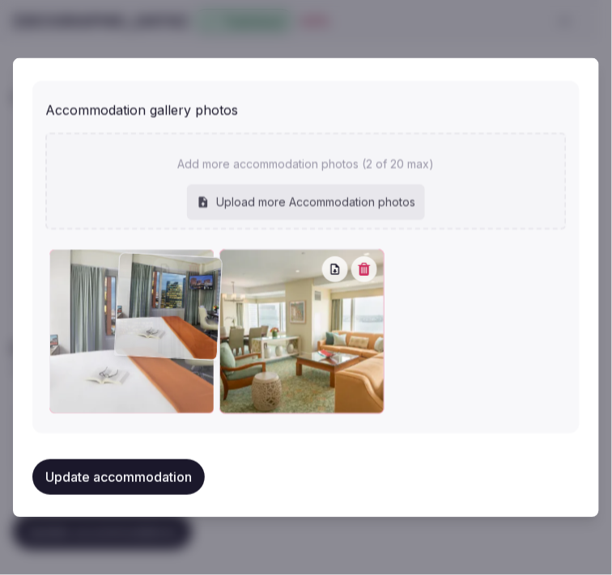
drag, startPoint x: 238, startPoint y: 268, endPoint x: 135, endPoint y: 279, distance: 103.4
click at [135, 279] on div at bounding box center [131, 331] width 165 height 165
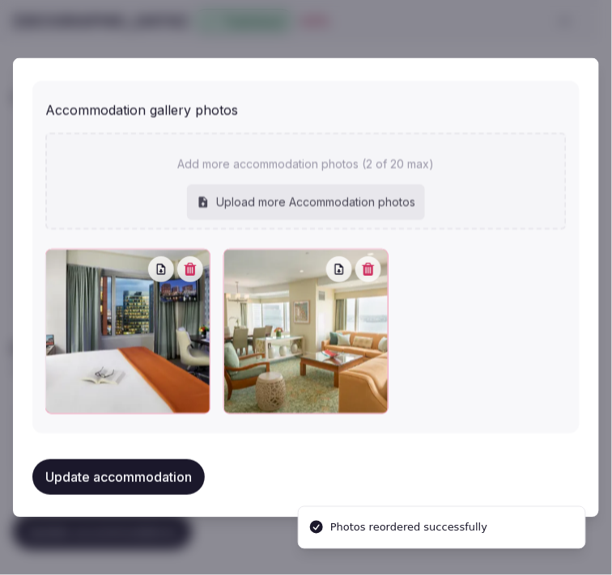
click at [119, 459] on button "Update accommodation" at bounding box center [118, 477] width 172 height 36
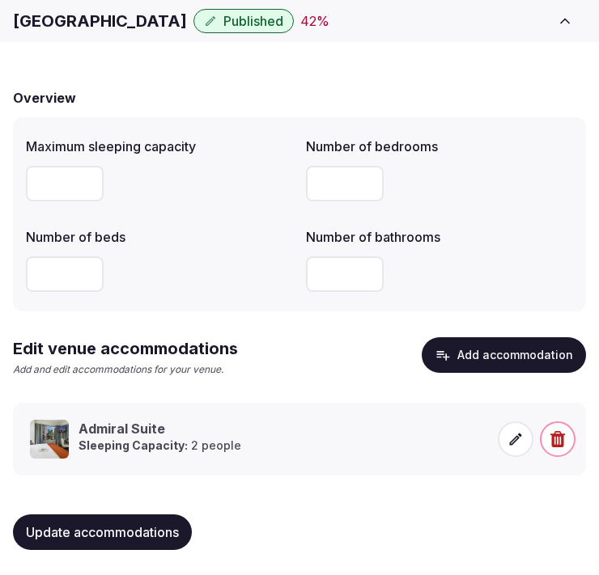
click at [115, 540] on button "Update accommodations" at bounding box center [102, 532] width 179 height 36
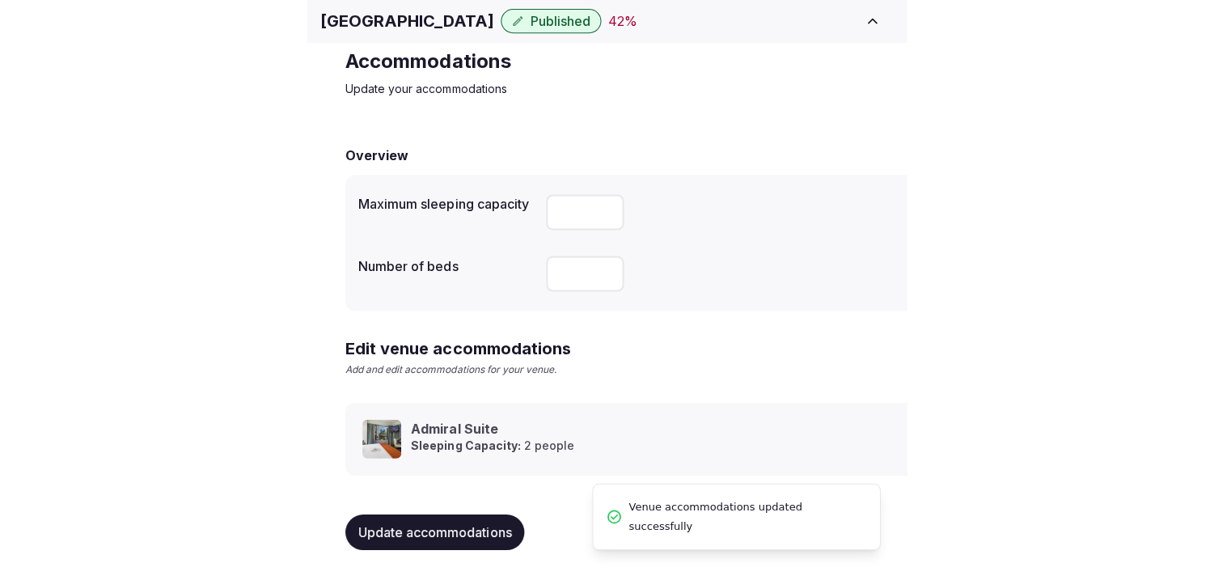
scroll to position [76, 0]
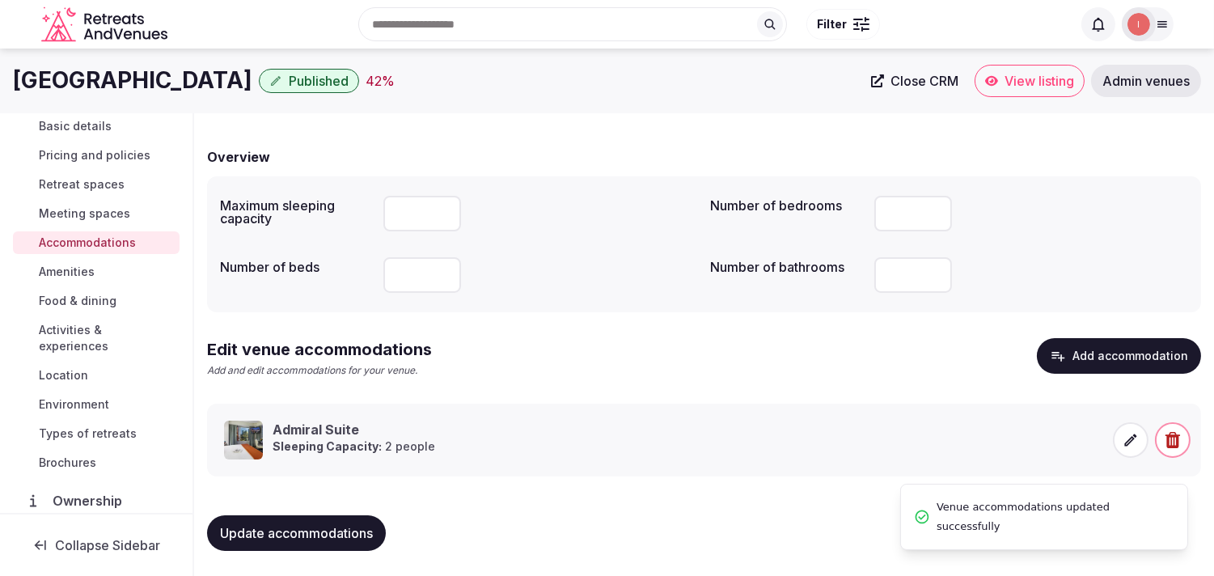
click at [66, 273] on span "Amenities" at bounding box center [67, 272] width 56 height 16
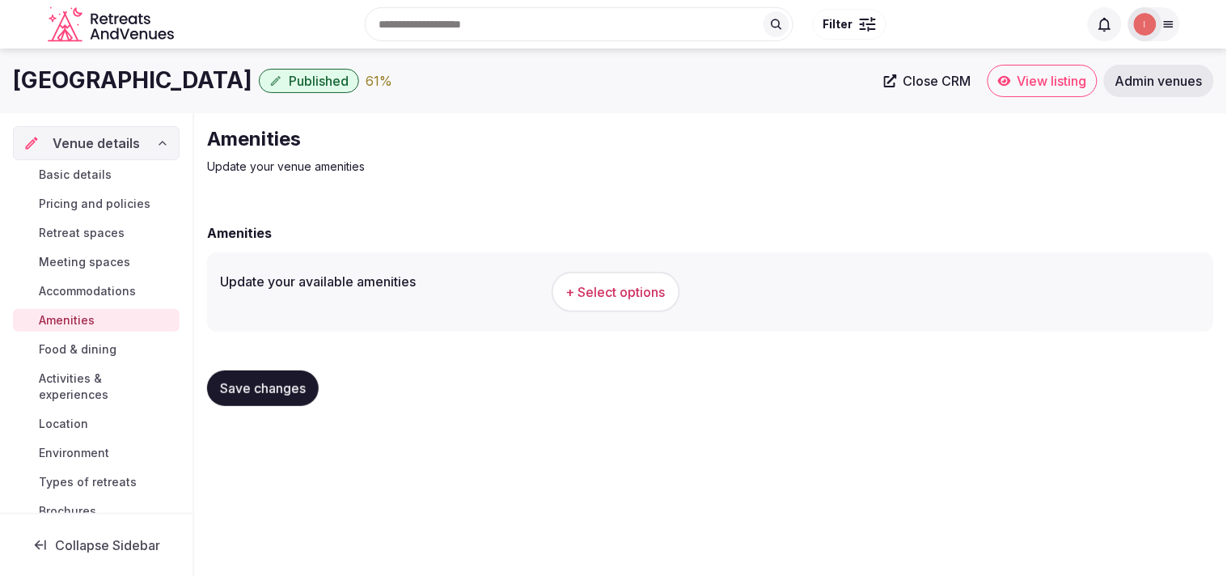
click at [607, 288] on span "+ Select options" at bounding box center [615, 292] width 99 height 18
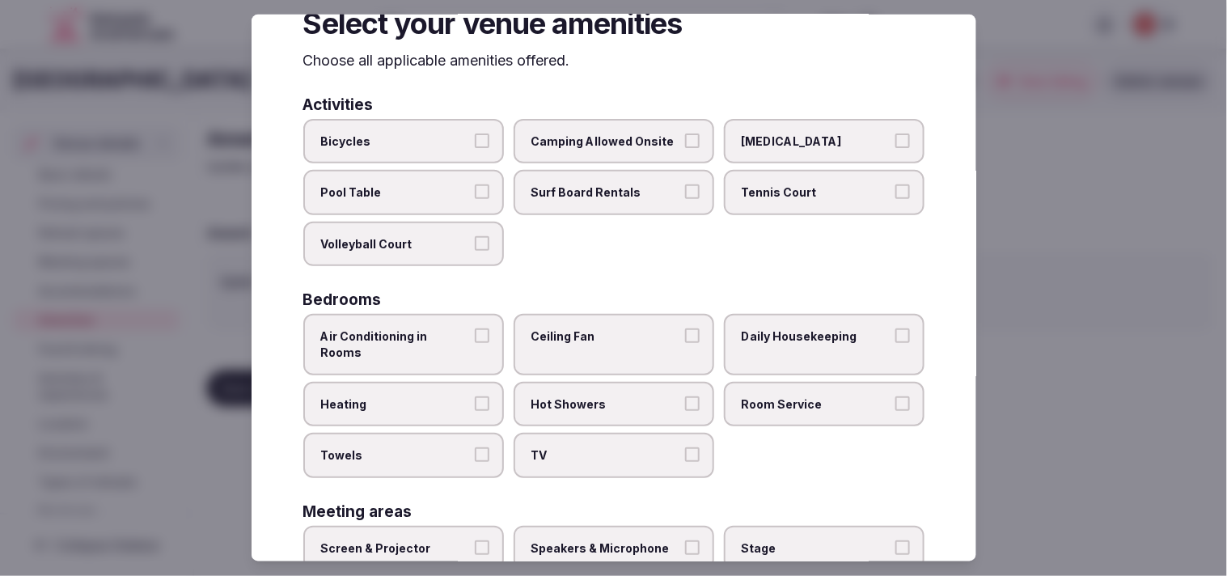
scroll to position [90, 0]
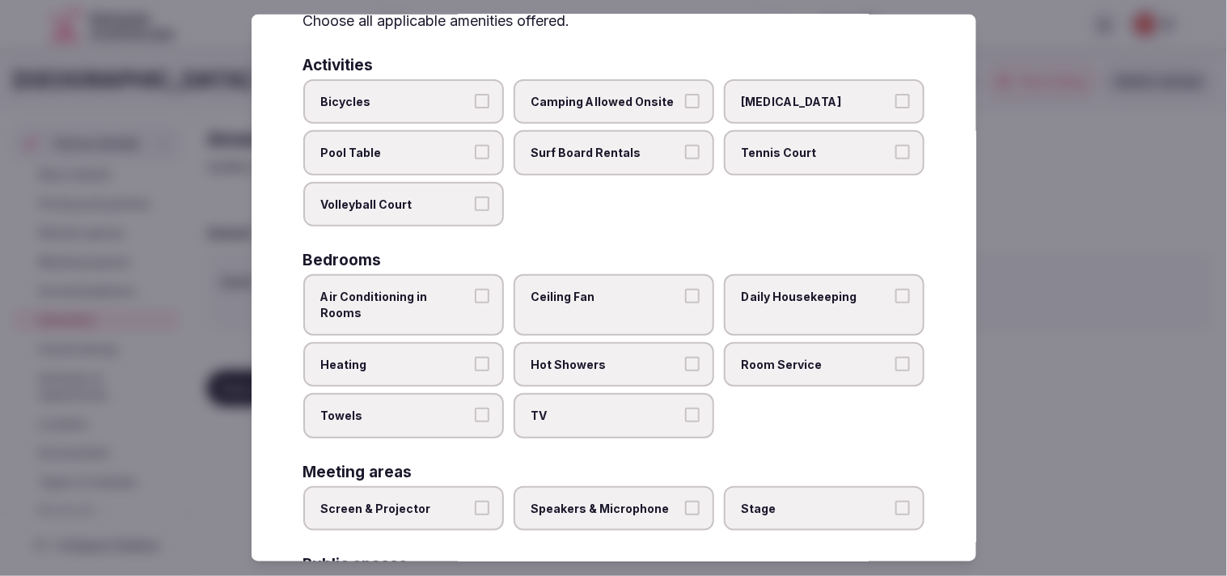
click at [465, 300] on label "Air Conditioning in Rooms" at bounding box center [403, 304] width 201 height 61
click at [475, 300] on button "Air Conditioning in Rooms" at bounding box center [482, 296] width 15 height 15
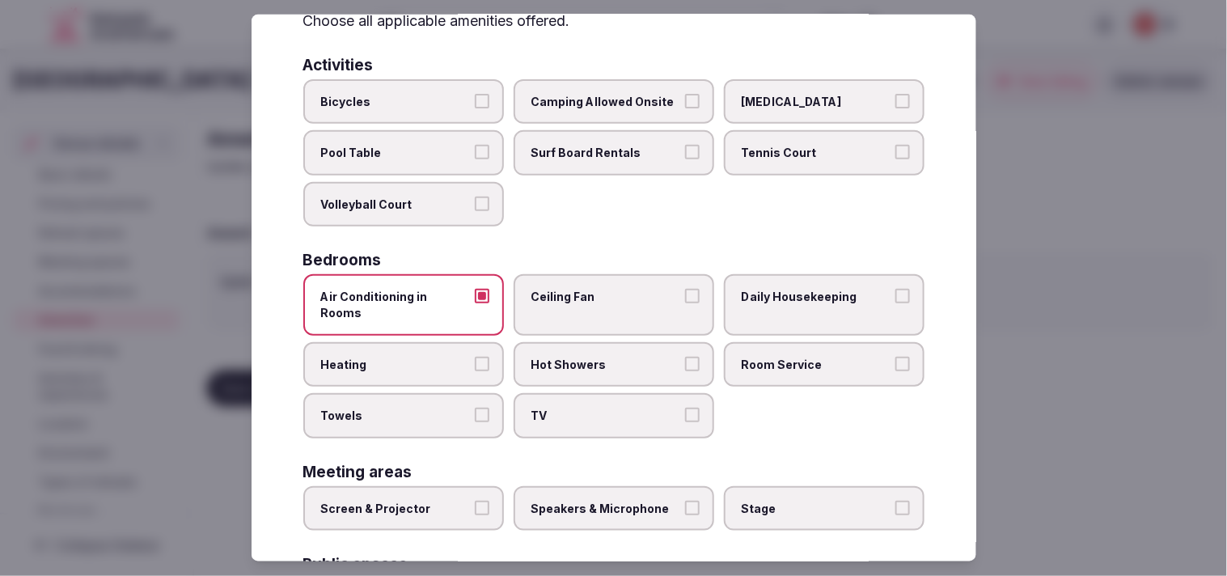
click at [583, 289] on span "Ceiling Fan" at bounding box center [605, 297] width 149 height 16
click at [685, 289] on button "Ceiling Fan" at bounding box center [692, 296] width 15 height 15
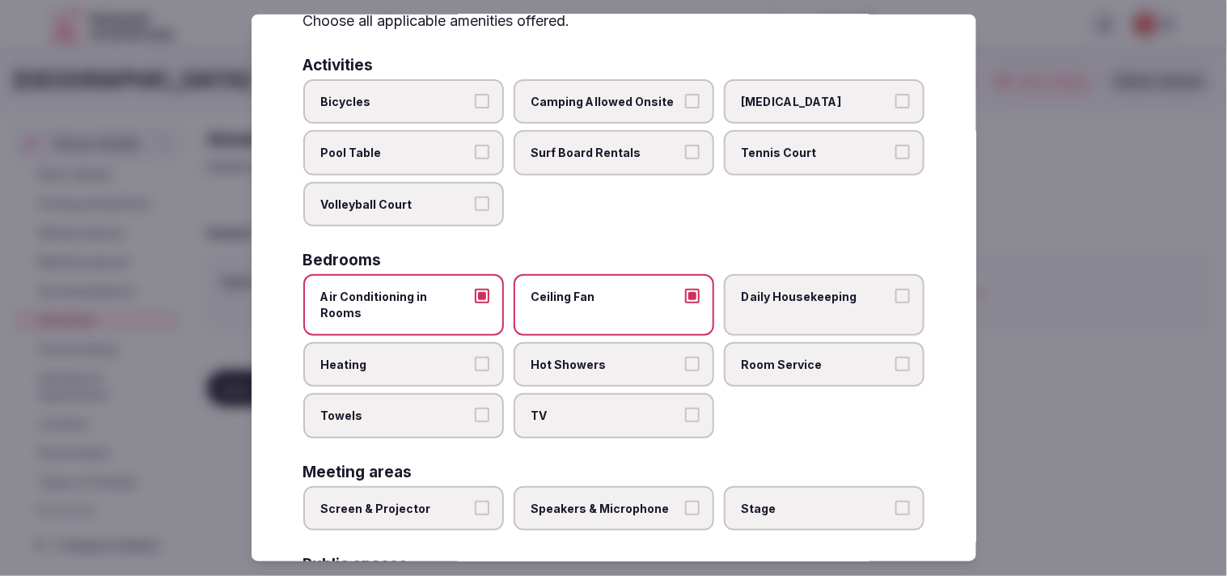
drag, startPoint x: 817, startPoint y: 288, endPoint x: 764, endPoint y: 333, distance: 69.4
click at [817, 289] on span "Daily Housekeeping" at bounding box center [816, 297] width 149 height 16
click at [895, 289] on button "Daily Housekeeping" at bounding box center [902, 296] width 15 height 15
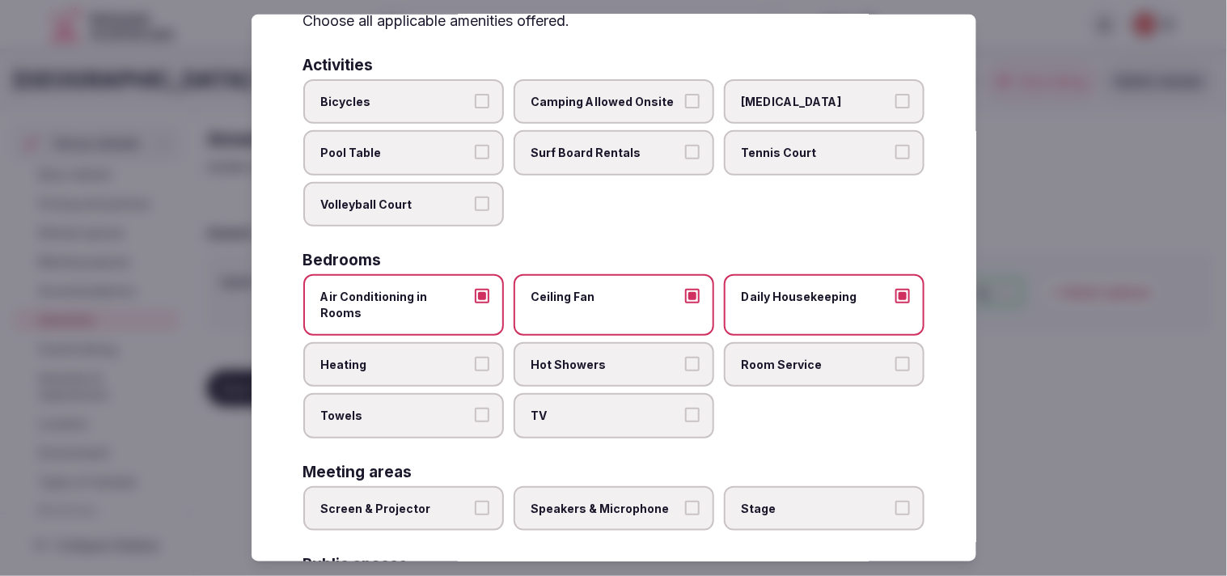
click at [459, 408] on span "Towels" at bounding box center [395, 416] width 149 height 16
click at [475, 408] on button "Towels" at bounding box center [482, 415] width 15 height 15
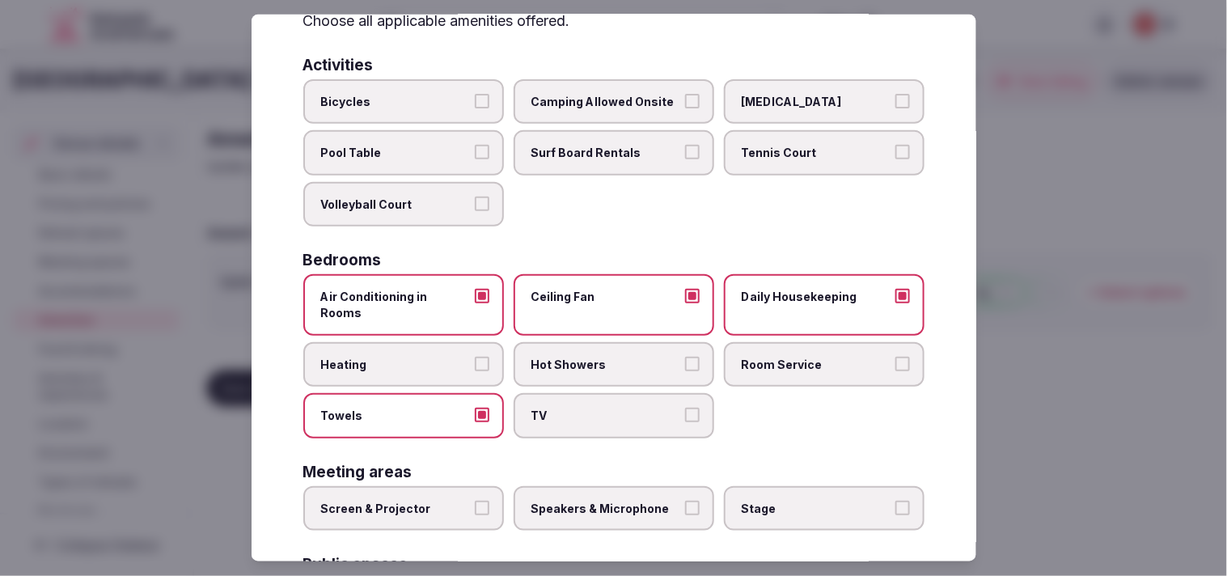
drag, startPoint x: 559, startPoint y: 378, endPoint x: 726, endPoint y: 358, distance: 168.7
click at [561, 393] on label "TV" at bounding box center [614, 415] width 201 height 45
click at [685, 408] on button "TV" at bounding box center [692, 415] width 15 height 15
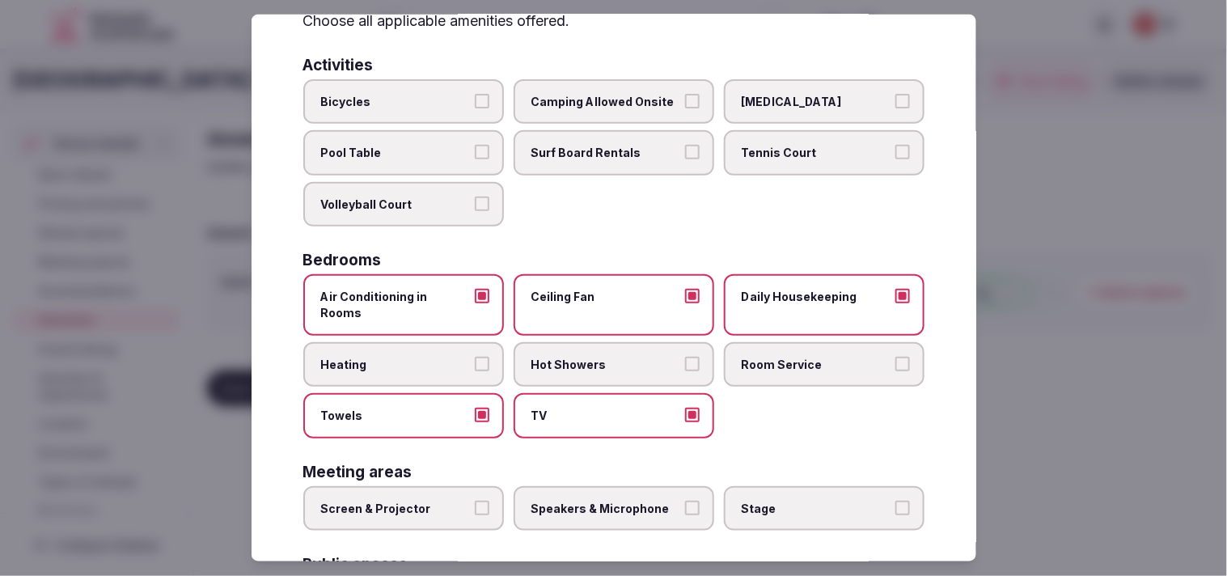
click at [752, 357] on label "Room Service" at bounding box center [824, 363] width 201 height 45
click at [895, 357] on button "Room Service" at bounding box center [902, 363] width 15 height 15
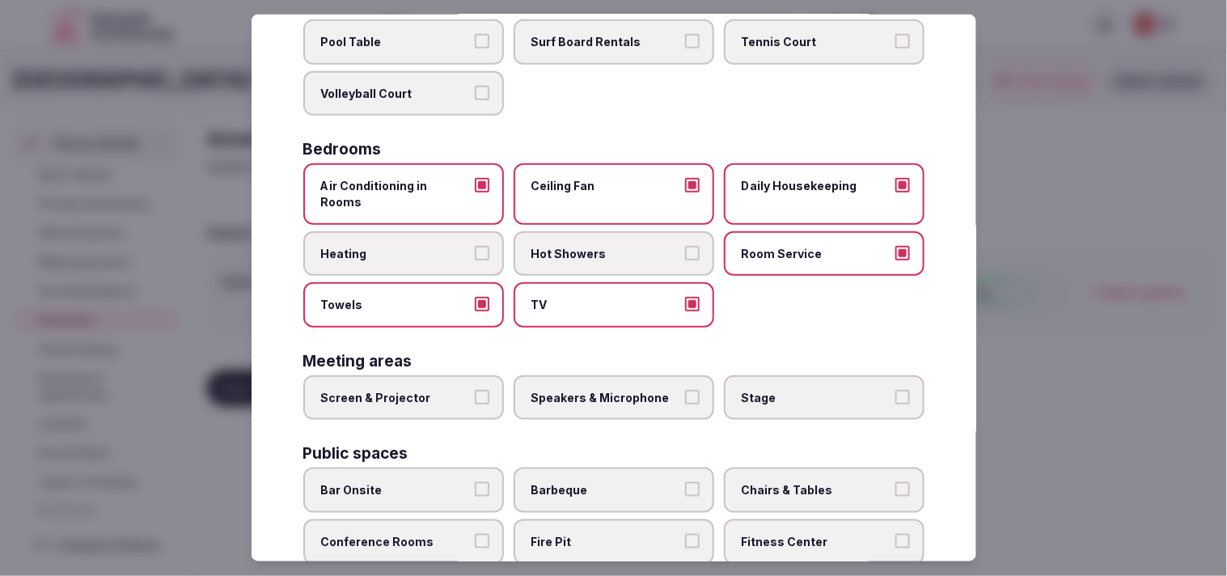
scroll to position [269, 0]
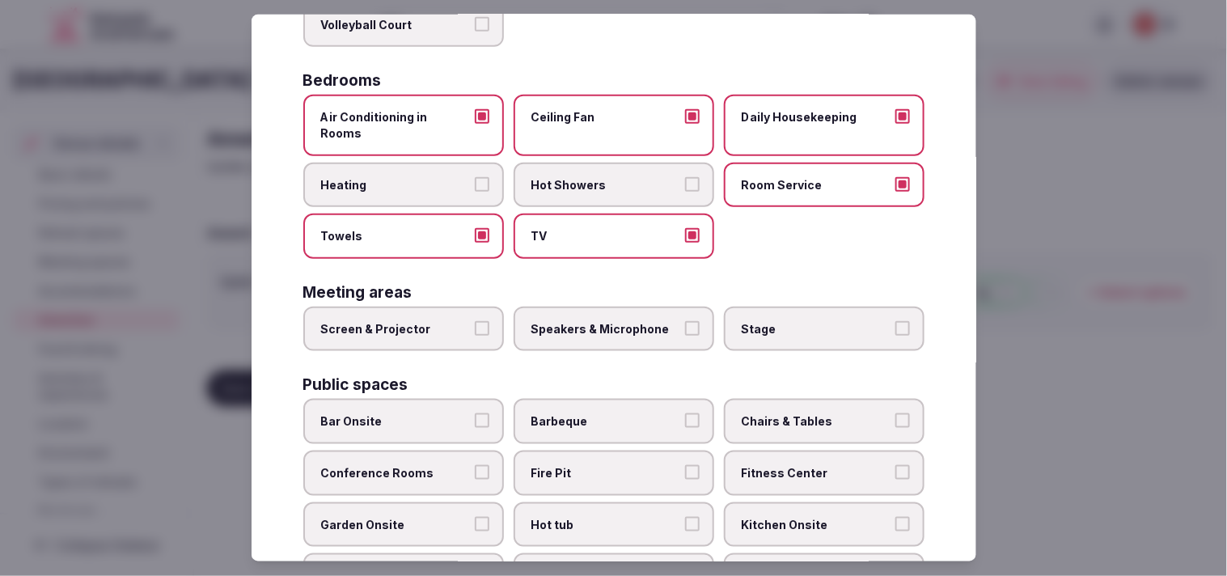
click at [475, 321] on button "Screen & Projector" at bounding box center [482, 328] width 15 height 15
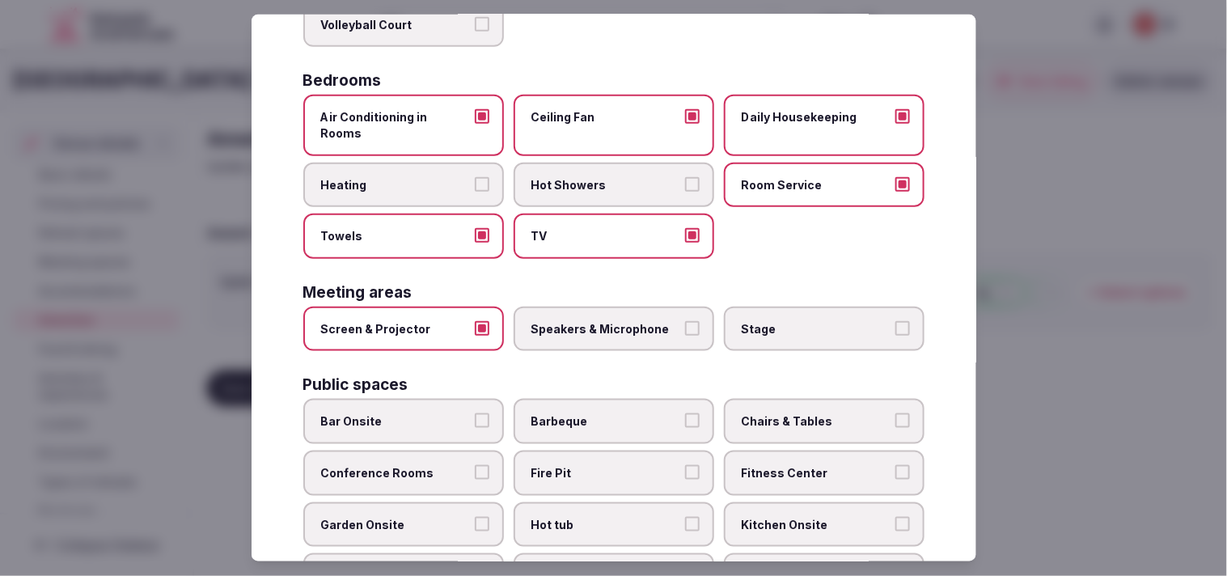
click at [634, 314] on label "Speakers & Microphone" at bounding box center [614, 329] width 201 height 45
click at [685, 321] on button "Speakers & Microphone" at bounding box center [692, 328] width 15 height 15
click at [765, 307] on label "Stage" at bounding box center [824, 329] width 201 height 45
click at [895, 321] on button "Stage" at bounding box center [902, 328] width 15 height 15
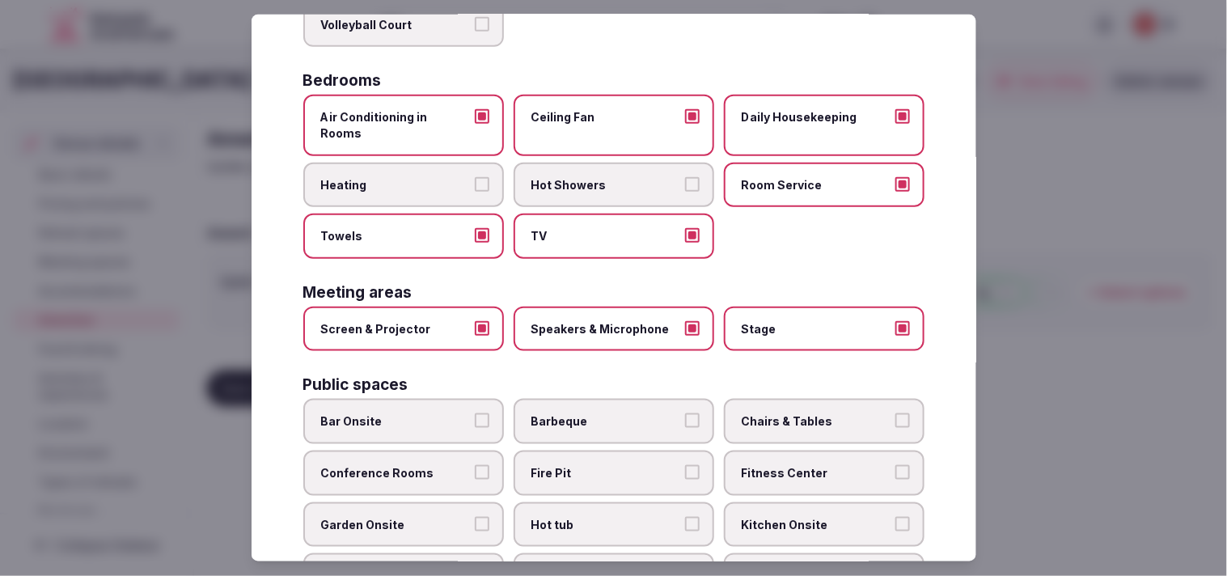
scroll to position [449, 0]
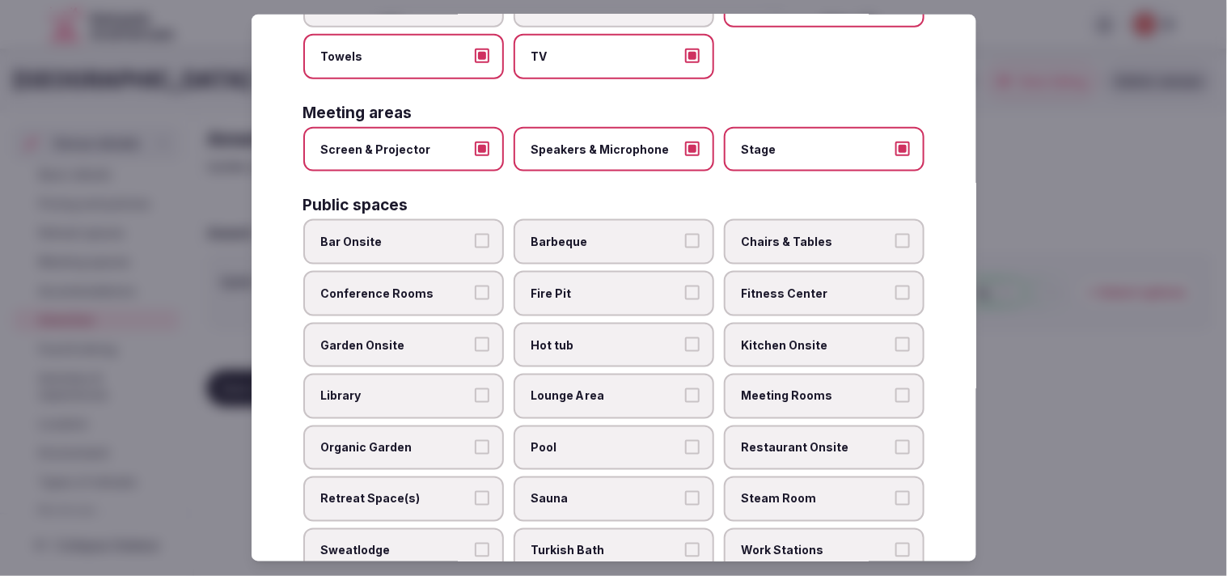
click at [432, 271] on label "Conference Rooms" at bounding box center [403, 293] width 201 height 45
click at [475, 286] on button "Conference Rooms" at bounding box center [482, 293] width 15 height 15
click at [782, 271] on label "Fitness Center" at bounding box center [824, 293] width 201 height 45
click at [895, 286] on button "Fitness Center" at bounding box center [902, 293] width 15 height 15
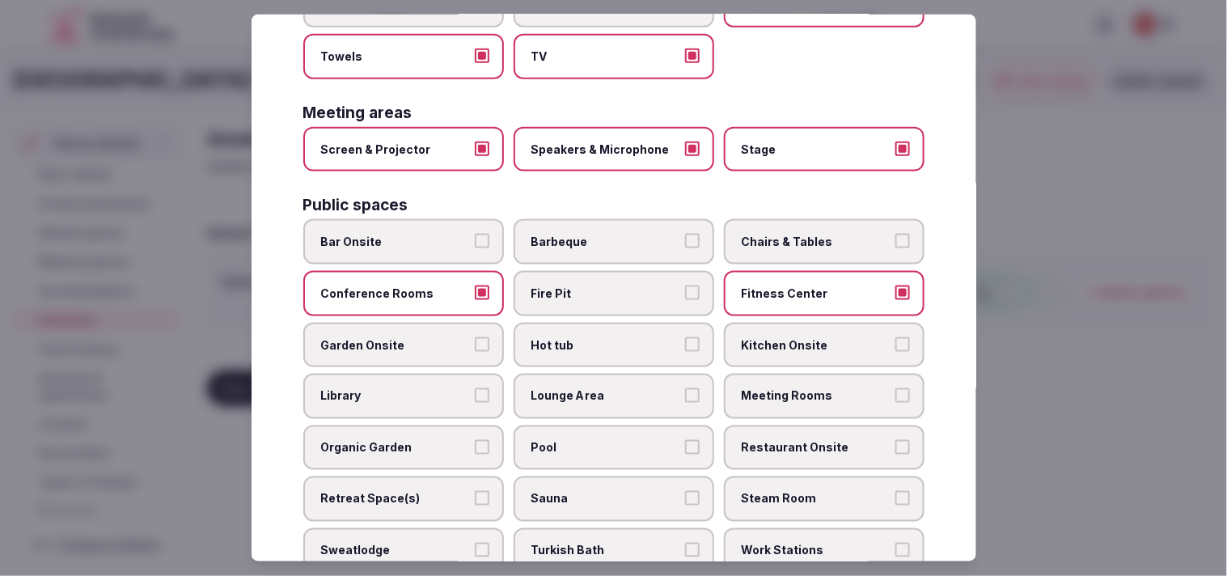
click at [788, 234] on span "Chairs & Tables" at bounding box center [816, 242] width 149 height 16
click at [895, 234] on button "Chairs & Tables" at bounding box center [902, 241] width 15 height 15
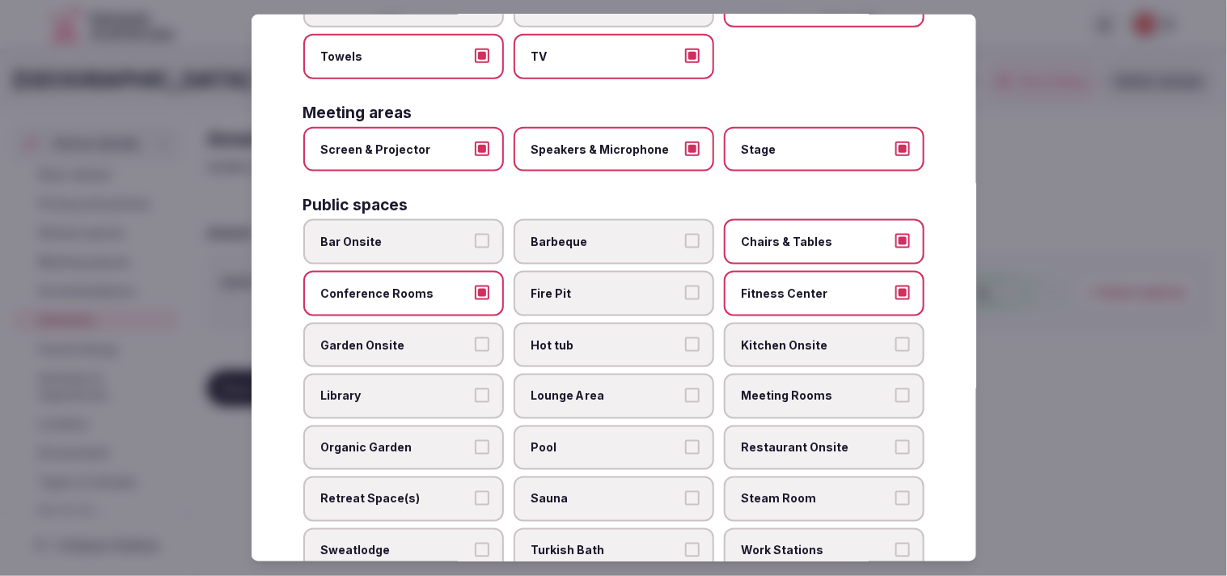
click at [761, 388] on span "Meeting Rooms" at bounding box center [816, 396] width 149 height 16
click at [895, 388] on button "Meeting Rooms" at bounding box center [902, 395] width 15 height 15
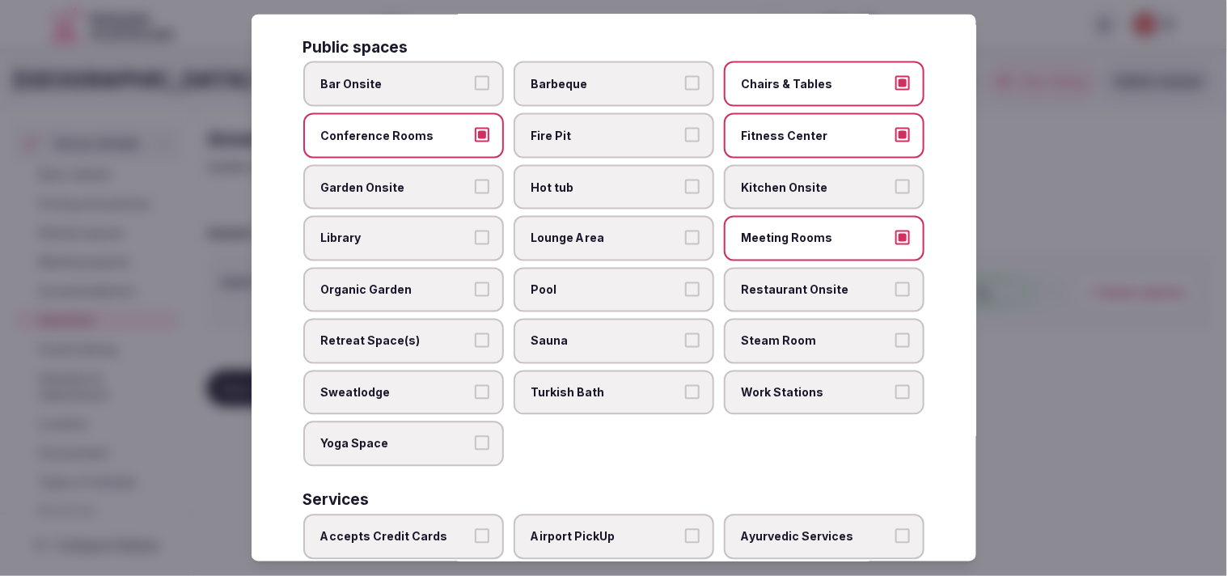
scroll to position [629, 0]
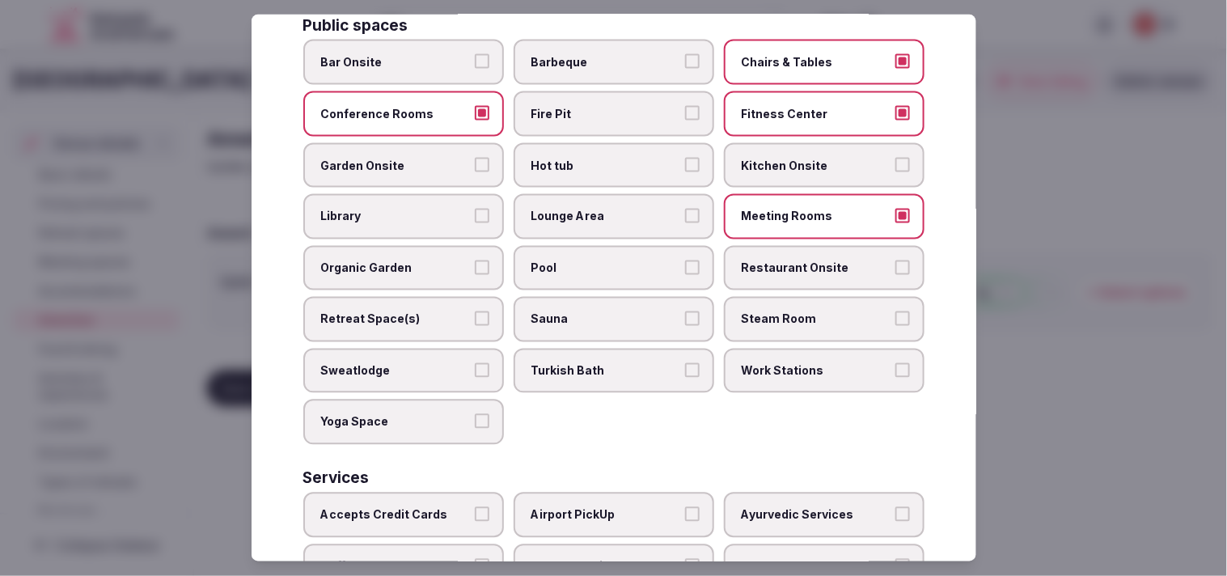
click at [637, 260] on span "Pool" at bounding box center [605, 268] width 149 height 16
click at [685, 260] on button "Pool" at bounding box center [692, 267] width 15 height 15
click at [641, 260] on span "Pool" at bounding box center [605, 268] width 149 height 16
click at [685, 260] on button "Pool" at bounding box center [692, 267] width 15 height 15
click at [788, 246] on label "Restaurant Onsite" at bounding box center [824, 268] width 201 height 45
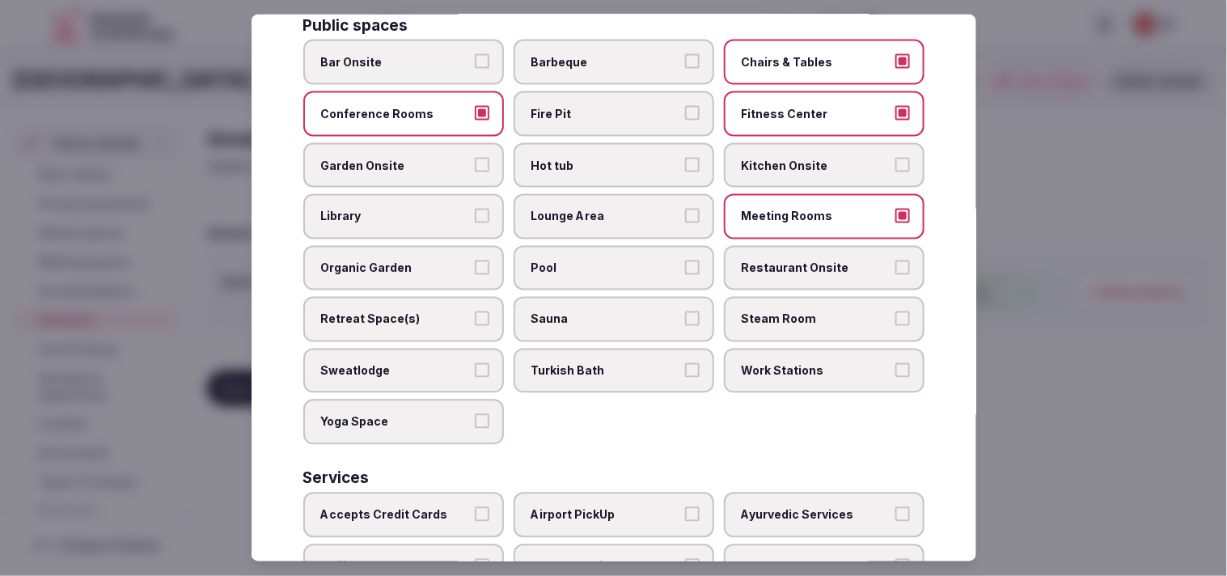
click at [895, 260] on button "Restaurant Onsite" at bounding box center [902, 267] width 15 height 15
click at [688, 260] on button "Pool" at bounding box center [692, 267] width 15 height 15
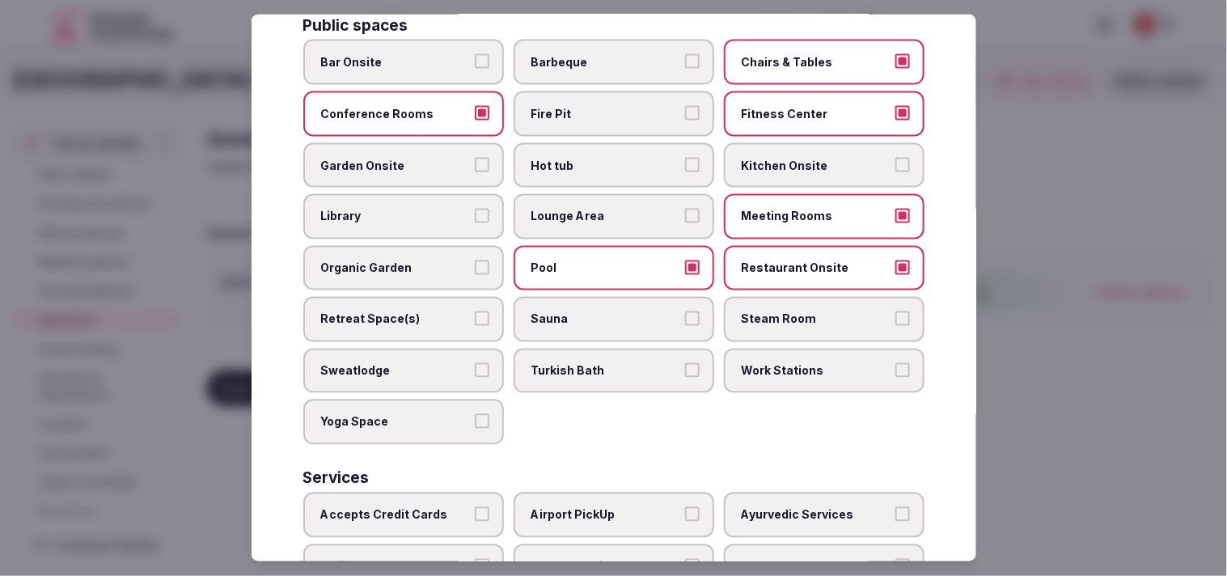
click at [759, 297] on label "Steam Room" at bounding box center [824, 319] width 201 height 45
click at [895, 311] on button "Steam Room" at bounding box center [902, 318] width 15 height 15
click at [759, 297] on label "Steam Room" at bounding box center [824, 319] width 201 height 45
click at [895, 311] on button "Steam Room" at bounding box center [902, 318] width 15 height 15
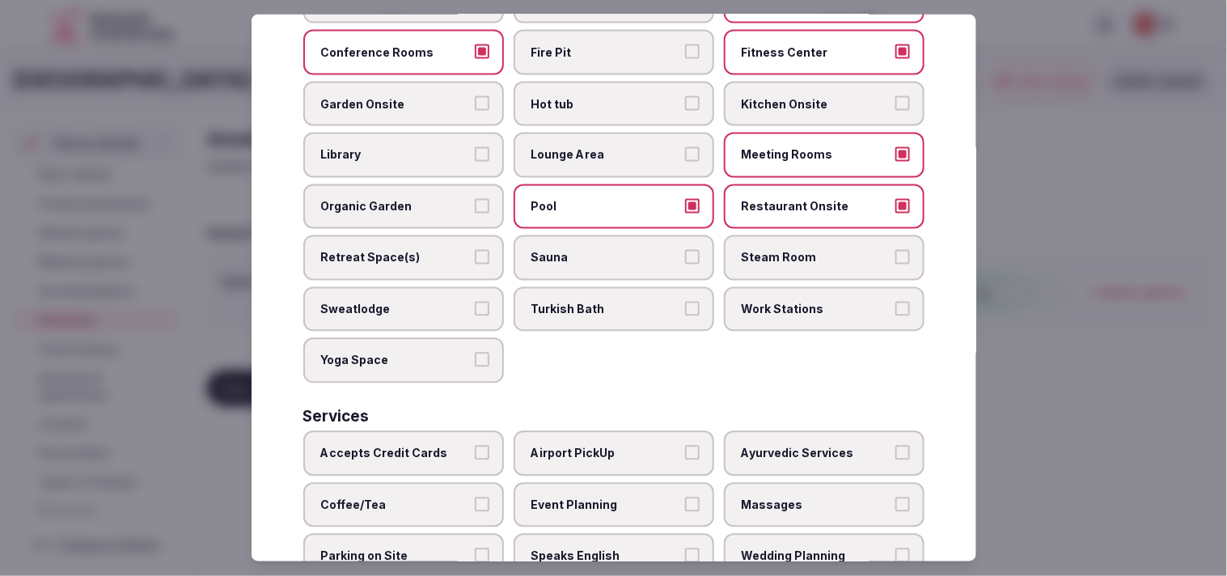
scroll to position [753, 0]
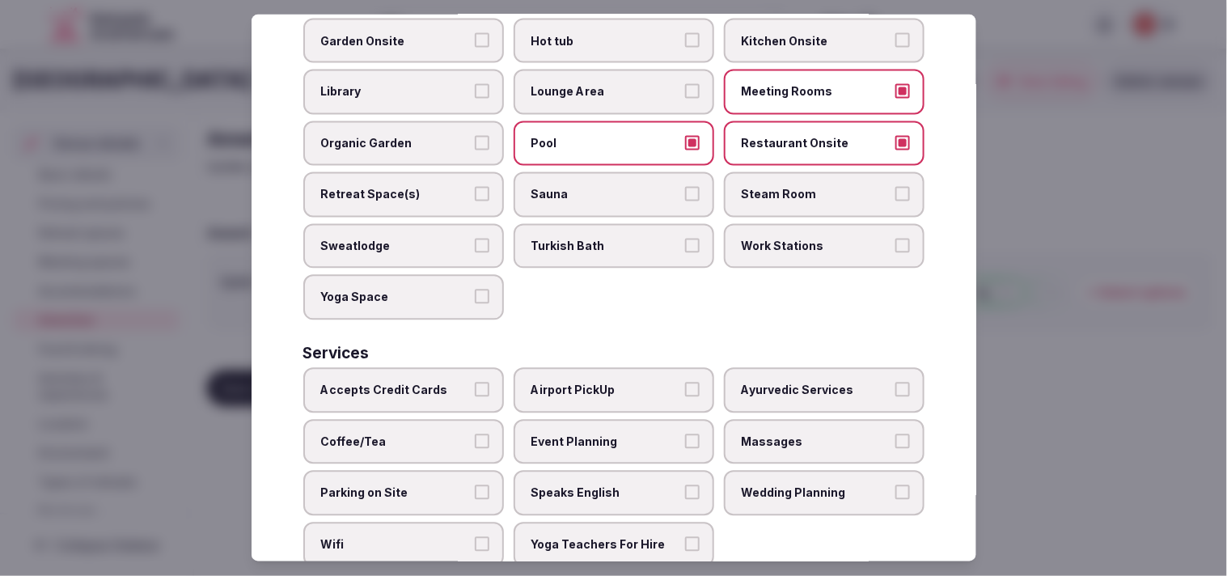
click at [467, 368] on label "Accepts Credit Cards" at bounding box center [403, 390] width 201 height 45
click at [475, 383] on button "Accepts Credit Cards" at bounding box center [482, 390] width 15 height 15
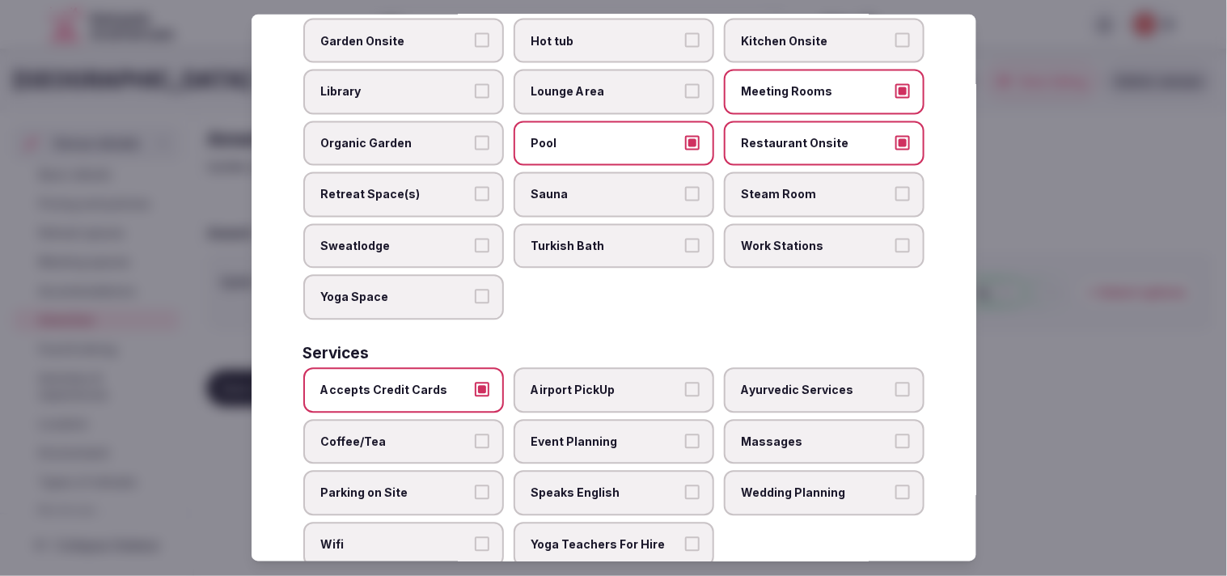
drag, startPoint x: 417, startPoint y: 406, endPoint x: 414, endPoint y: 418, distance: 12.4
click at [417, 434] on span "Coffee/Tea" at bounding box center [395, 442] width 149 height 16
click at [475, 434] on button "Coffee/Tea" at bounding box center [482, 441] width 15 height 15
click at [668, 485] on span "Speaks English" at bounding box center [605, 493] width 149 height 16
click at [685, 485] on button "Speaks English" at bounding box center [692, 492] width 15 height 15
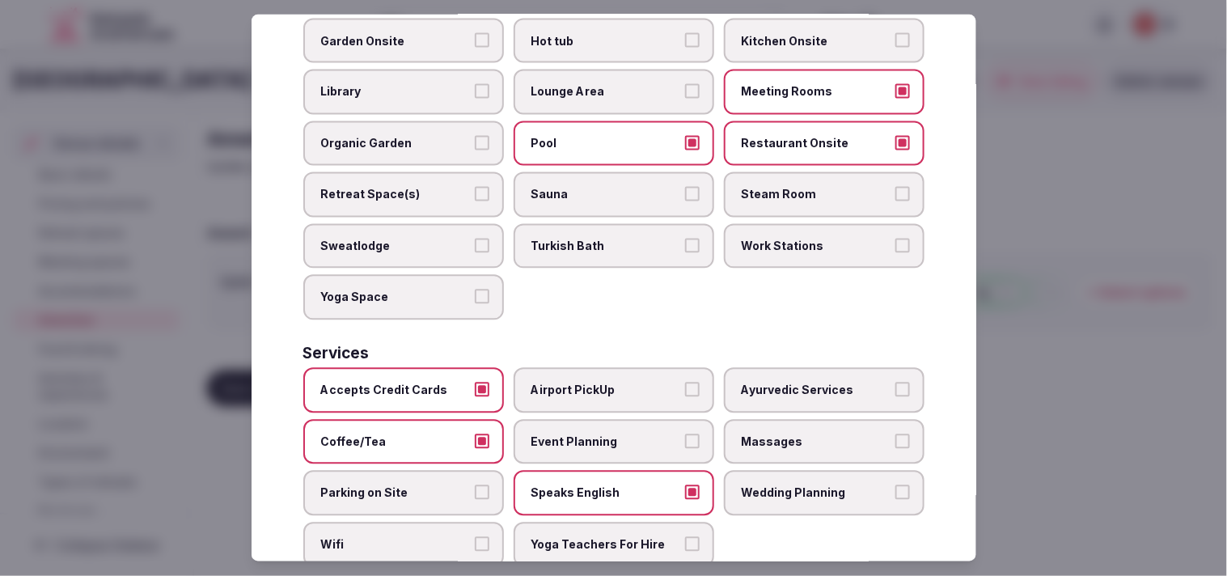
drag, startPoint x: 440, startPoint y: 499, endPoint x: 455, endPoint y: 493, distance: 16.4
click at [440, 537] on span "Wifi" at bounding box center [395, 545] width 149 height 16
click at [475, 537] on button "Wifi" at bounding box center [482, 544] width 15 height 15
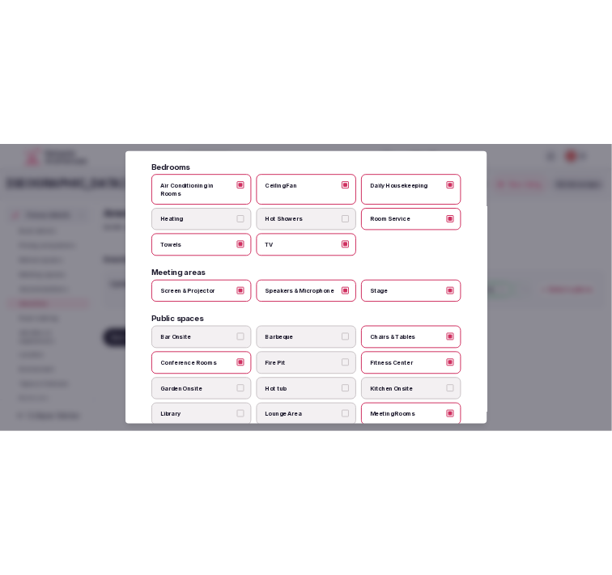
scroll to position [0, 0]
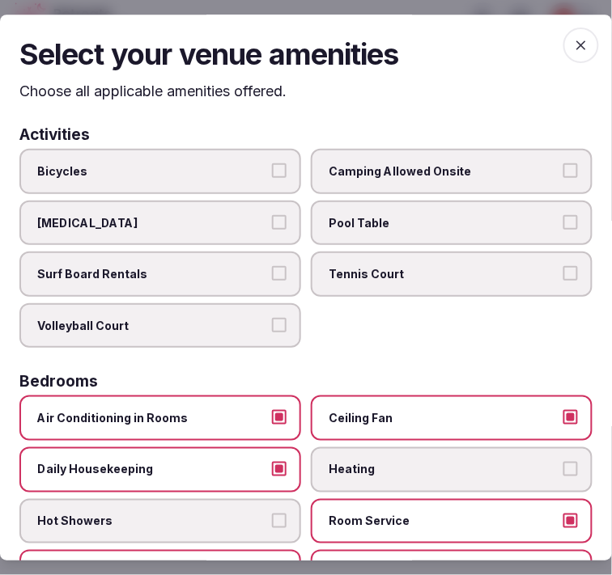
click at [573, 45] on icon "button" at bounding box center [581, 45] width 16 height 16
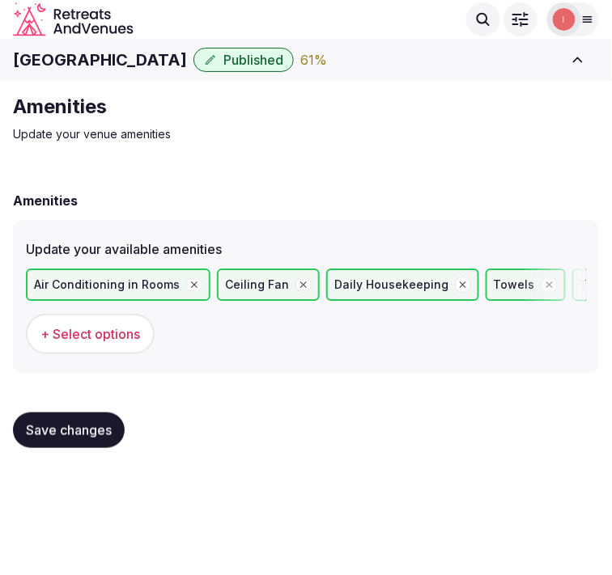
click at [106, 434] on span "Save changes" at bounding box center [69, 430] width 86 height 16
click at [97, 430] on span "Save changes" at bounding box center [69, 430] width 86 height 16
drag, startPoint x: 95, startPoint y: 421, endPoint x: 263, endPoint y: 349, distance: 183.0
click at [95, 422] on span "Save changes" at bounding box center [69, 430] width 86 height 16
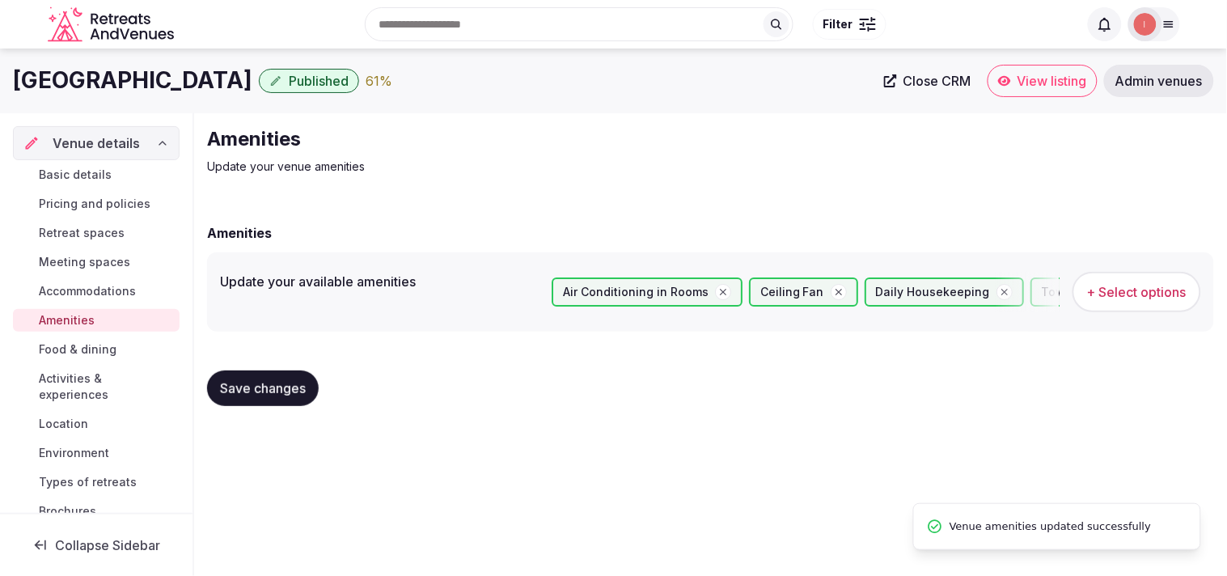
click at [75, 348] on span "Food & dining" at bounding box center [78, 349] width 78 height 16
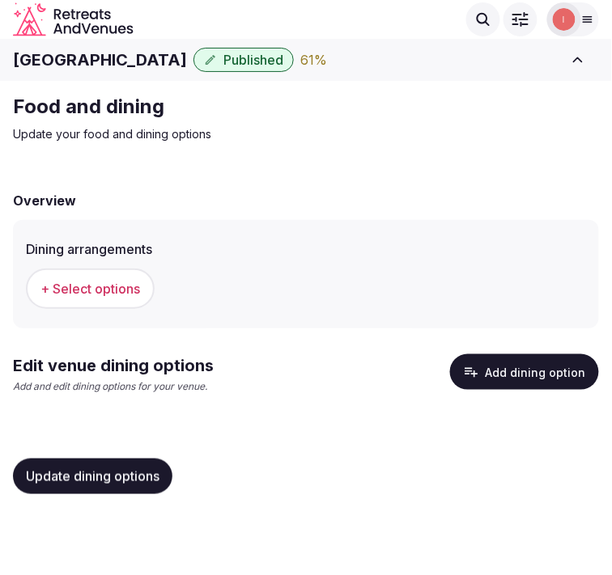
click at [73, 290] on span "+ Select options" at bounding box center [89, 289] width 99 height 18
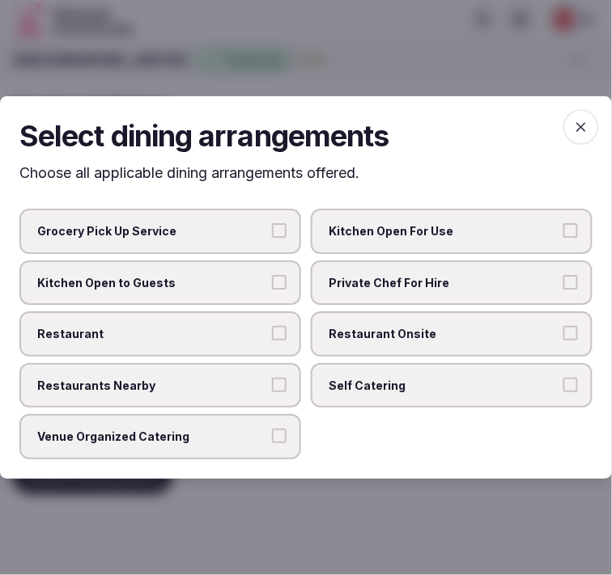
click at [338, 335] on span "Restaurant Onsite" at bounding box center [443, 334] width 230 height 16
click at [563, 335] on button "Restaurant Onsite" at bounding box center [570, 333] width 15 height 15
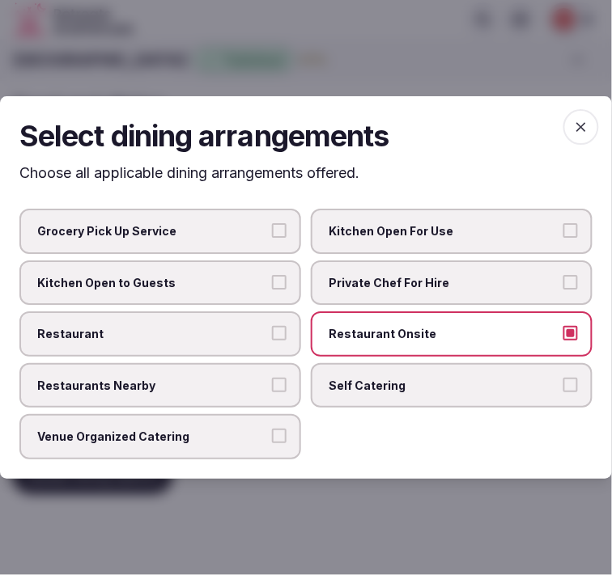
click at [229, 332] on span "Restaurant" at bounding box center [152, 334] width 230 height 16
click at [272, 332] on button "Restaurant" at bounding box center [279, 333] width 15 height 15
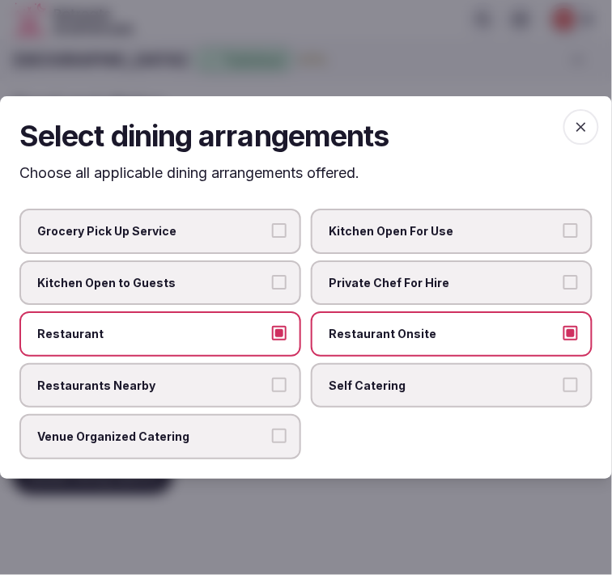
click at [233, 430] on span "Venue Organized Catering" at bounding box center [152, 438] width 230 height 16
click at [272, 430] on button "Venue Organized Catering" at bounding box center [279, 437] width 15 height 15
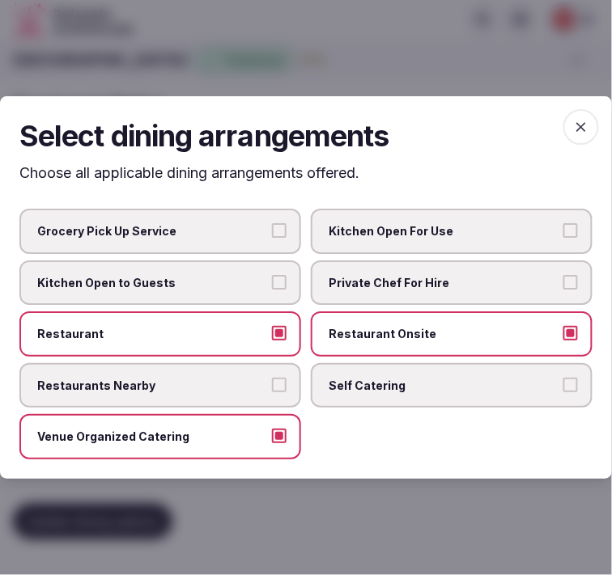
click at [235, 387] on span "Restaurants Nearby" at bounding box center [152, 386] width 230 height 16
click at [272, 387] on button "Restaurants Nearby" at bounding box center [279, 385] width 15 height 15
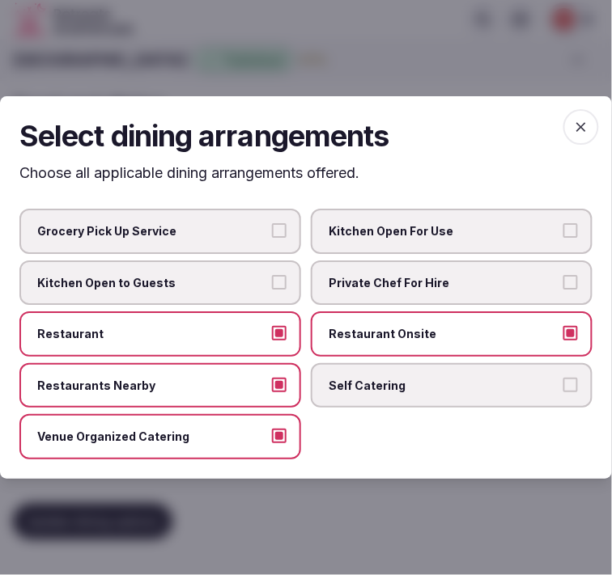
click at [569, 123] on span "button" at bounding box center [581, 127] width 36 height 36
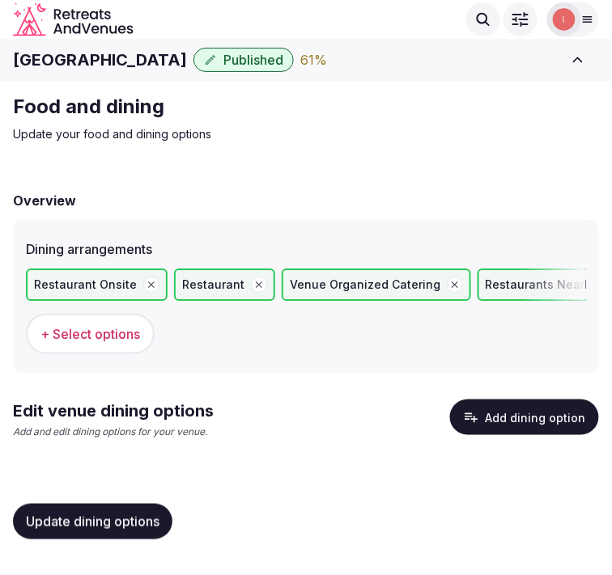
click at [521, 410] on button "Add dining option" at bounding box center [524, 418] width 149 height 36
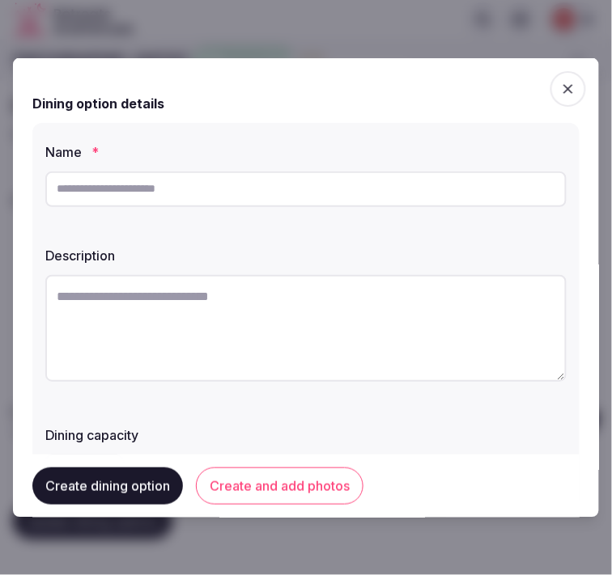
click at [459, 200] on input "text" at bounding box center [305, 189] width 521 height 36
drag, startPoint x: 459, startPoint y: 199, endPoint x: 472, endPoint y: 196, distance: 13.3
paste input "**********"
type input "**********"
click at [130, 321] on textarea at bounding box center [305, 327] width 521 height 107
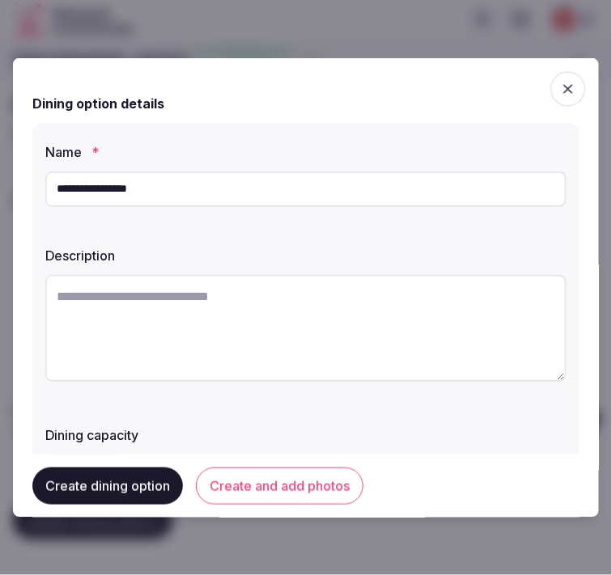
paste textarea "**********"
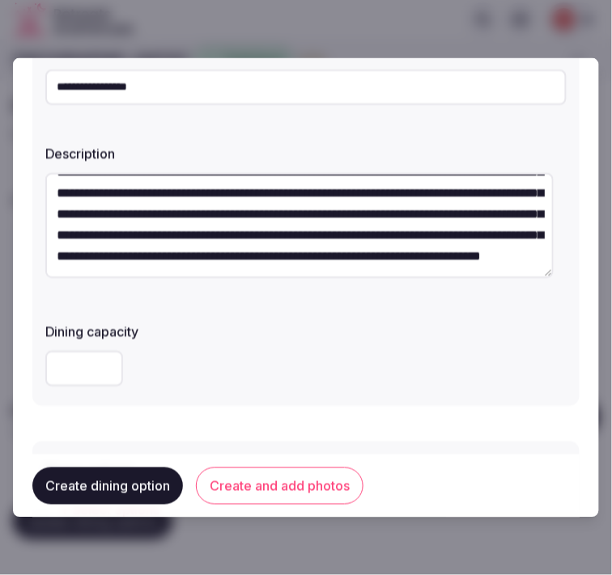
scroll to position [269, 0]
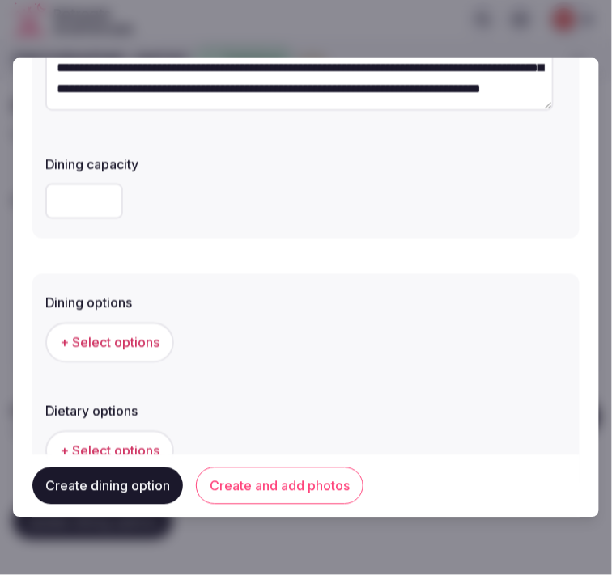
type textarea "**********"
drag, startPoint x: 129, startPoint y: 369, endPoint x: 155, endPoint y: 338, distance: 39.7
click at [130, 369] on div "Dining options + Select options Dietary options + Select options" at bounding box center [305, 382] width 547 height 218
click at [111, 338] on span "+ Select options" at bounding box center [109, 342] width 99 height 18
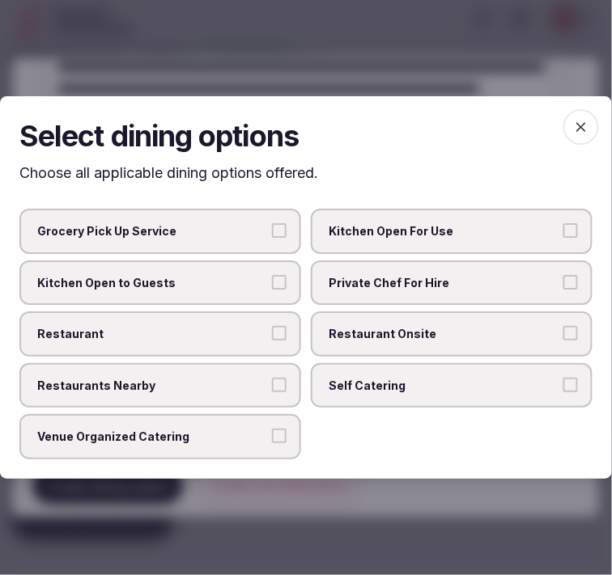
click at [341, 327] on span "Restaurant Onsite" at bounding box center [443, 334] width 230 height 16
click at [563, 327] on button "Restaurant Onsite" at bounding box center [570, 333] width 15 height 15
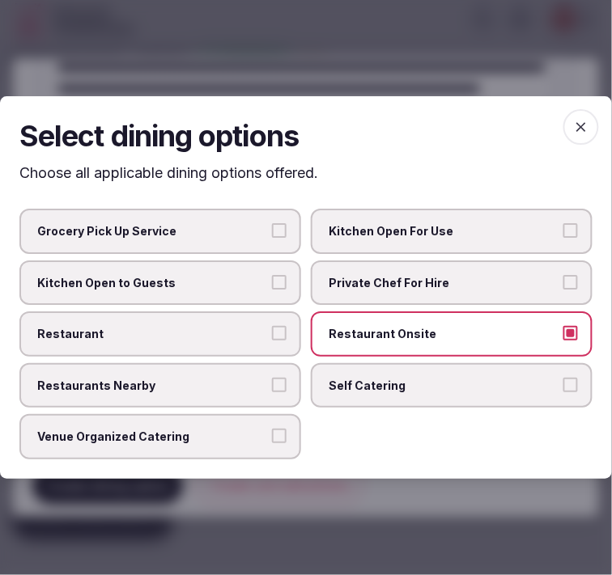
click at [236, 325] on label "Restaurant" at bounding box center [160, 333] width 282 height 45
click at [272, 326] on button "Restaurant" at bounding box center [279, 333] width 15 height 15
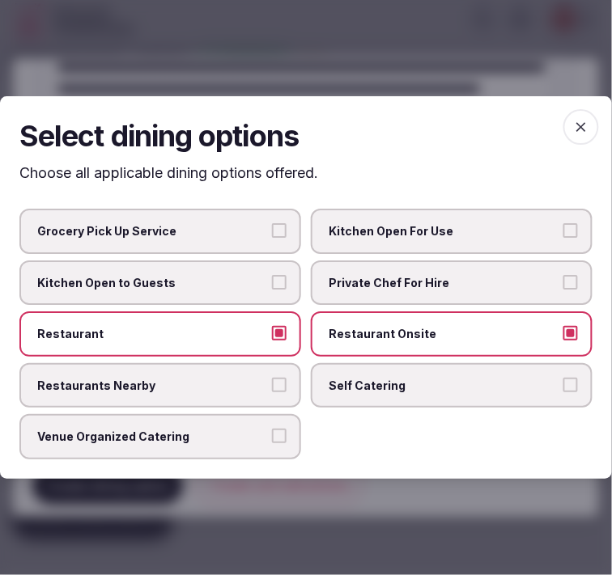
click at [573, 127] on icon "button" at bounding box center [581, 127] width 16 height 16
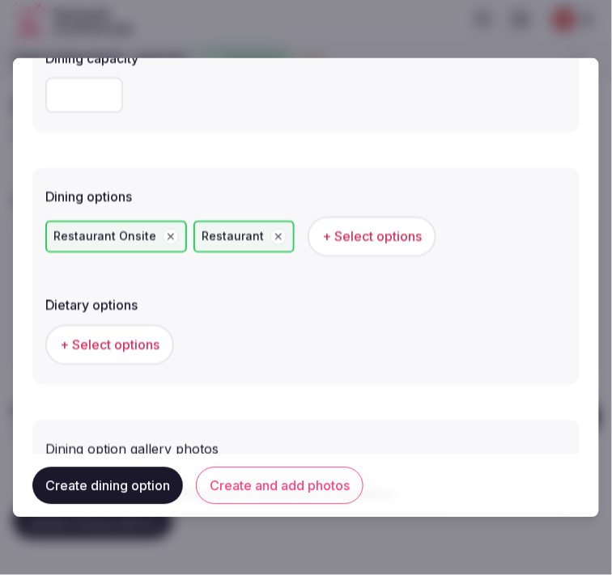
scroll to position [485, 0]
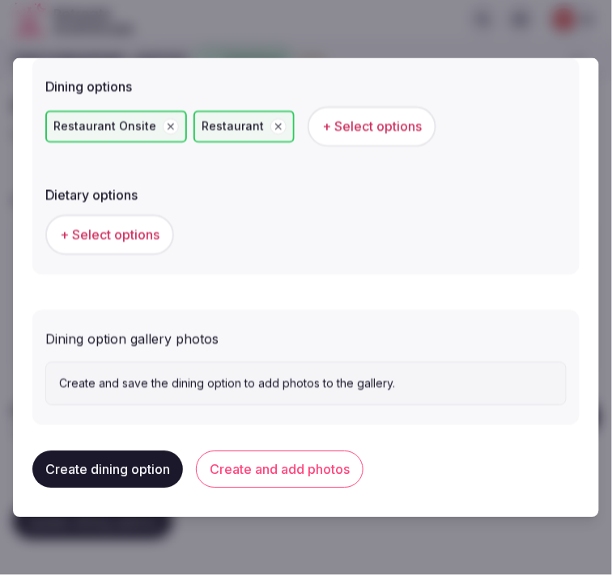
click at [275, 463] on button "Create and add photos" at bounding box center [279, 469] width 167 height 37
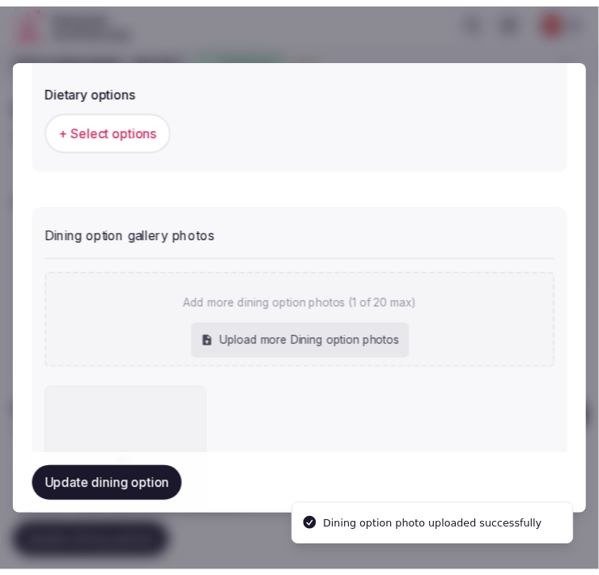
scroll to position [633, 0]
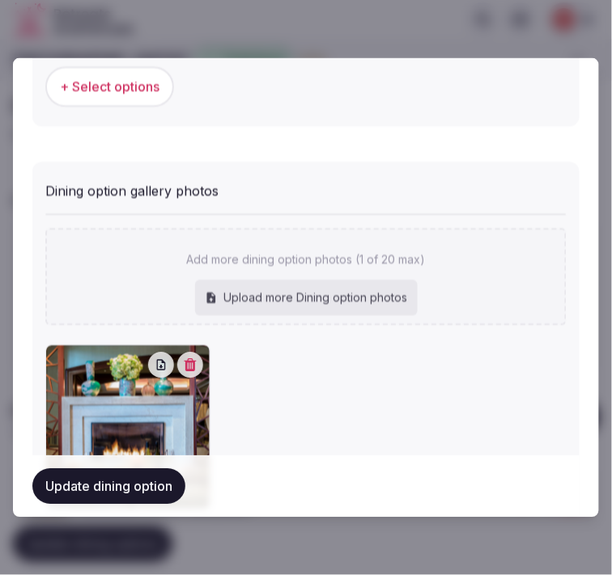
click at [130, 487] on button "Update dining option" at bounding box center [108, 487] width 153 height 36
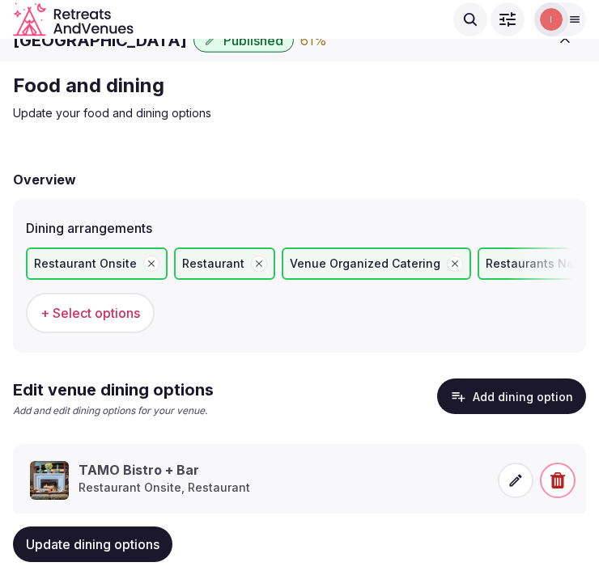
scroll to position [0, 0]
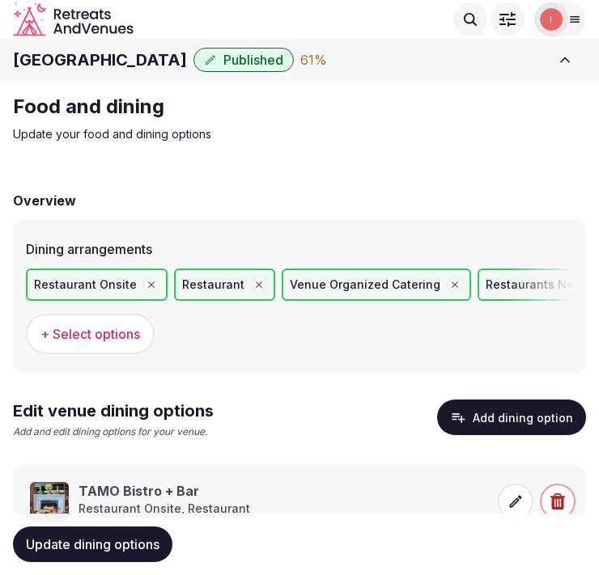
click at [104, 545] on span "Update dining options" at bounding box center [92, 544] width 133 height 16
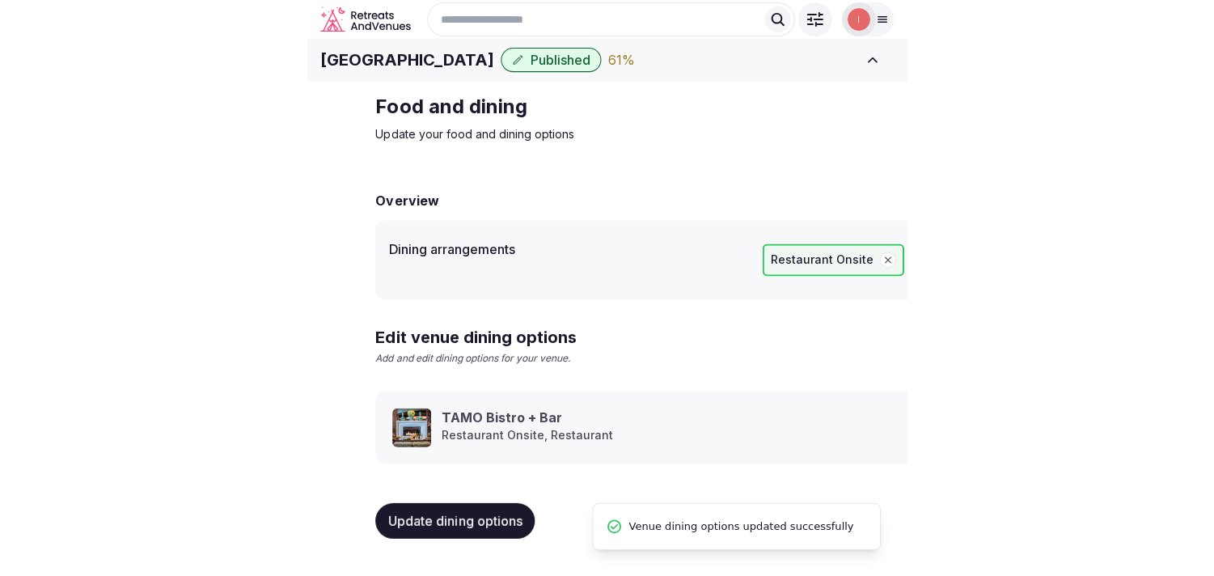
scroll to position [19, 0]
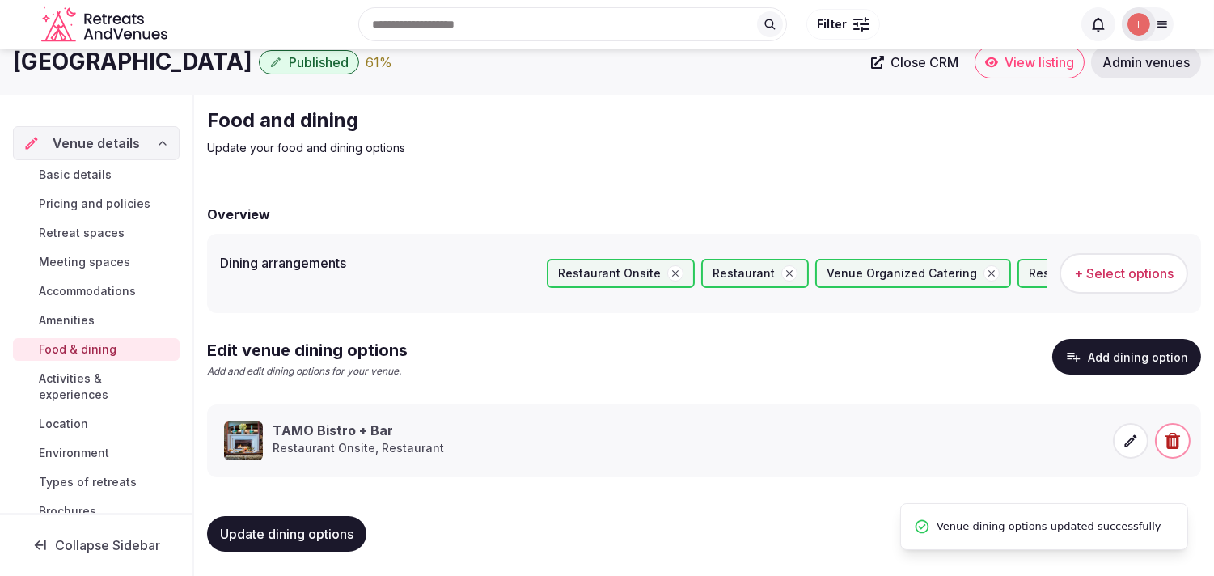
click at [61, 352] on span "Food & dining" at bounding box center [78, 349] width 78 height 16
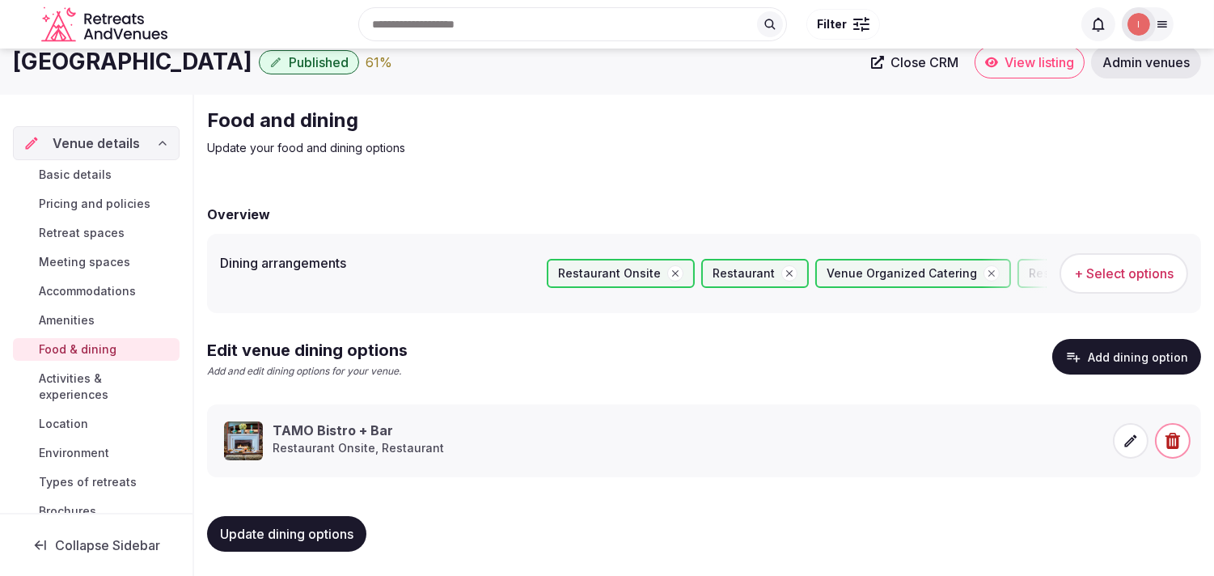
click at [53, 373] on span "Activities & experiences" at bounding box center [106, 386] width 134 height 32
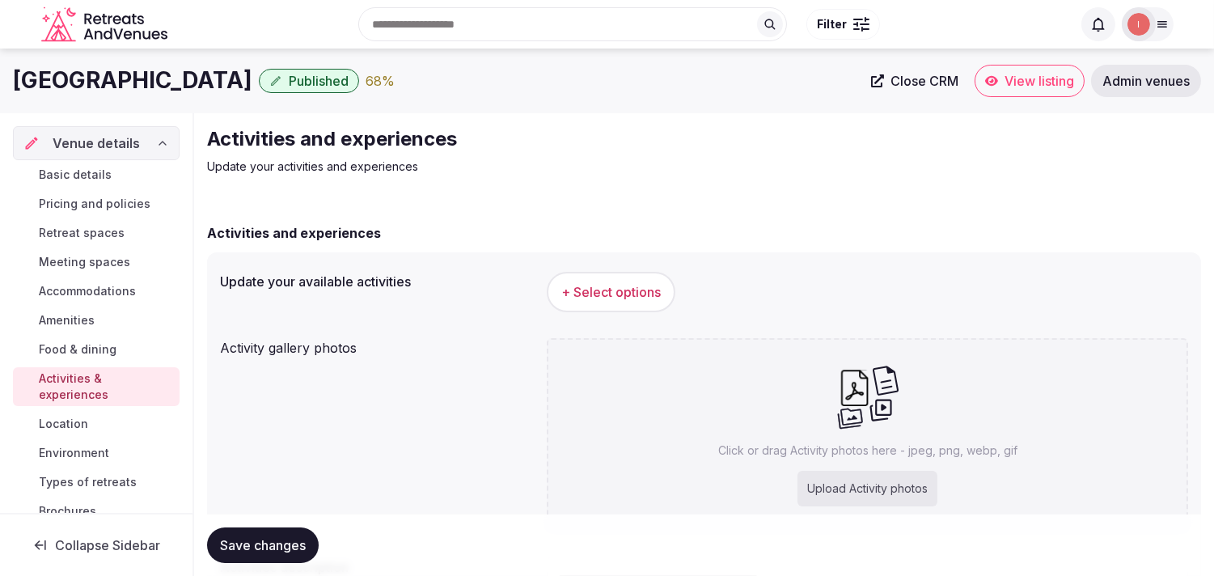
click at [650, 303] on button "+ Select options" at bounding box center [611, 292] width 129 height 40
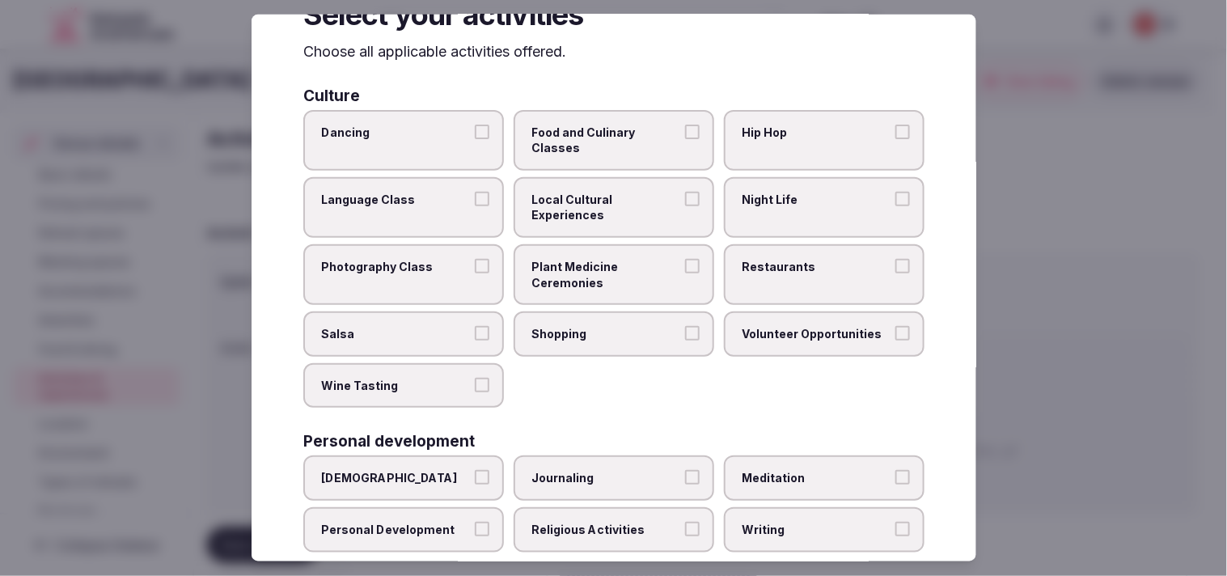
scroll to position [90, 0]
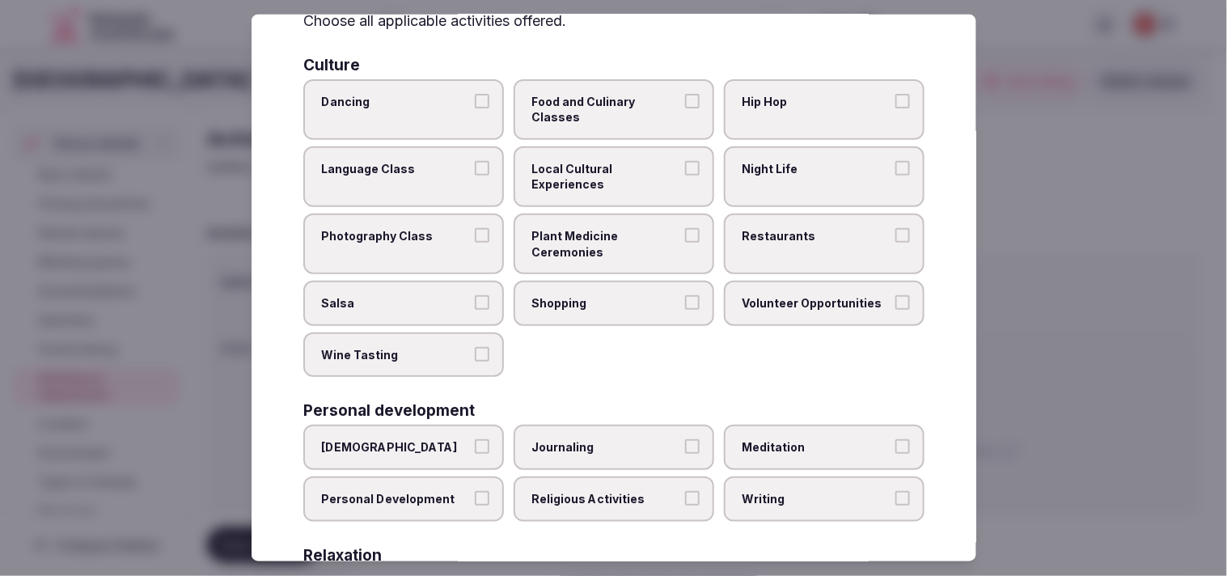
click at [635, 195] on label "Local Cultural Experiences" at bounding box center [614, 176] width 201 height 61
click at [685, 176] on button "Local Cultural Experiences" at bounding box center [692, 168] width 15 height 15
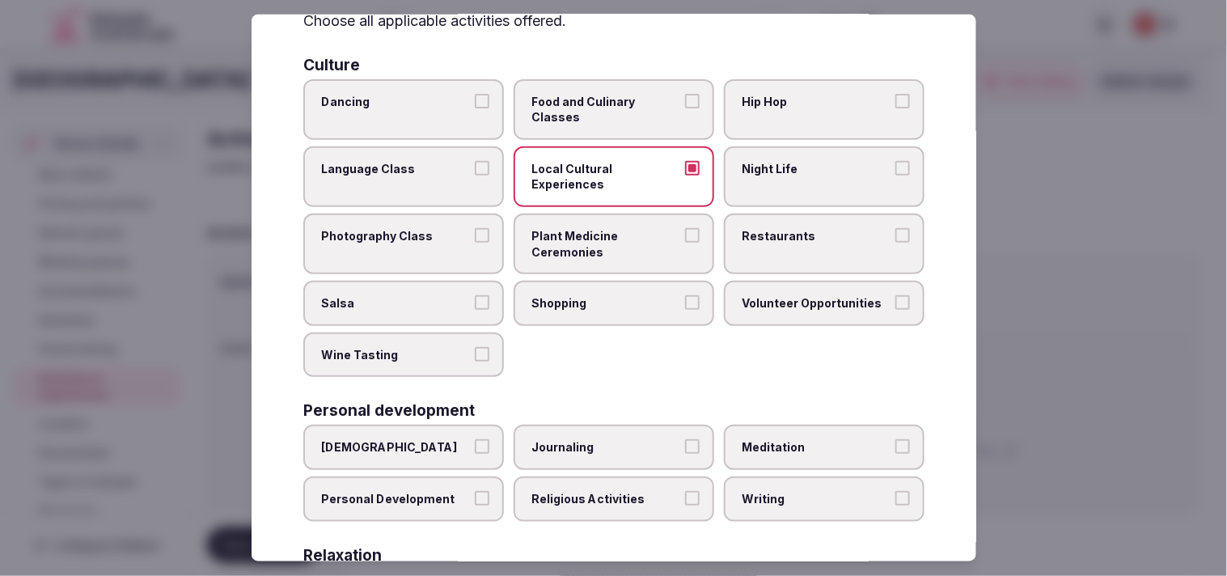
click at [781, 228] on span "Restaurants" at bounding box center [816, 236] width 149 height 16
click at [895, 228] on button "Restaurants" at bounding box center [902, 235] width 15 height 15
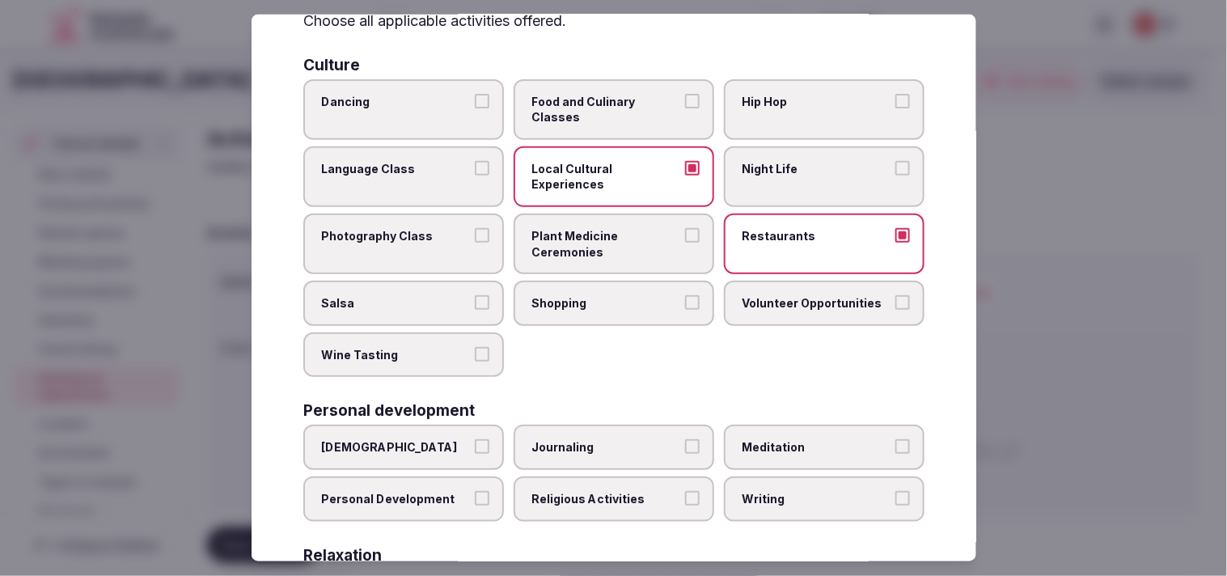
click at [788, 188] on label "Night Life" at bounding box center [824, 176] width 201 height 61
click at [895, 176] on button "Night Life" at bounding box center [902, 168] width 15 height 15
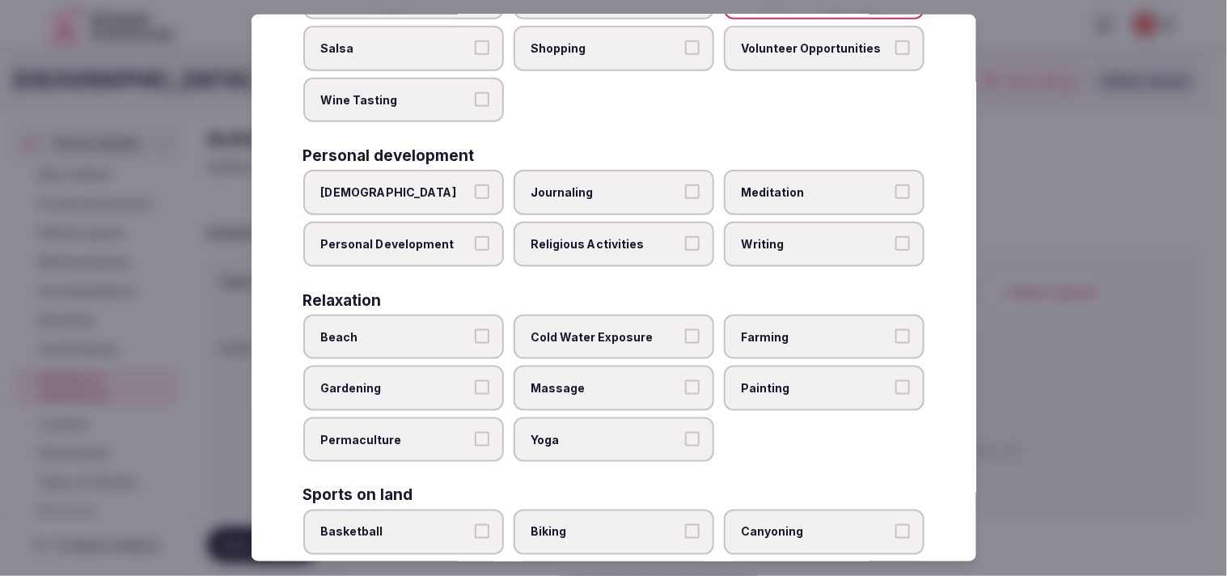
scroll to position [269, 0]
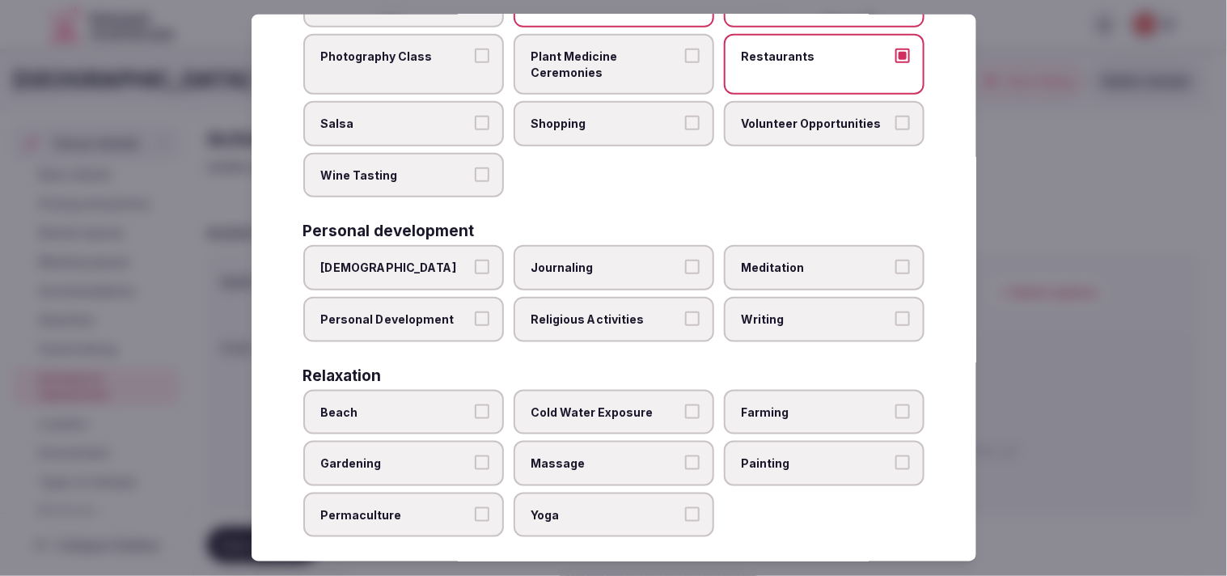
click at [475, 311] on button "Personal Development" at bounding box center [482, 318] width 15 height 15
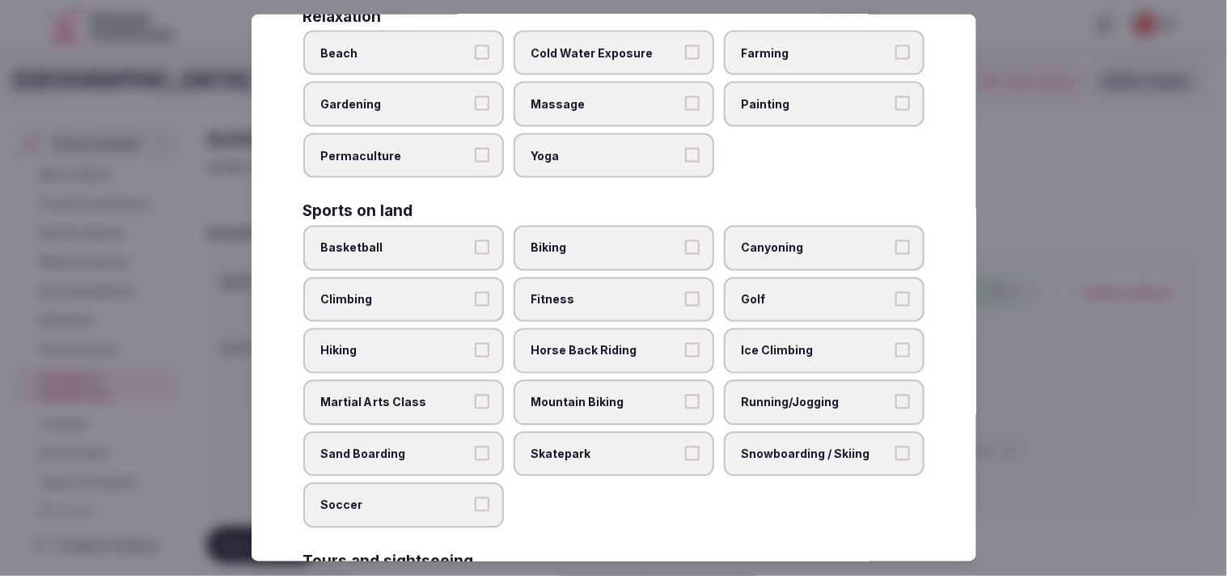
scroll to position [718, 0]
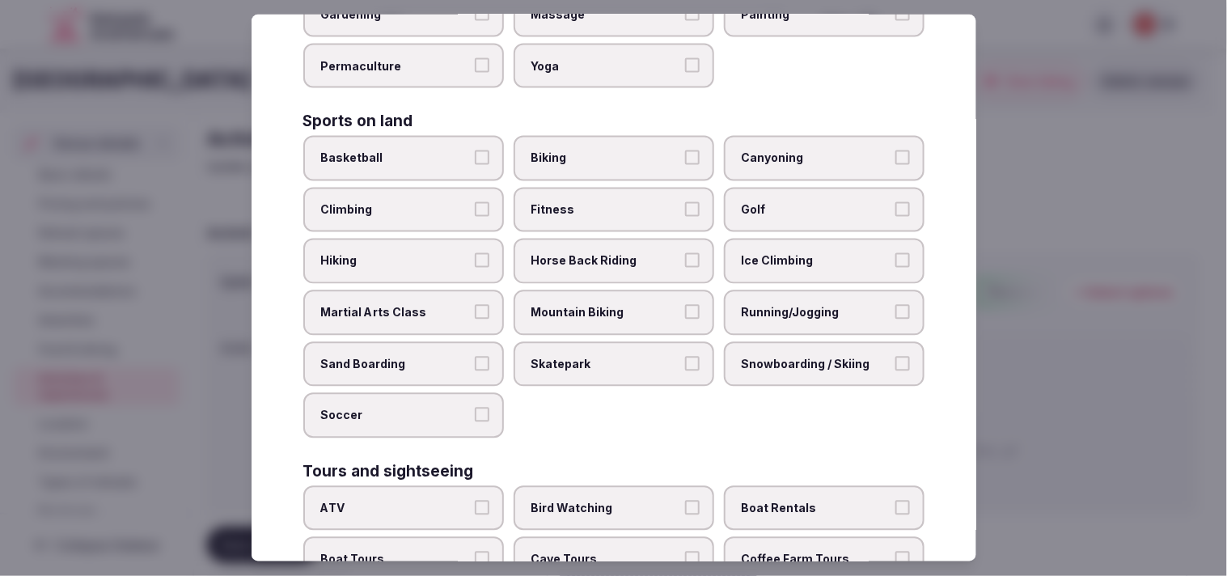
click at [632, 202] on span "Fitness" at bounding box center [605, 210] width 149 height 16
click at [685, 202] on button "Fitness" at bounding box center [692, 209] width 15 height 15
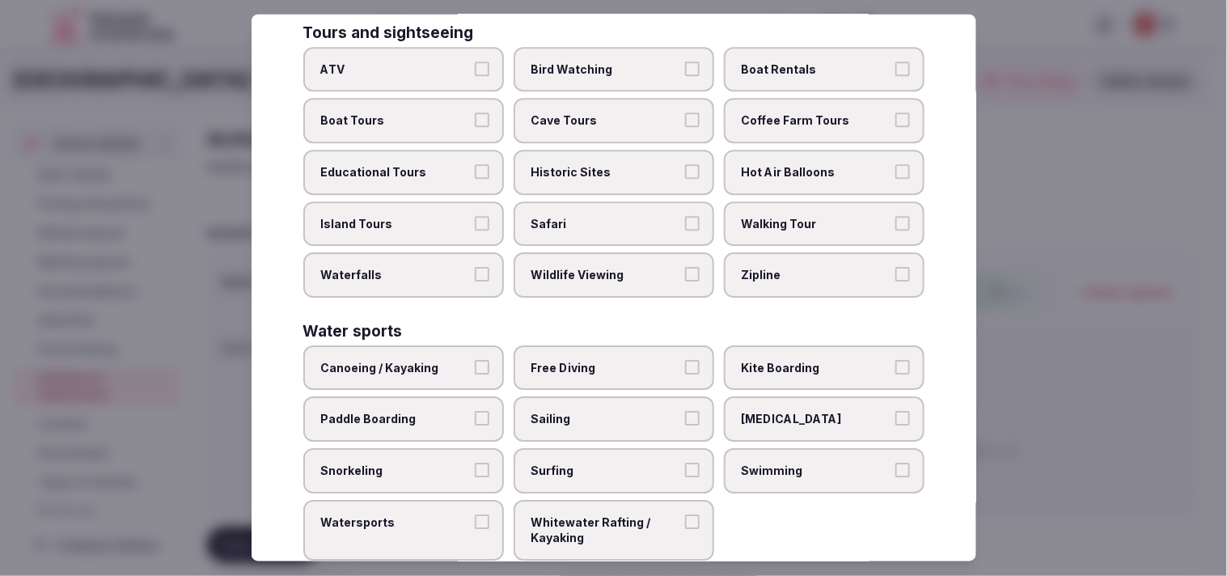
scroll to position [979, 0]
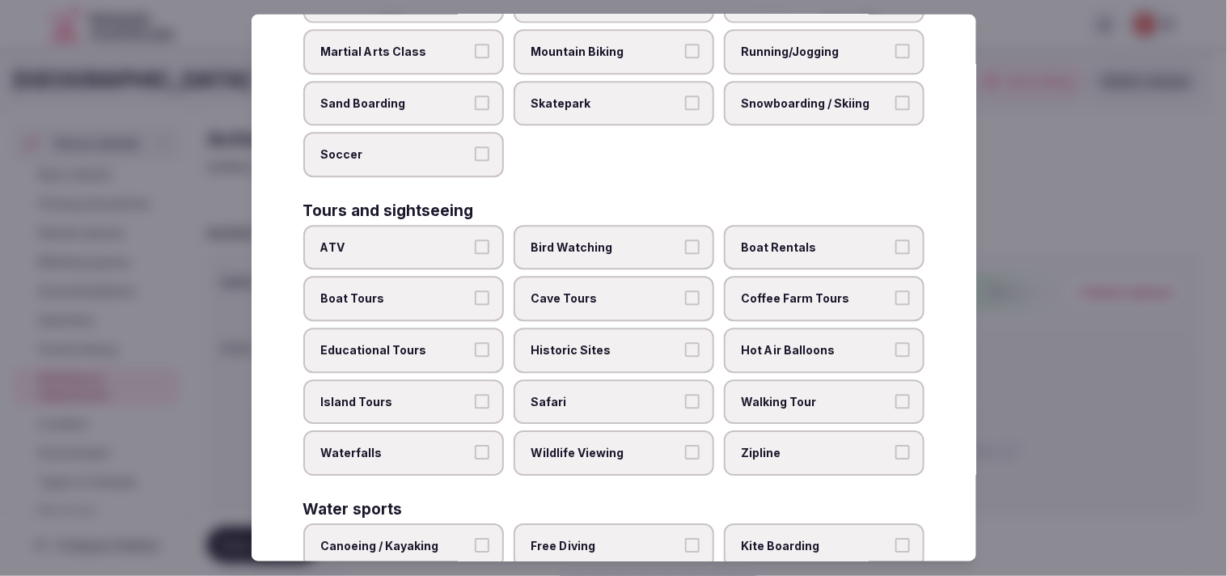
click at [802, 394] on label "Walking Tour" at bounding box center [824, 401] width 201 height 45
click at [895, 394] on button "Walking Tour" at bounding box center [902, 401] width 15 height 15
click at [664, 343] on span "Historic Sites" at bounding box center [605, 351] width 149 height 16
click at [685, 343] on button "Historic Sites" at bounding box center [692, 350] width 15 height 15
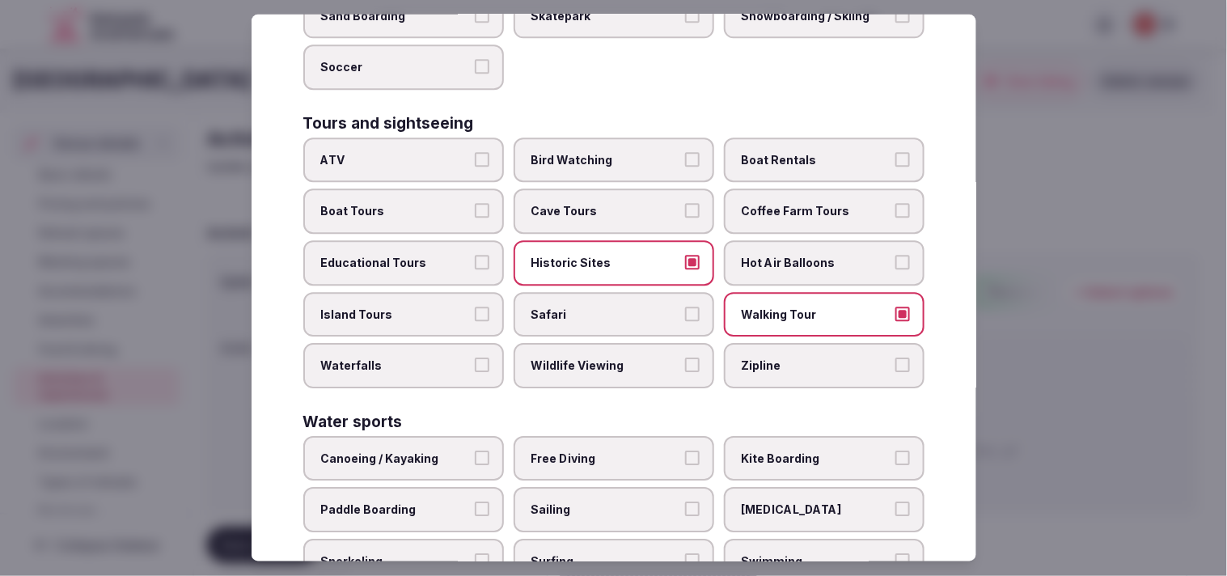
scroll to position [1158, 0]
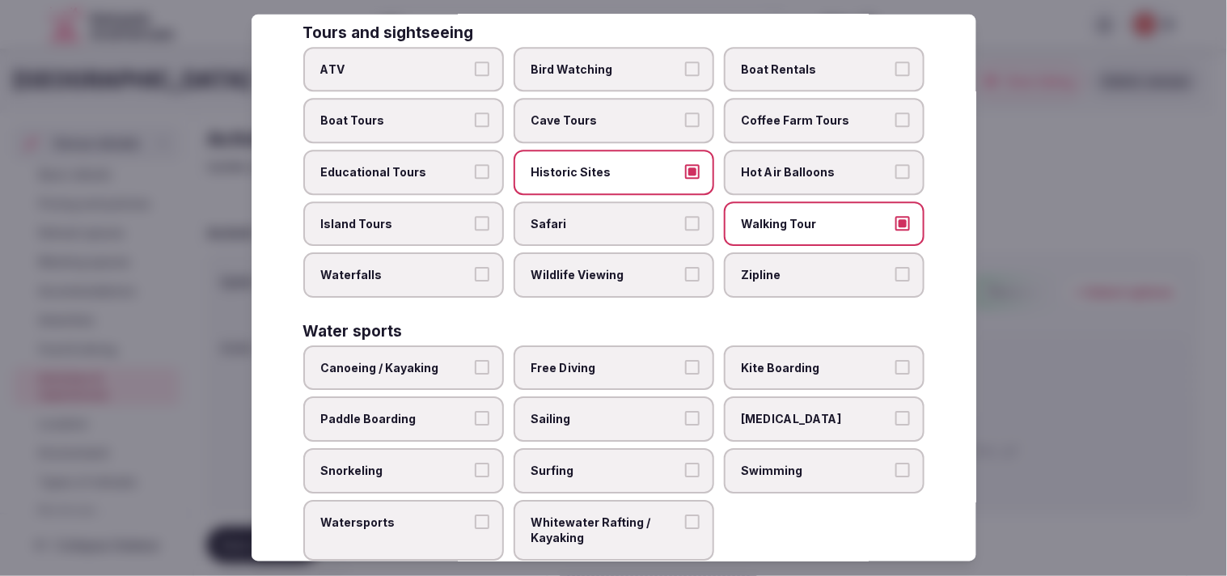
click at [770, 463] on span "Swimming" at bounding box center [816, 471] width 149 height 16
click at [895, 463] on button "Swimming" at bounding box center [902, 470] width 15 height 15
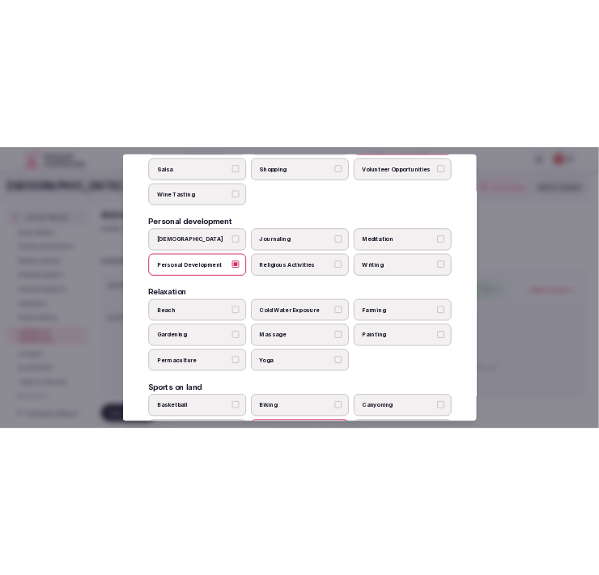
scroll to position [0, 0]
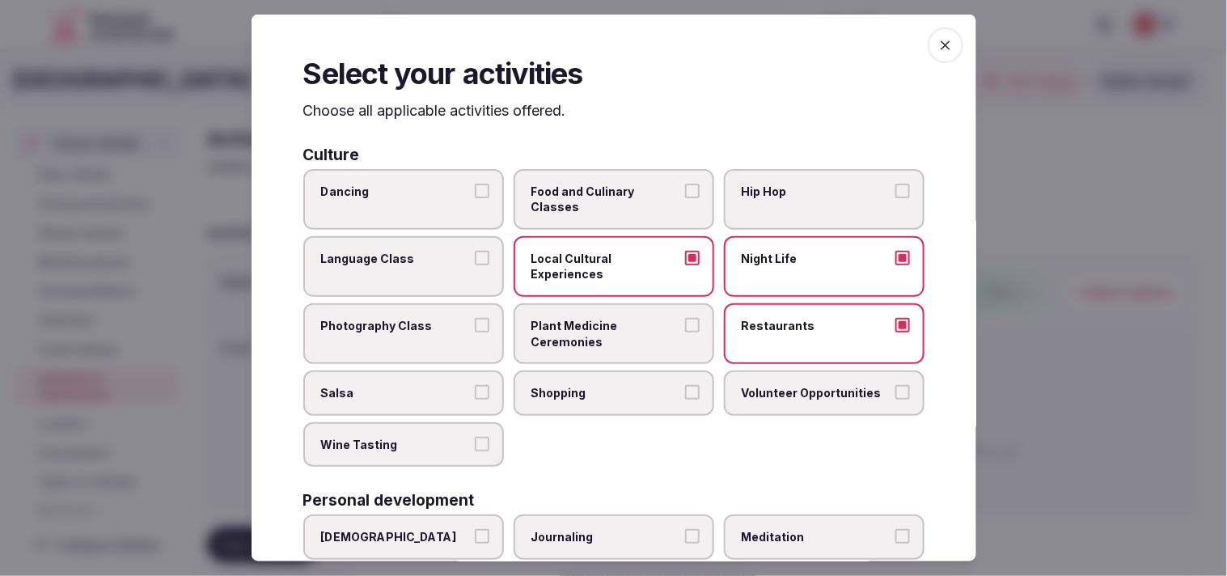
click at [942, 41] on span "button" at bounding box center [946, 46] width 36 height 36
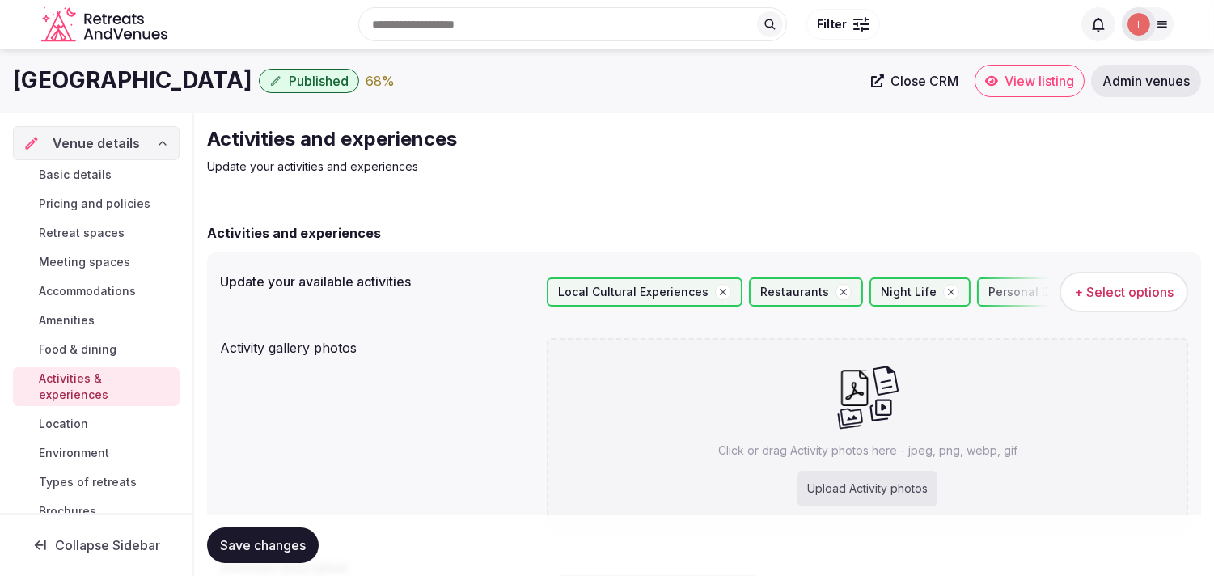
click at [311, 547] on button "Save changes" at bounding box center [263, 545] width 112 height 36
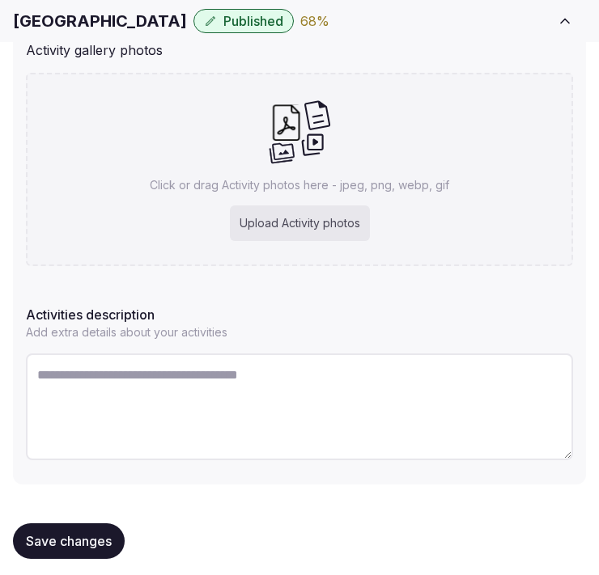
scroll to position [358, 0]
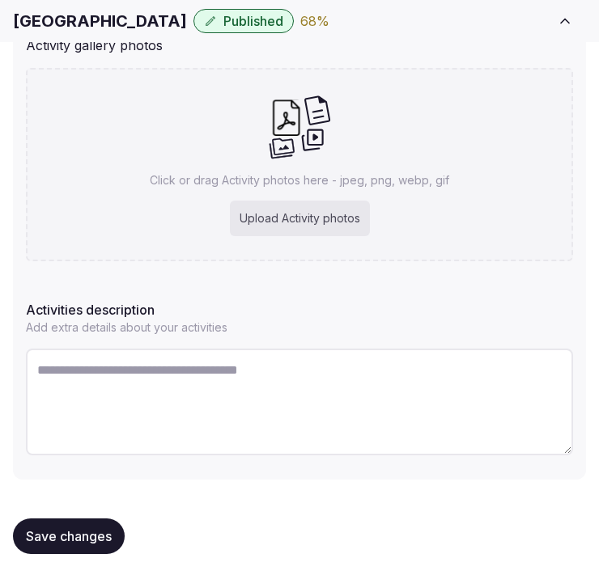
click at [332, 215] on div "Upload Activity photos" at bounding box center [300, 219] width 140 height 36
click at [232, 375] on textarea at bounding box center [299, 402] width 547 height 107
paste textarea "**********"
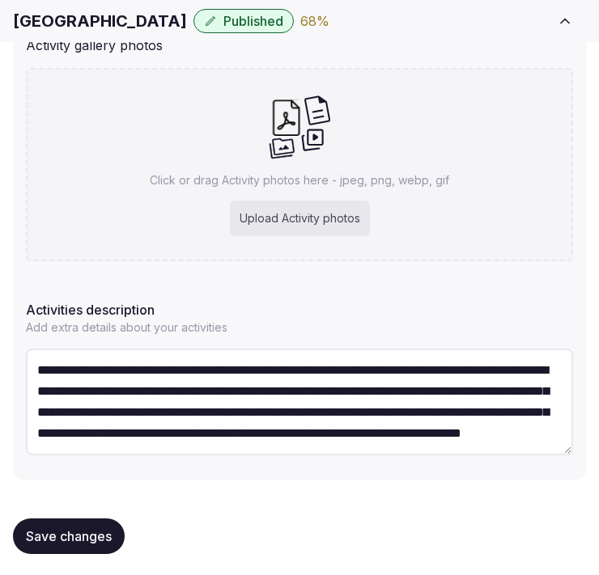
scroll to position [9, 0]
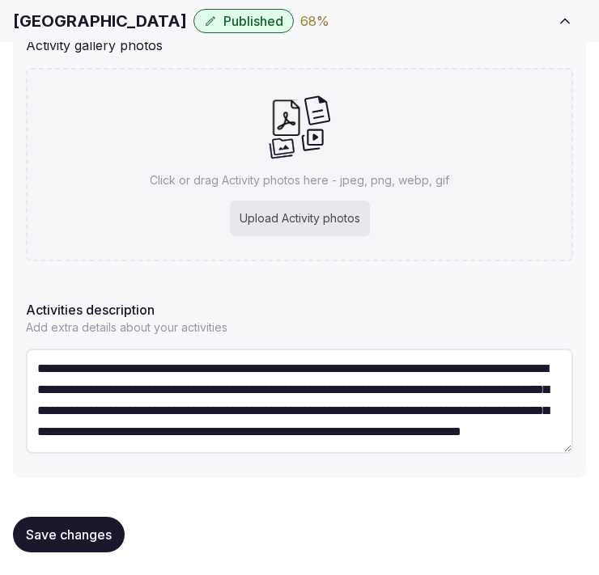
type textarea "**********"
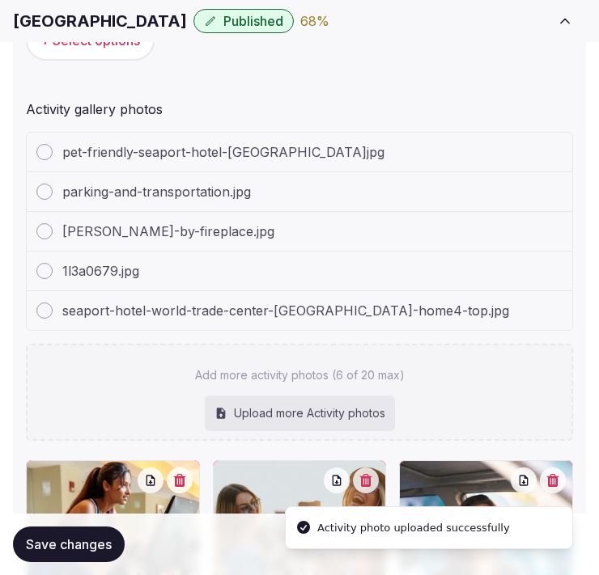
scroll to position [577, 0]
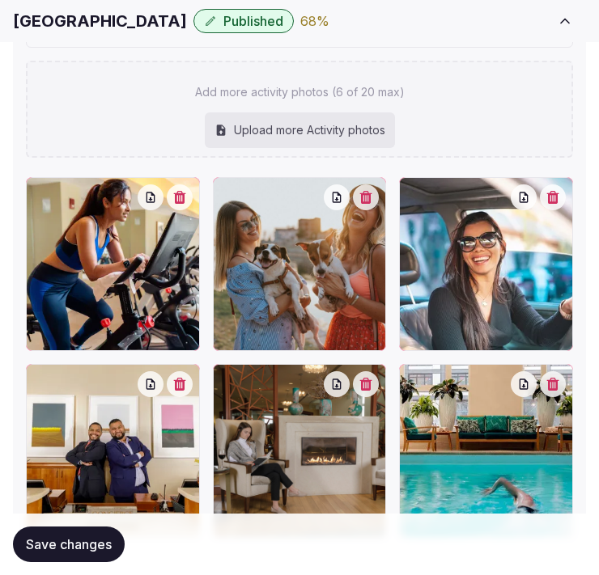
click at [54, 546] on span "Save changes" at bounding box center [69, 544] width 86 height 16
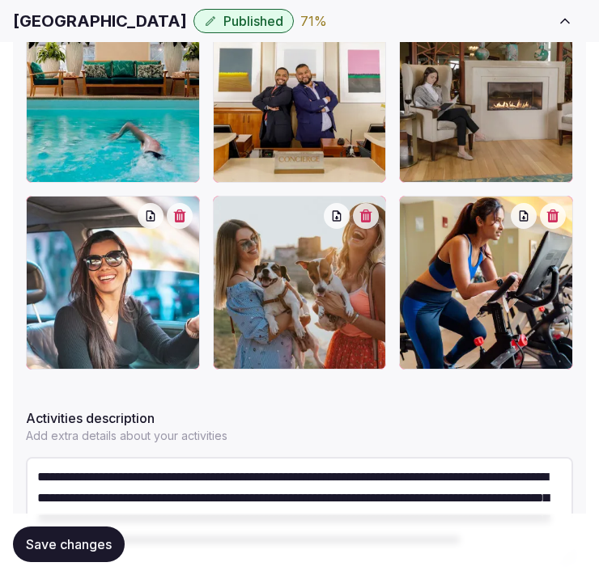
scroll to position [756, 0]
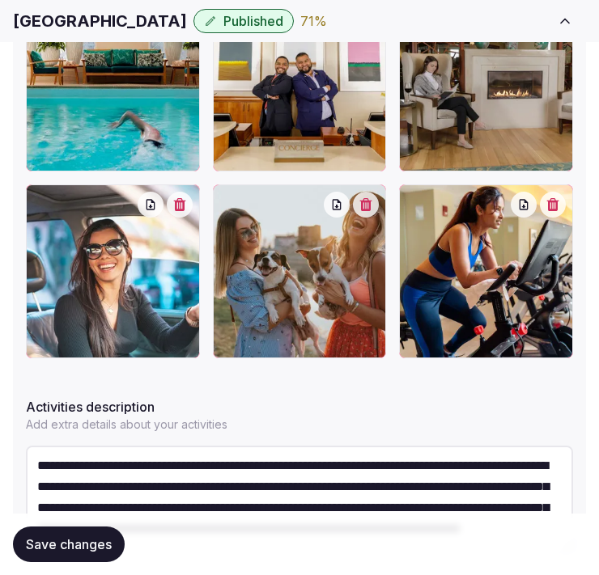
click at [89, 530] on button "Save changes" at bounding box center [69, 545] width 112 height 36
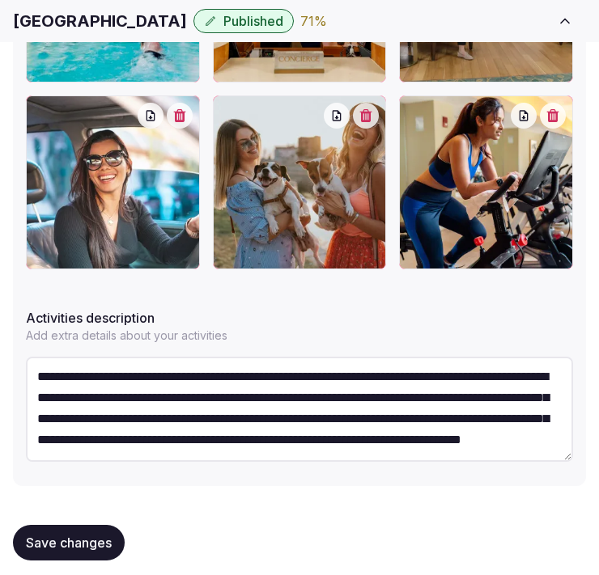
scroll to position [853, 0]
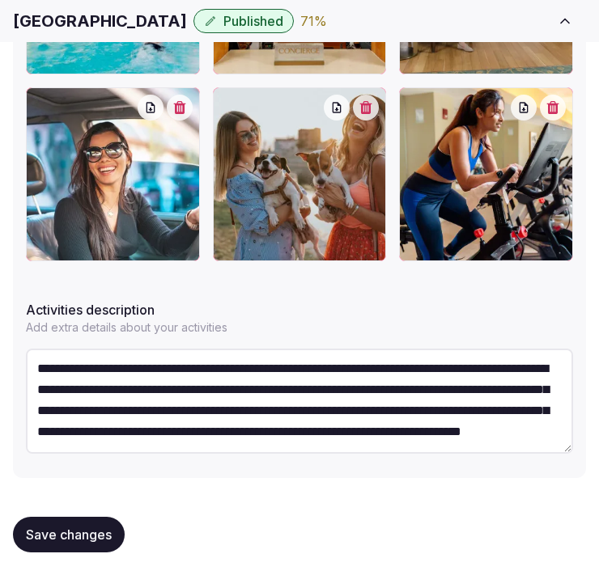
click at [70, 517] on button "Save changes" at bounding box center [69, 535] width 112 height 36
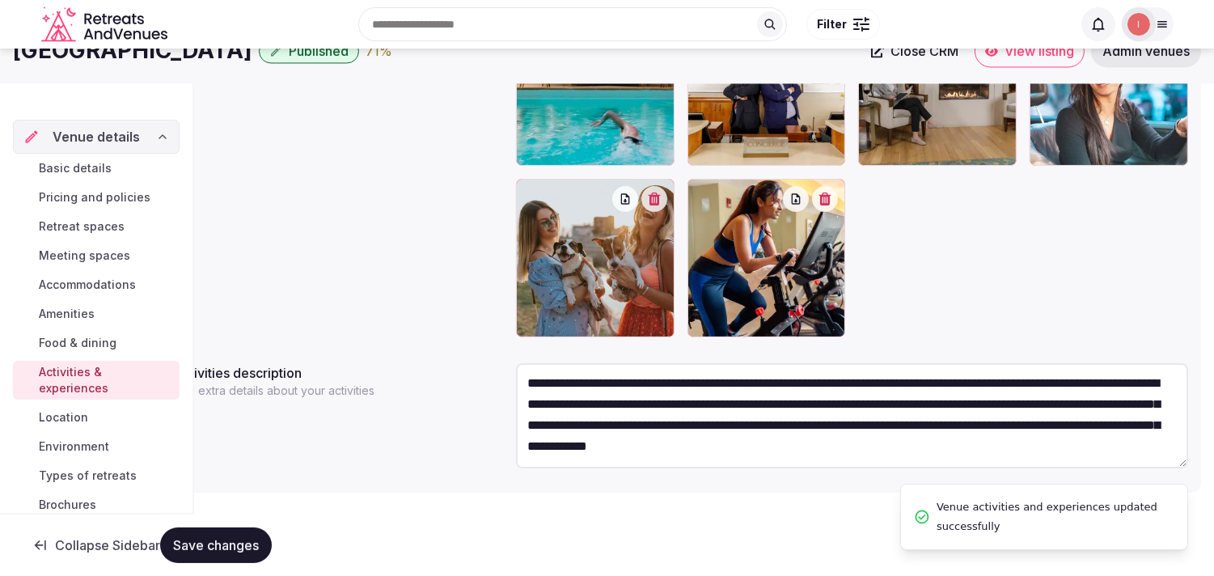
scroll to position [0, 0]
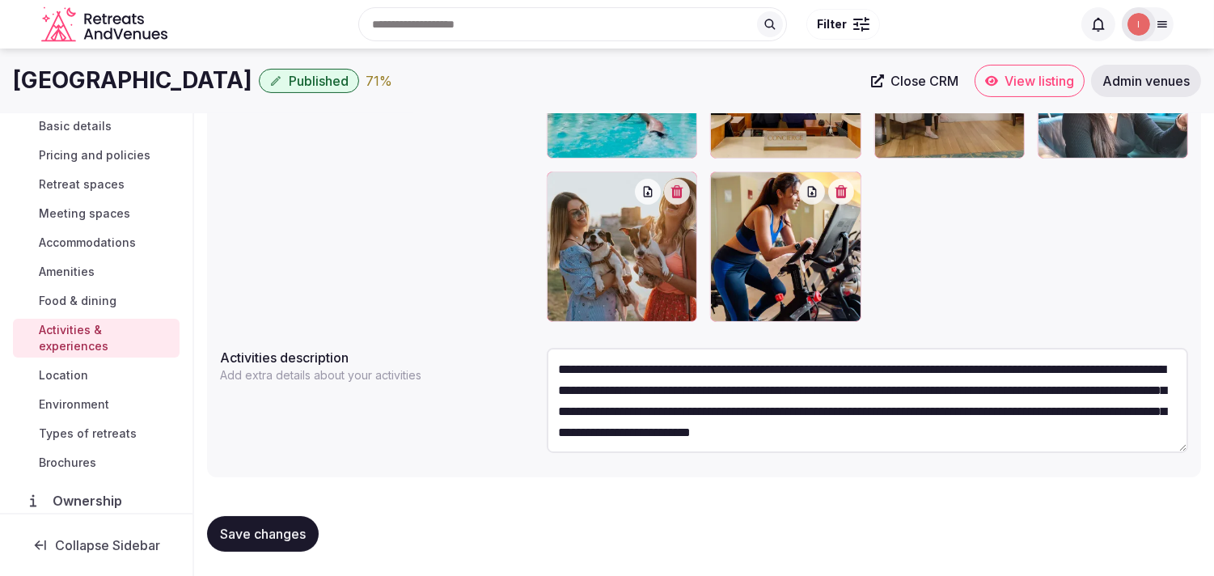
click at [59, 365] on link "Location" at bounding box center [96, 375] width 167 height 23
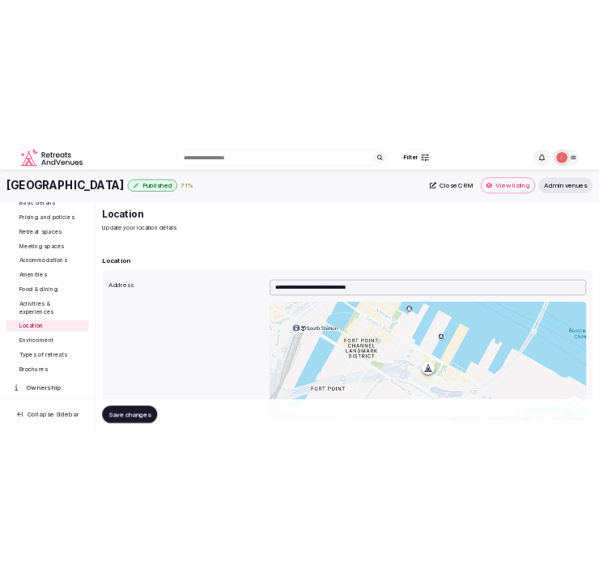
scroll to position [90, 0]
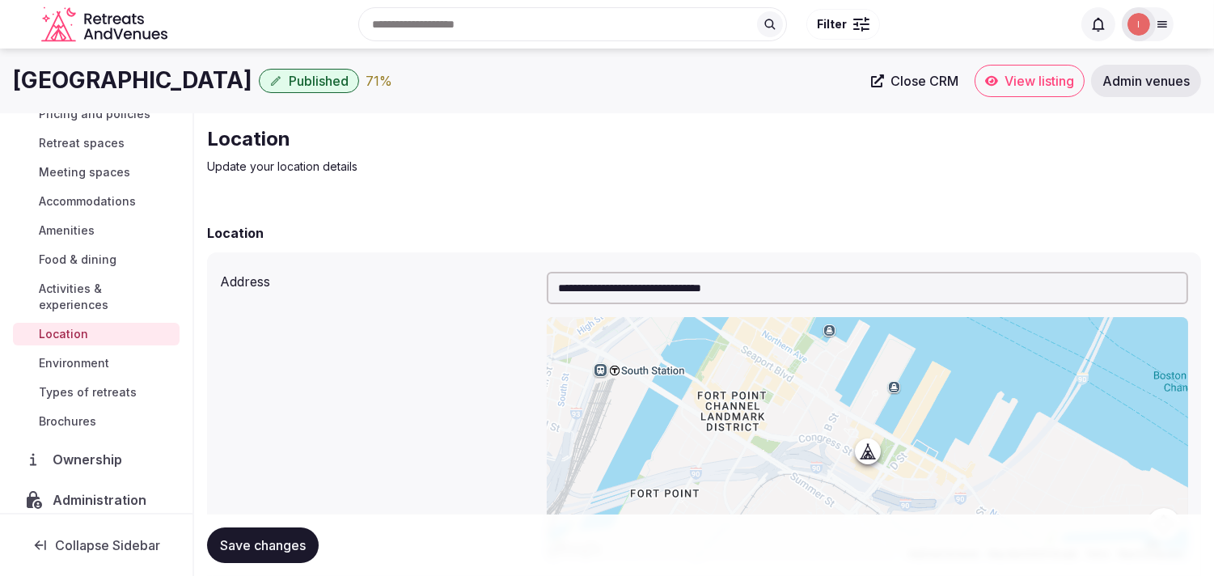
click at [239, 546] on span "Save changes" at bounding box center [263, 545] width 86 height 16
click at [92, 355] on span "Environment" at bounding box center [74, 363] width 70 height 16
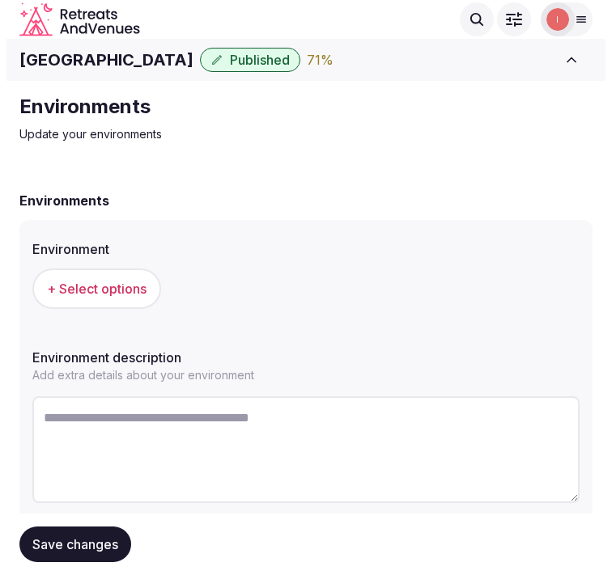
scroll to position [49, 0]
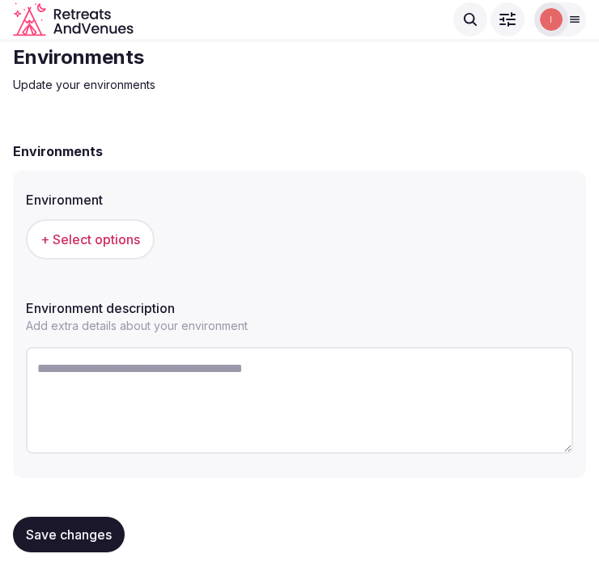
click at [108, 219] on button "+ Select options" at bounding box center [90, 239] width 129 height 40
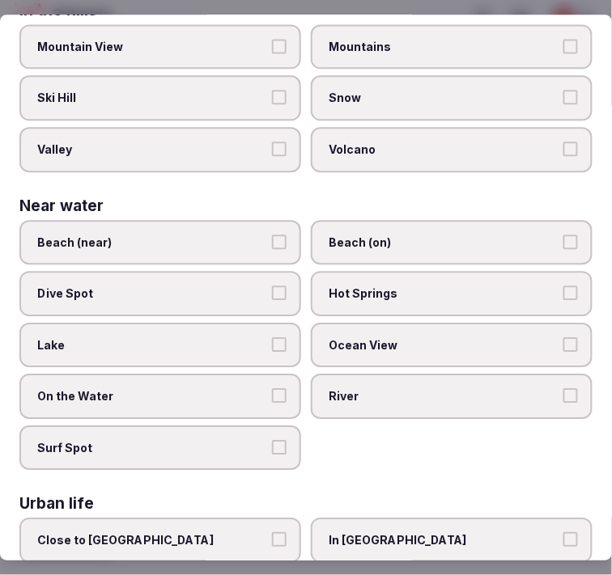
scroll to position [624, 0]
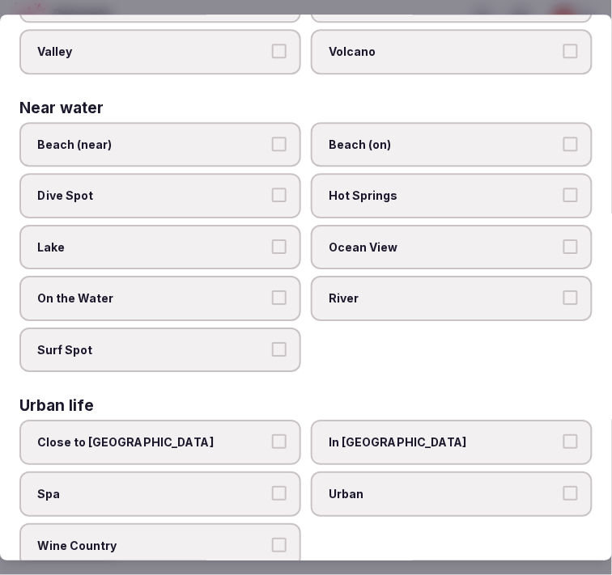
click at [341, 486] on span "Urban" at bounding box center [443, 494] width 230 height 16
click at [563, 486] on button "Urban" at bounding box center [570, 493] width 15 height 15
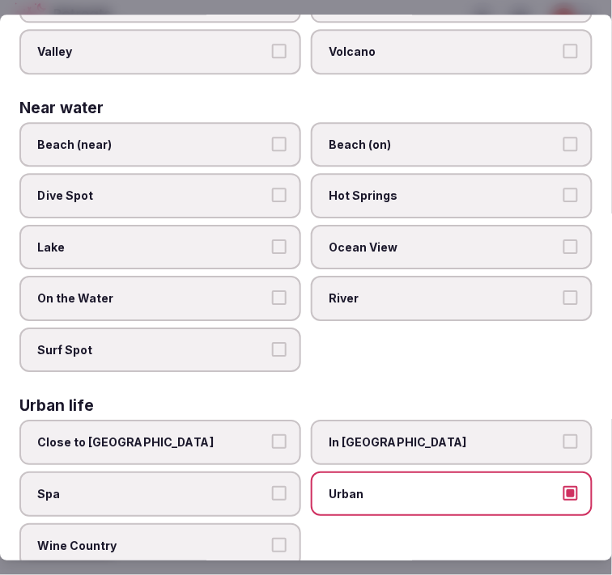
click at [365, 434] on span "In [GEOGRAPHIC_DATA]" at bounding box center [443, 442] width 230 height 16
click at [563, 434] on button "In [GEOGRAPHIC_DATA]" at bounding box center [570, 441] width 15 height 15
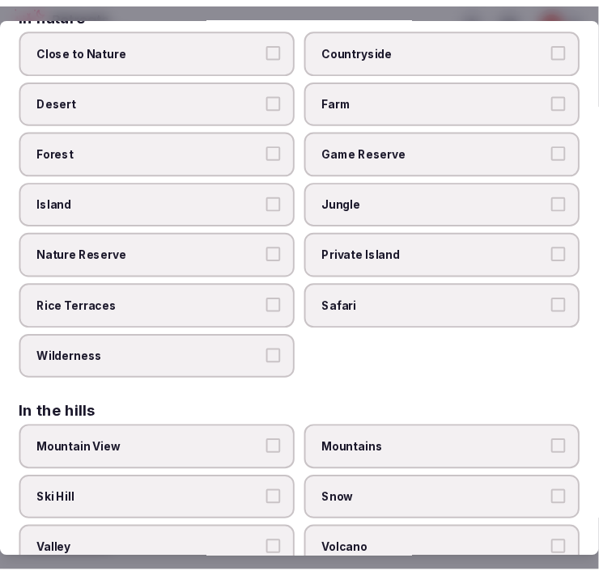
scroll to position [0, 0]
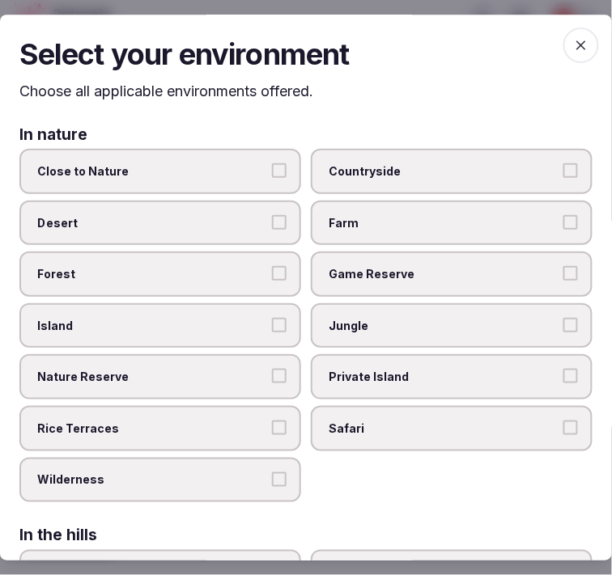
click at [563, 29] on span "button" at bounding box center [581, 46] width 36 height 36
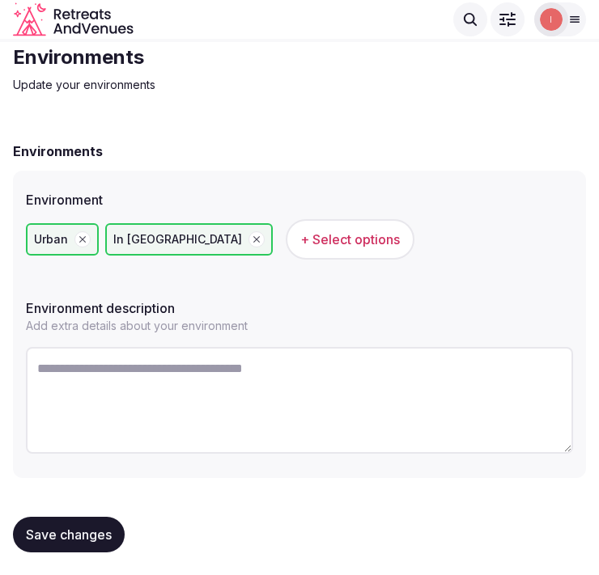
click at [86, 519] on button "Save changes" at bounding box center [69, 535] width 112 height 36
click at [395, 414] on textarea at bounding box center [299, 400] width 547 height 107
paste textarea "**********"
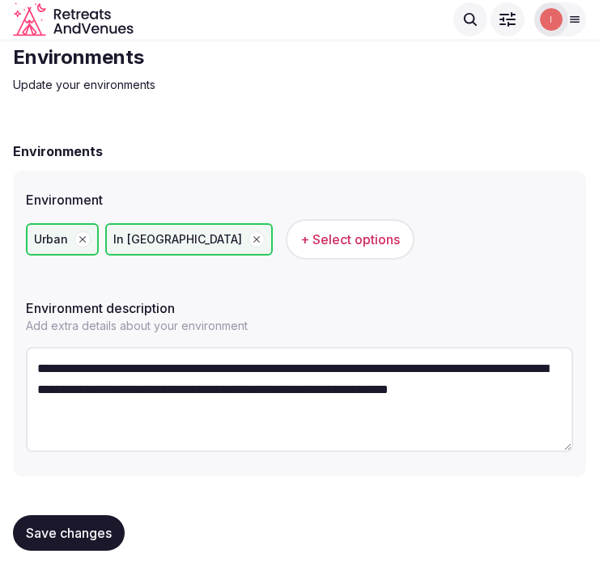
type textarea "**********"
click at [73, 518] on button "Save changes" at bounding box center [69, 533] width 112 height 36
click at [66, 535] on span "Save changes" at bounding box center [69, 533] width 86 height 16
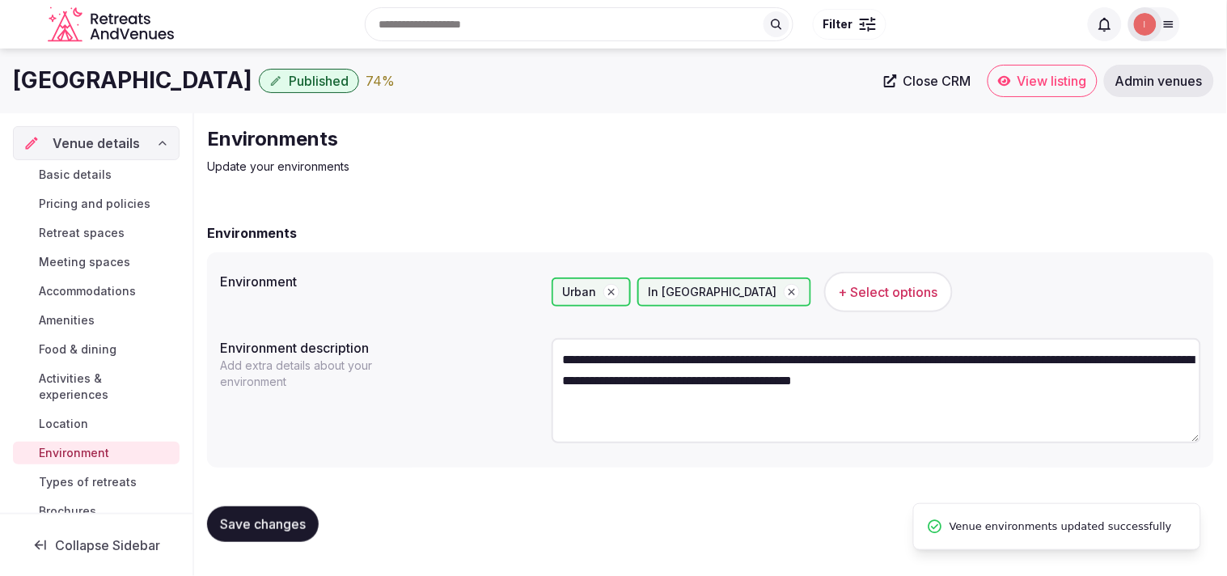
click at [74, 486] on span "Types of retreats" at bounding box center [88, 482] width 98 height 16
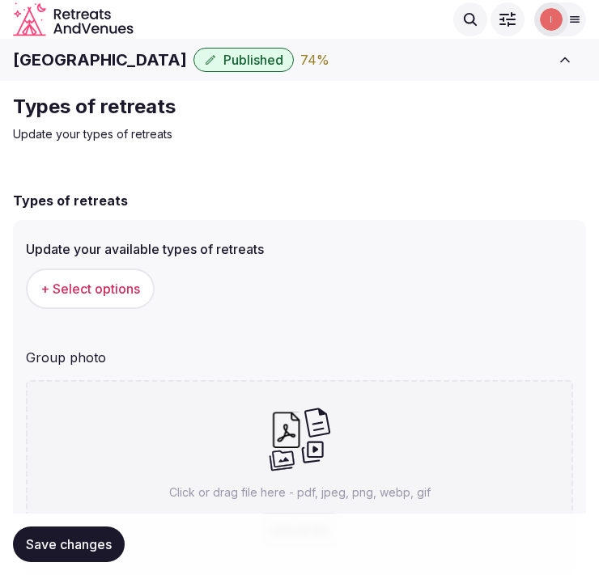
click at [108, 308] on div "+ Select options" at bounding box center [299, 288] width 547 height 53
click at [110, 288] on span "+ Select options" at bounding box center [89, 289] width 99 height 18
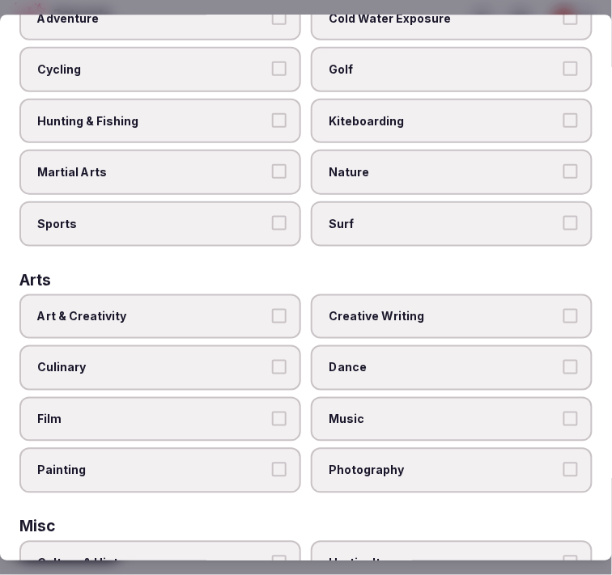
scroll to position [180, 0]
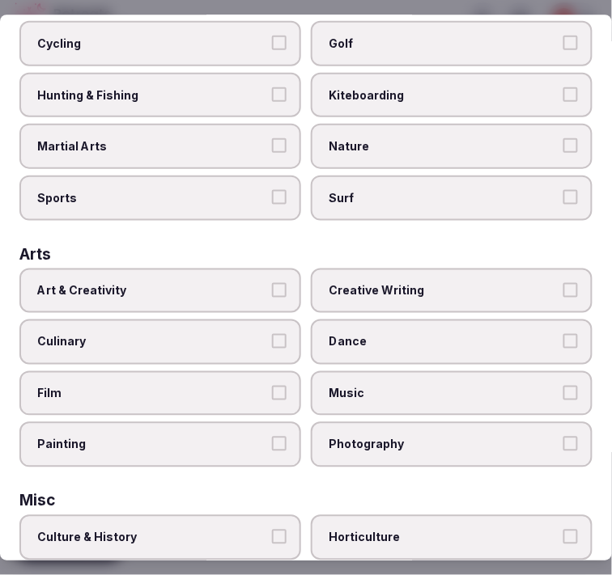
click at [252, 269] on label "Art & Creativity" at bounding box center [160, 290] width 282 height 45
click at [272, 282] on button "Art & Creativity" at bounding box center [279, 289] width 15 height 15
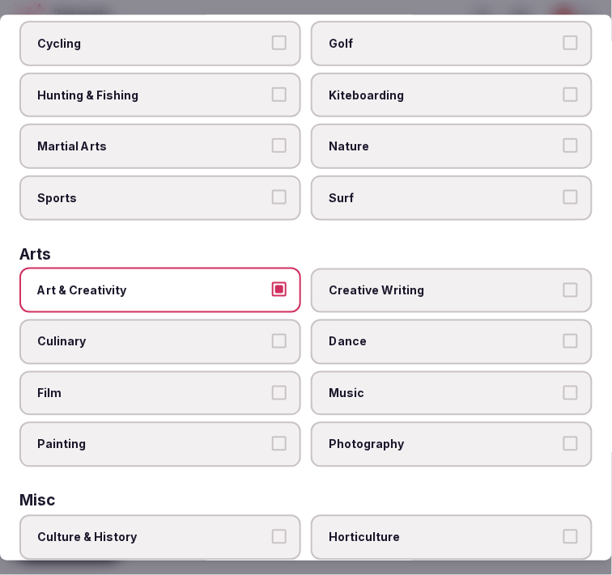
click at [200, 515] on label "Culture & History" at bounding box center [160, 537] width 282 height 45
click at [272, 530] on button "Culture & History" at bounding box center [279, 537] width 15 height 15
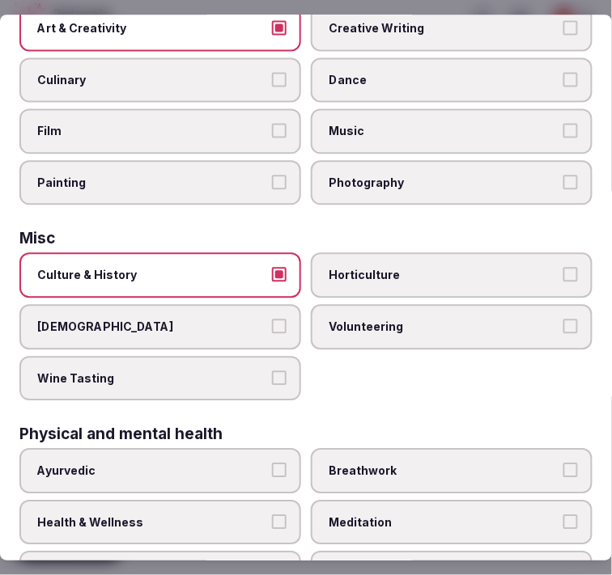
scroll to position [539, 0]
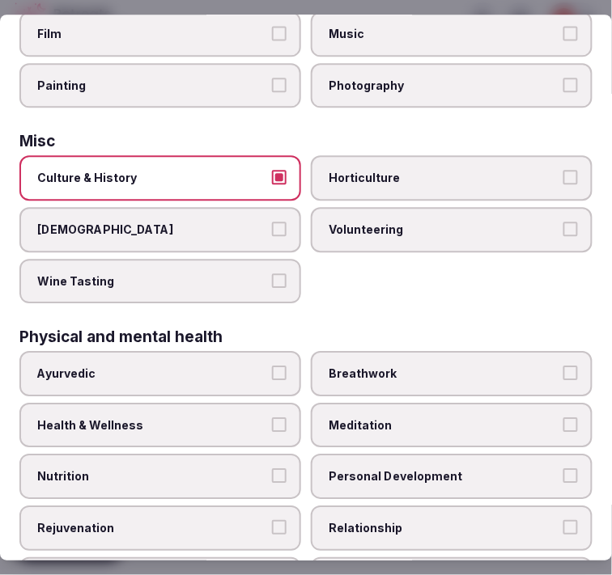
drag, startPoint x: 341, startPoint y: 443, endPoint x: 375, endPoint y: 475, distance: 47.0
click at [345, 455] on label "Personal Development" at bounding box center [452, 477] width 282 height 45
click at [407, 520] on span "Relationship" at bounding box center [443, 528] width 230 height 16
click at [563, 520] on button "Relationship" at bounding box center [570, 527] width 15 height 15
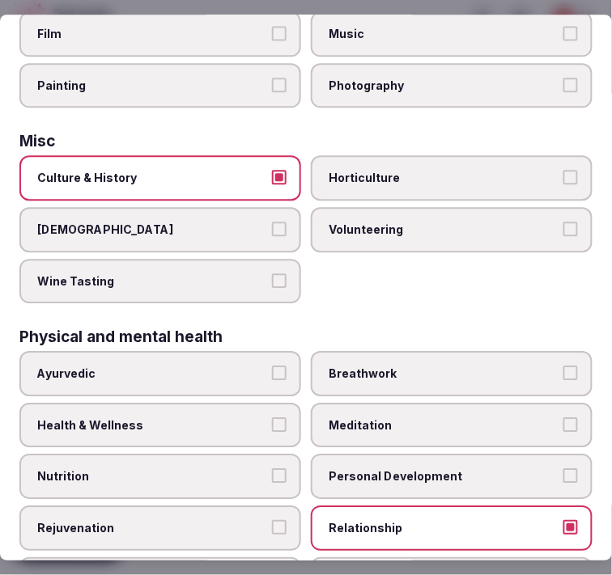
click at [413, 469] on span "Personal Development" at bounding box center [443, 477] width 230 height 16
click at [563, 469] on button "Personal Development" at bounding box center [570, 476] width 15 height 15
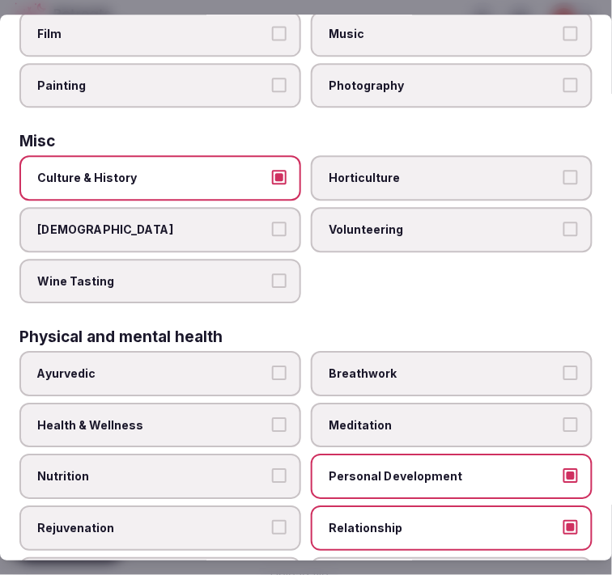
click at [248, 403] on label "Health & Wellness" at bounding box center [160, 425] width 282 height 45
click at [272, 417] on button "Health & Wellness" at bounding box center [279, 424] width 15 height 15
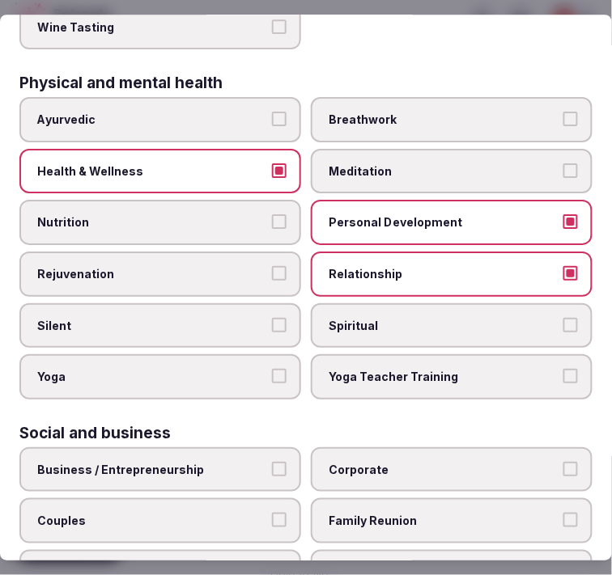
scroll to position [899, 0]
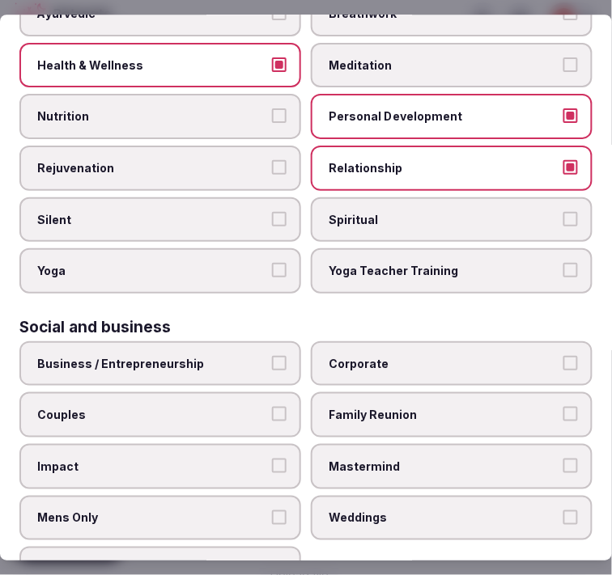
click at [235, 356] on span "Business / Entrepreneurship" at bounding box center [152, 364] width 230 height 16
click at [272, 356] on button "Business / Entrepreneurship" at bounding box center [279, 363] width 15 height 15
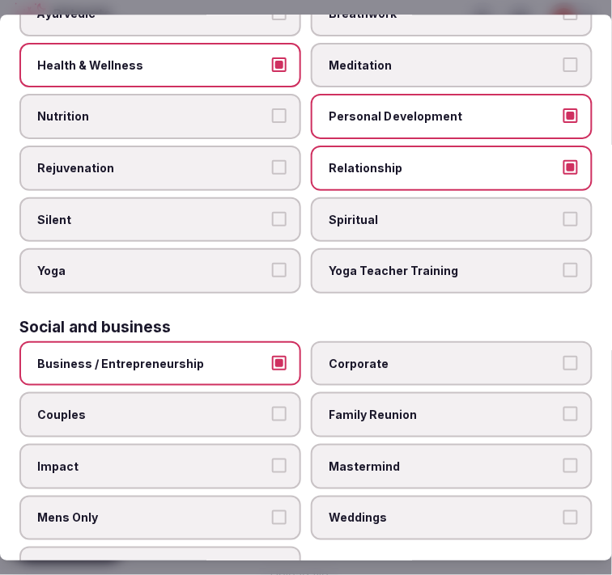
click at [235, 393] on label "Couples" at bounding box center [160, 415] width 282 height 45
click at [272, 408] on button "Couples" at bounding box center [279, 415] width 15 height 15
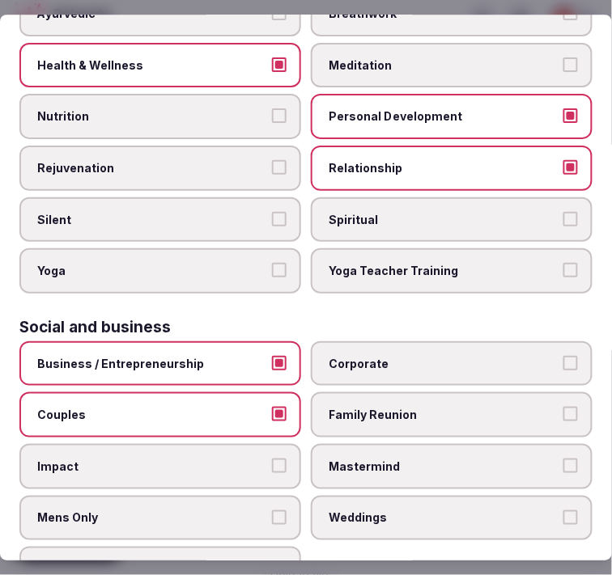
click at [375, 510] on span "Weddings" at bounding box center [443, 518] width 230 height 16
click at [563, 510] on button "Weddings" at bounding box center [570, 517] width 15 height 15
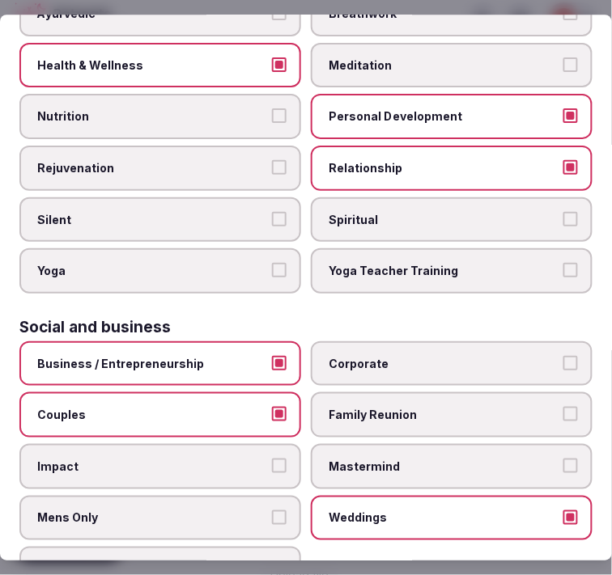
click at [346, 356] on span "Corporate" at bounding box center [443, 364] width 230 height 16
click at [563, 356] on button "Corporate" at bounding box center [570, 363] width 15 height 15
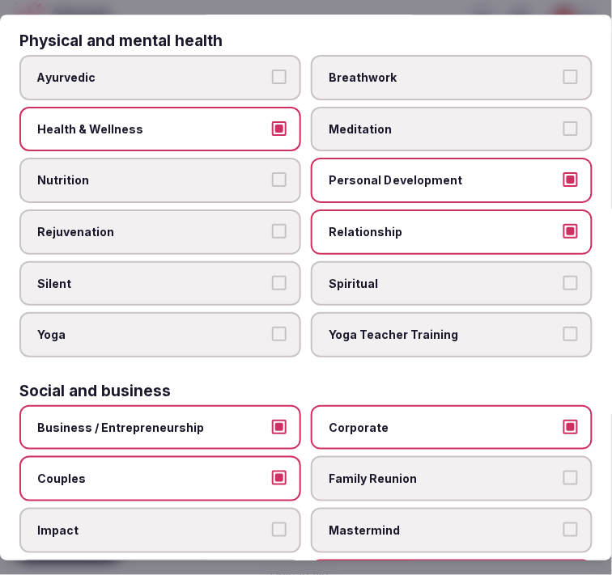
scroll to position [916, 0]
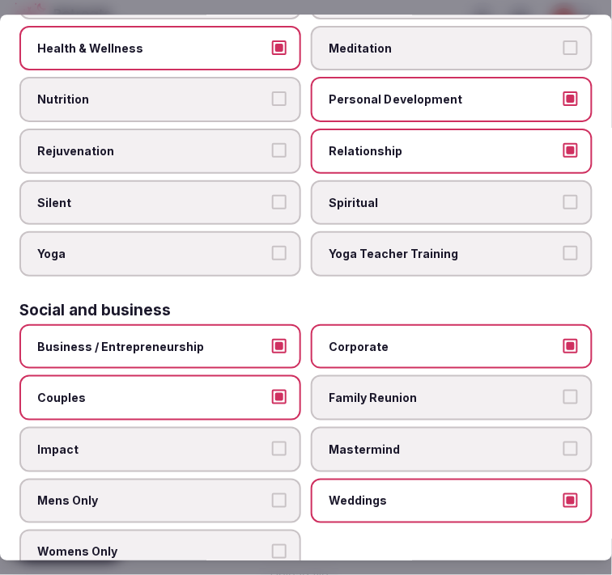
click at [502, 381] on label "Family Reunion" at bounding box center [452, 398] width 282 height 45
click at [563, 391] on button "Family Reunion" at bounding box center [570, 398] width 15 height 15
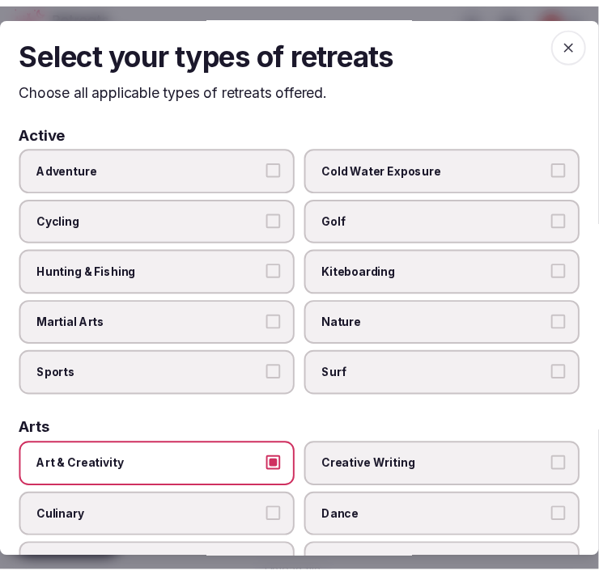
scroll to position [0, 0]
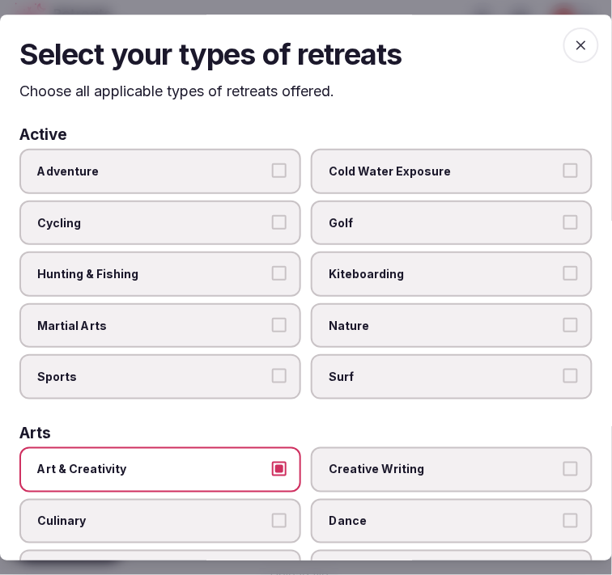
click at [573, 37] on icon "button" at bounding box center [581, 45] width 16 height 16
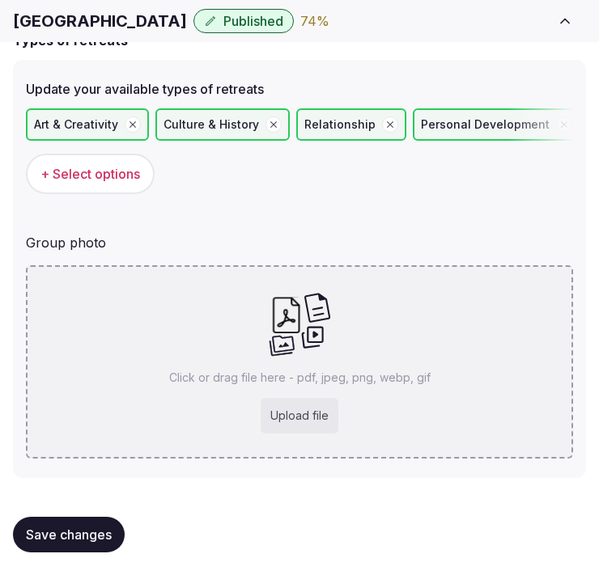
scroll to position [117, 0]
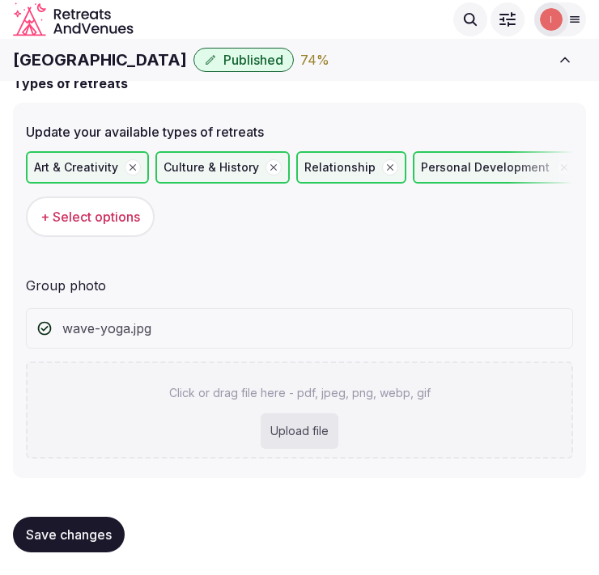
click at [87, 521] on button "Save changes" at bounding box center [69, 535] width 112 height 36
click at [77, 527] on span "Save changes" at bounding box center [69, 535] width 86 height 16
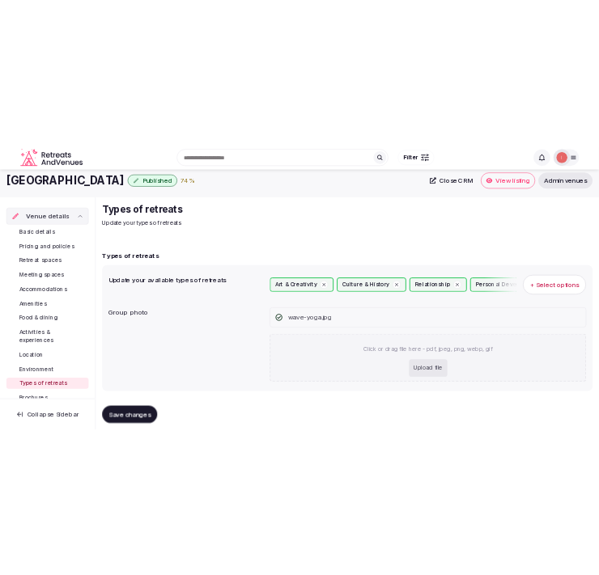
scroll to position [0, 0]
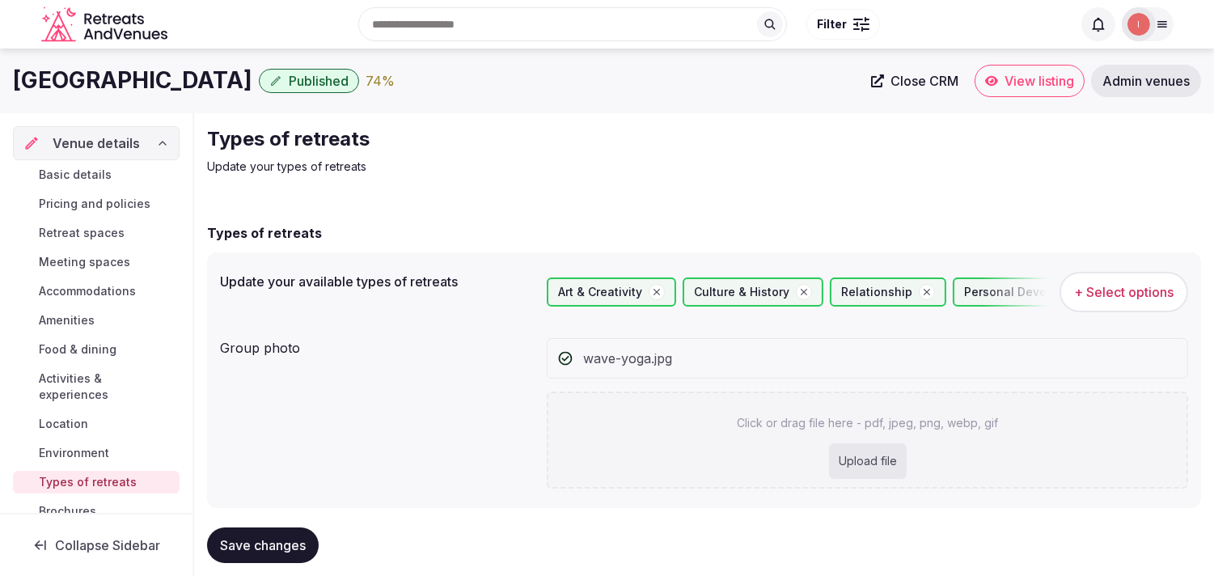
drag, startPoint x: 993, startPoint y: 83, endPoint x: 1007, endPoint y: 87, distance: 14.3
click at [912, 78] on span "Close CRM" at bounding box center [925, 81] width 68 height 16
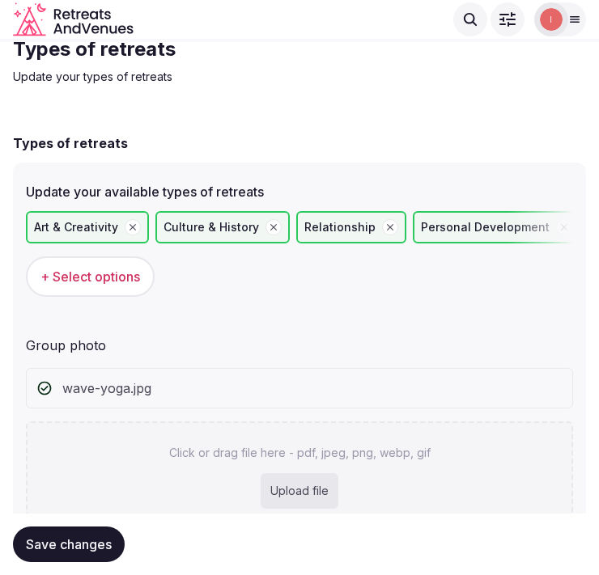
scroll to position [117, 0]
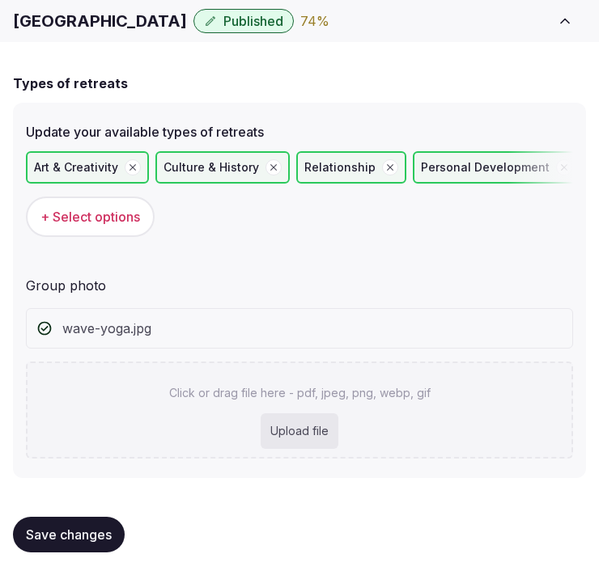
click at [104, 519] on button "Save changes" at bounding box center [69, 535] width 112 height 36
click at [285, 261] on div "Update your available types of retreats Art & Creativity Culture & History Rela…" at bounding box center [299, 290] width 573 height 375
